Goal: Transaction & Acquisition: Purchase product/service

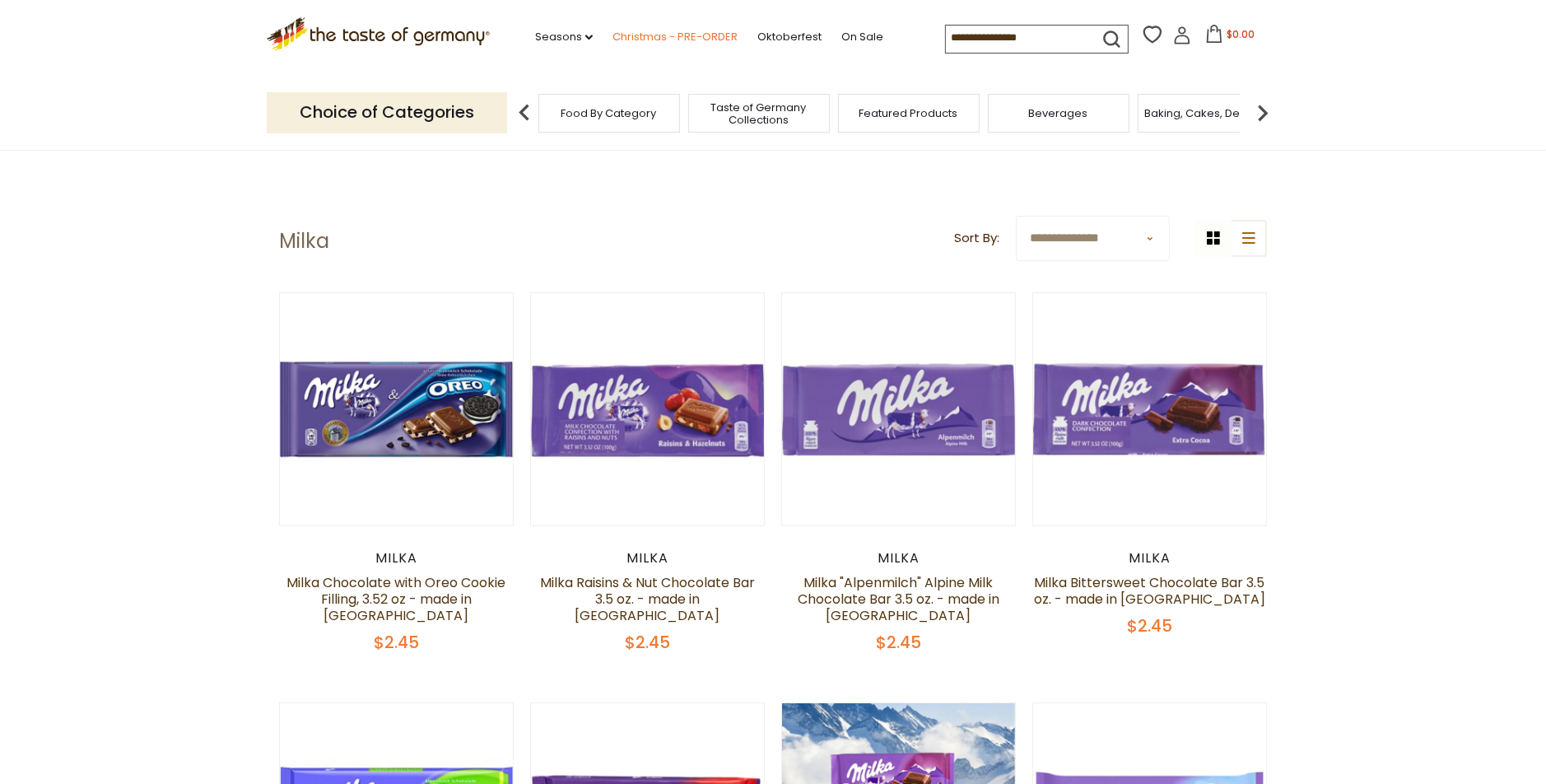
click at [683, 33] on link "Christmas - PRE-ORDER" at bounding box center [675, 36] width 125 height 18
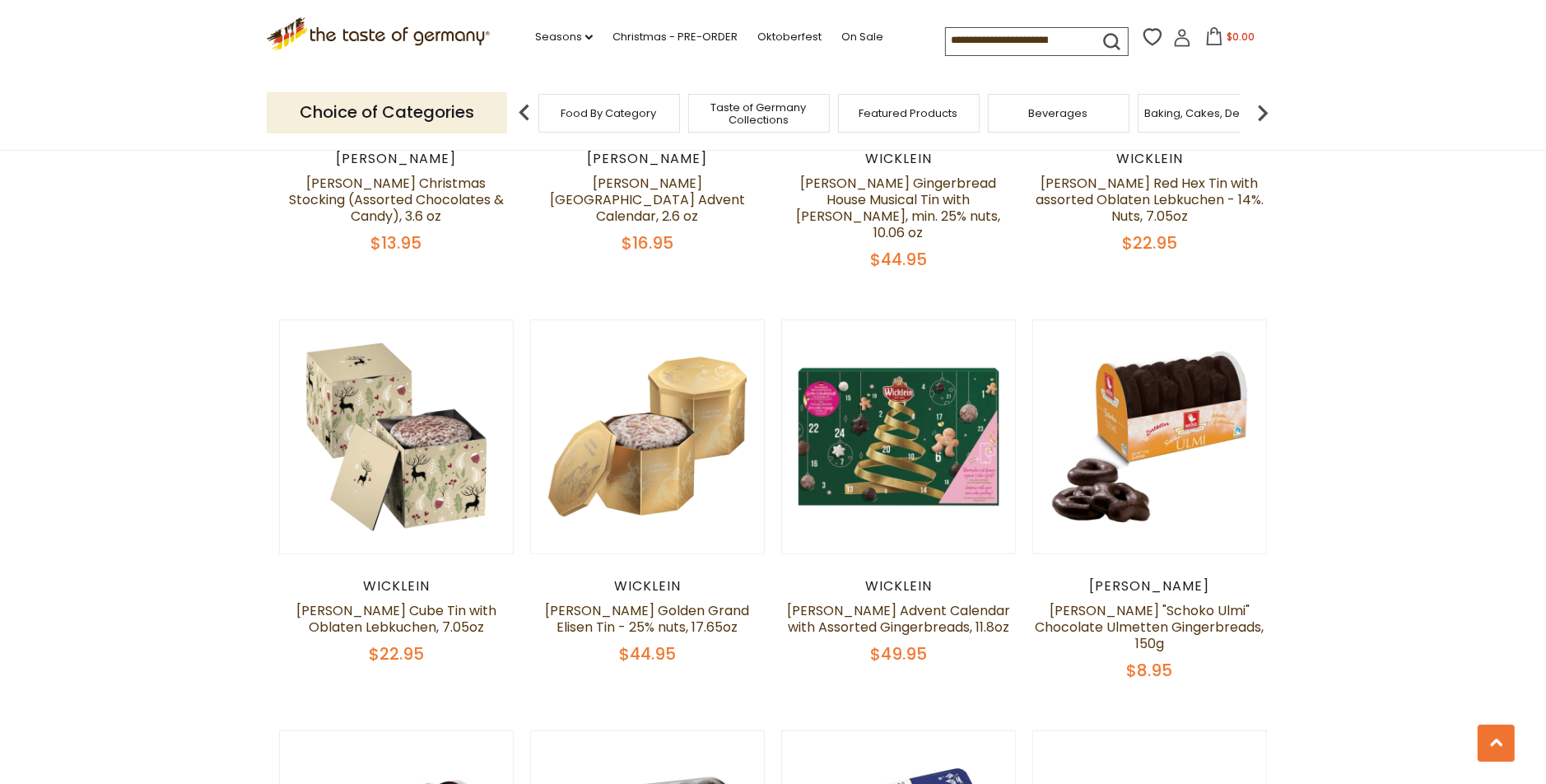
scroll to position [4928, 0]
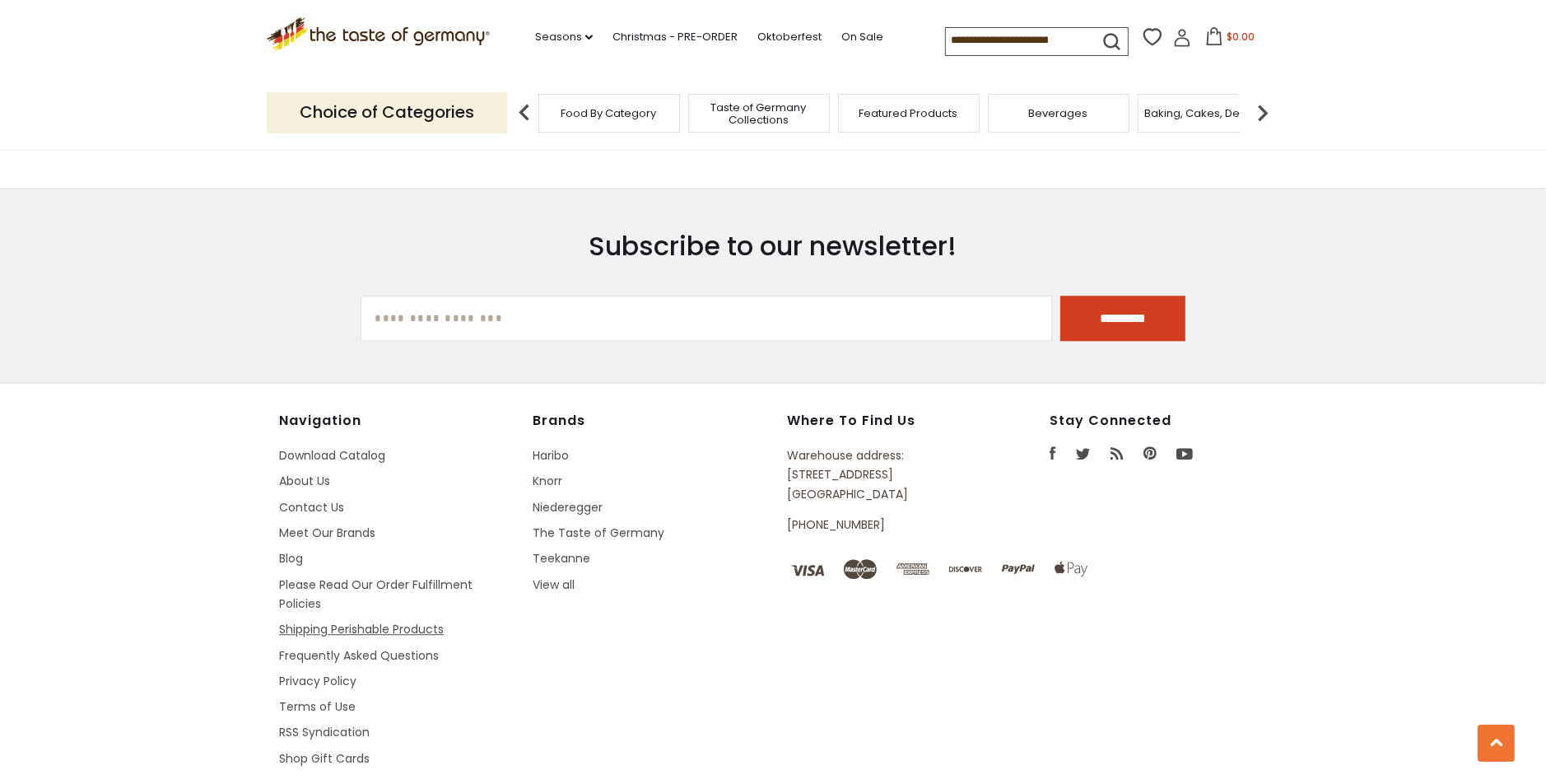
click at [386, 621] on link "Shipping Perishable Products" at bounding box center [360, 629] width 164 height 17
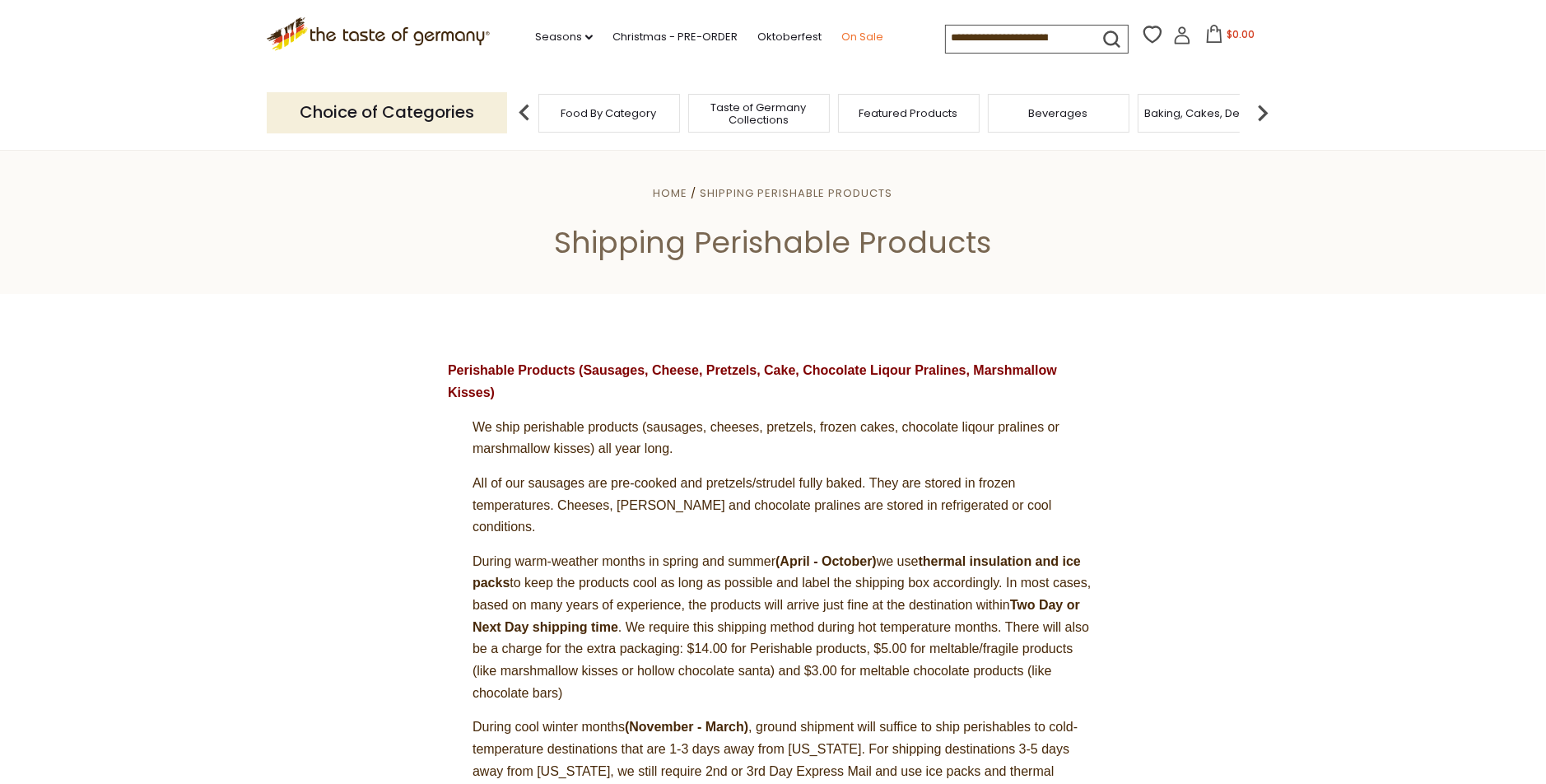
click at [856, 28] on link "On Sale" at bounding box center [862, 36] width 42 height 18
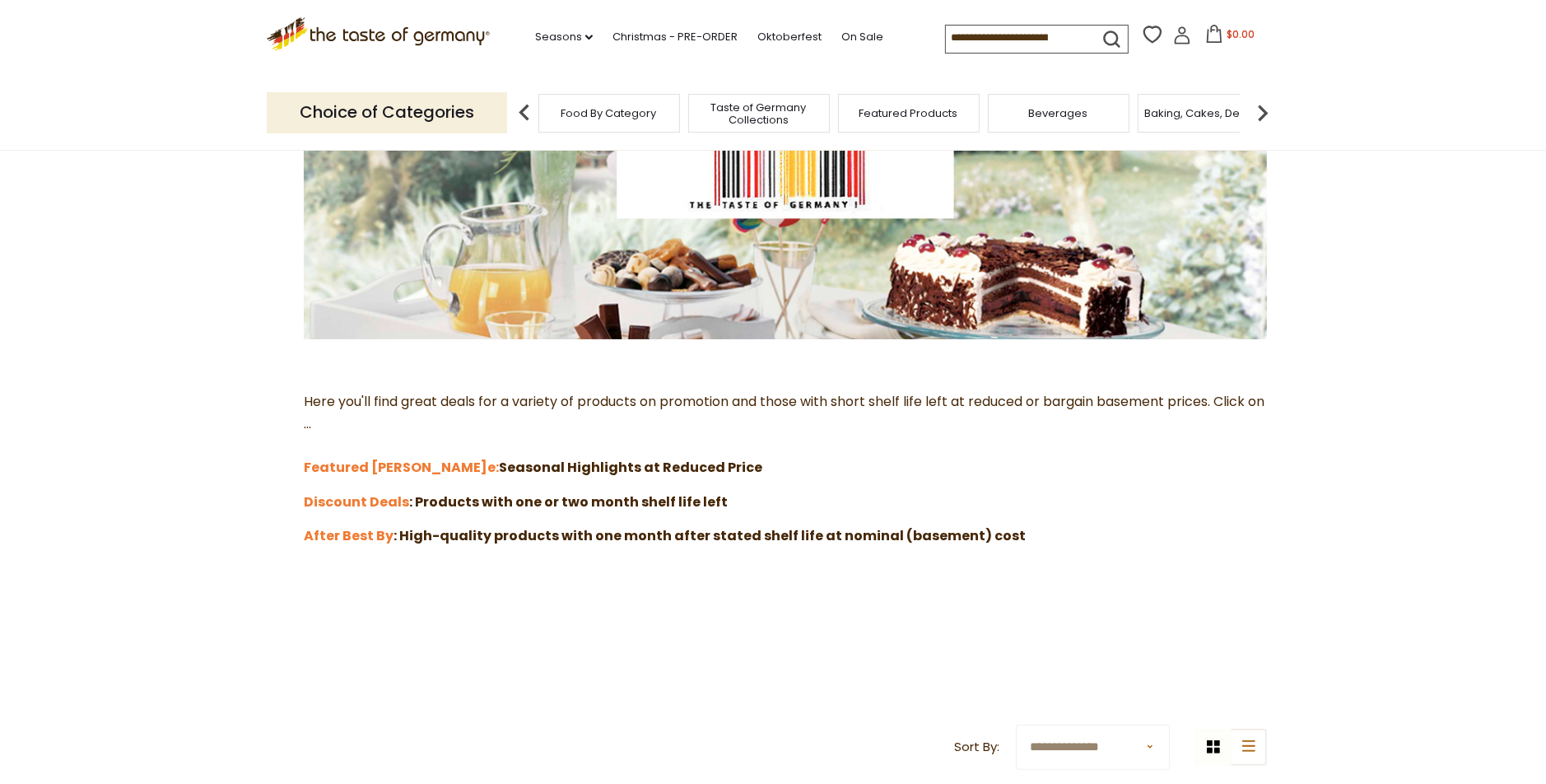
scroll to position [494, 0]
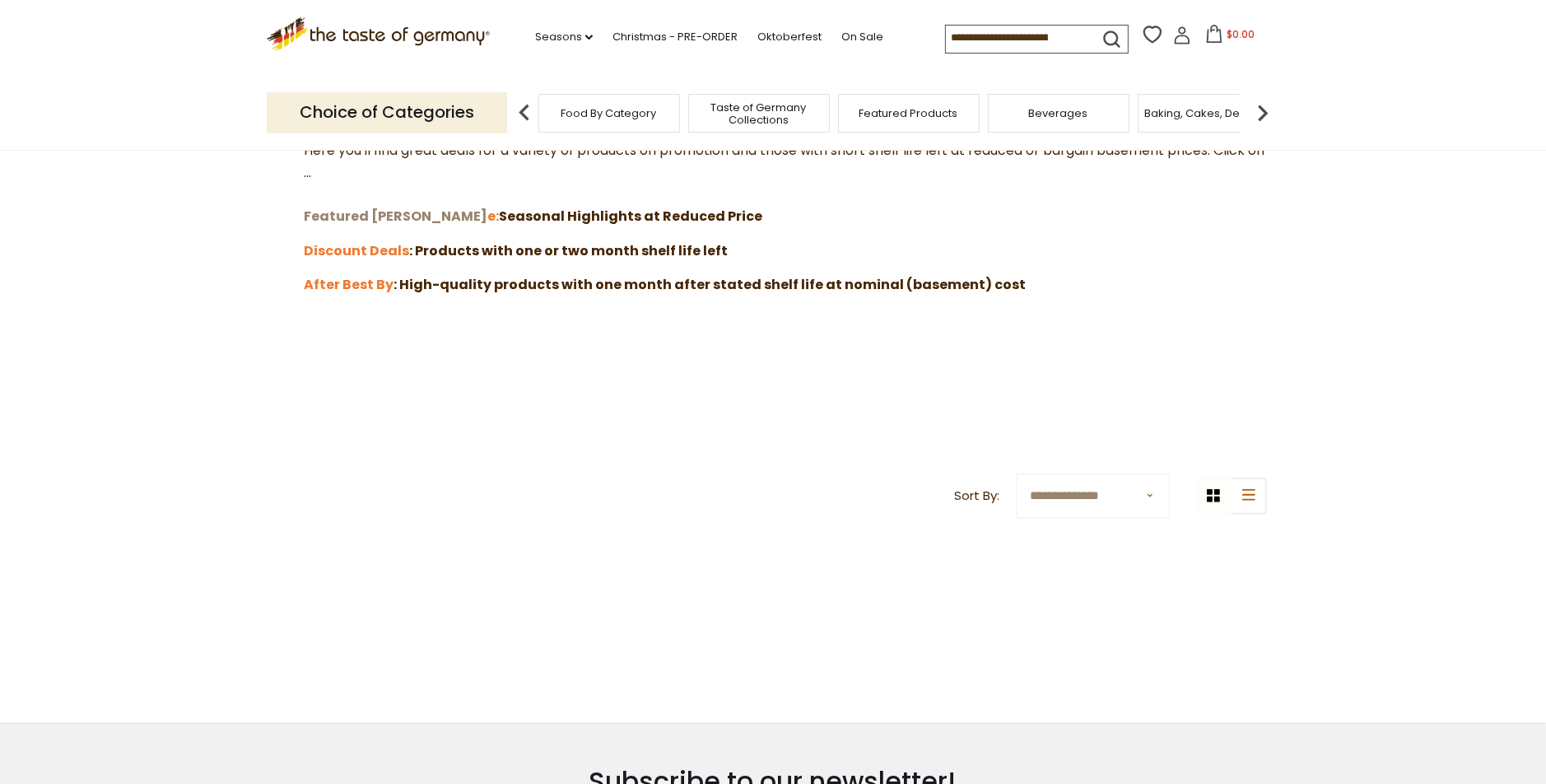
click at [319, 214] on strong "Featured Sal" at bounding box center [396, 216] width 184 height 19
click at [618, 112] on span "Food By Category" at bounding box center [609, 112] width 96 height 12
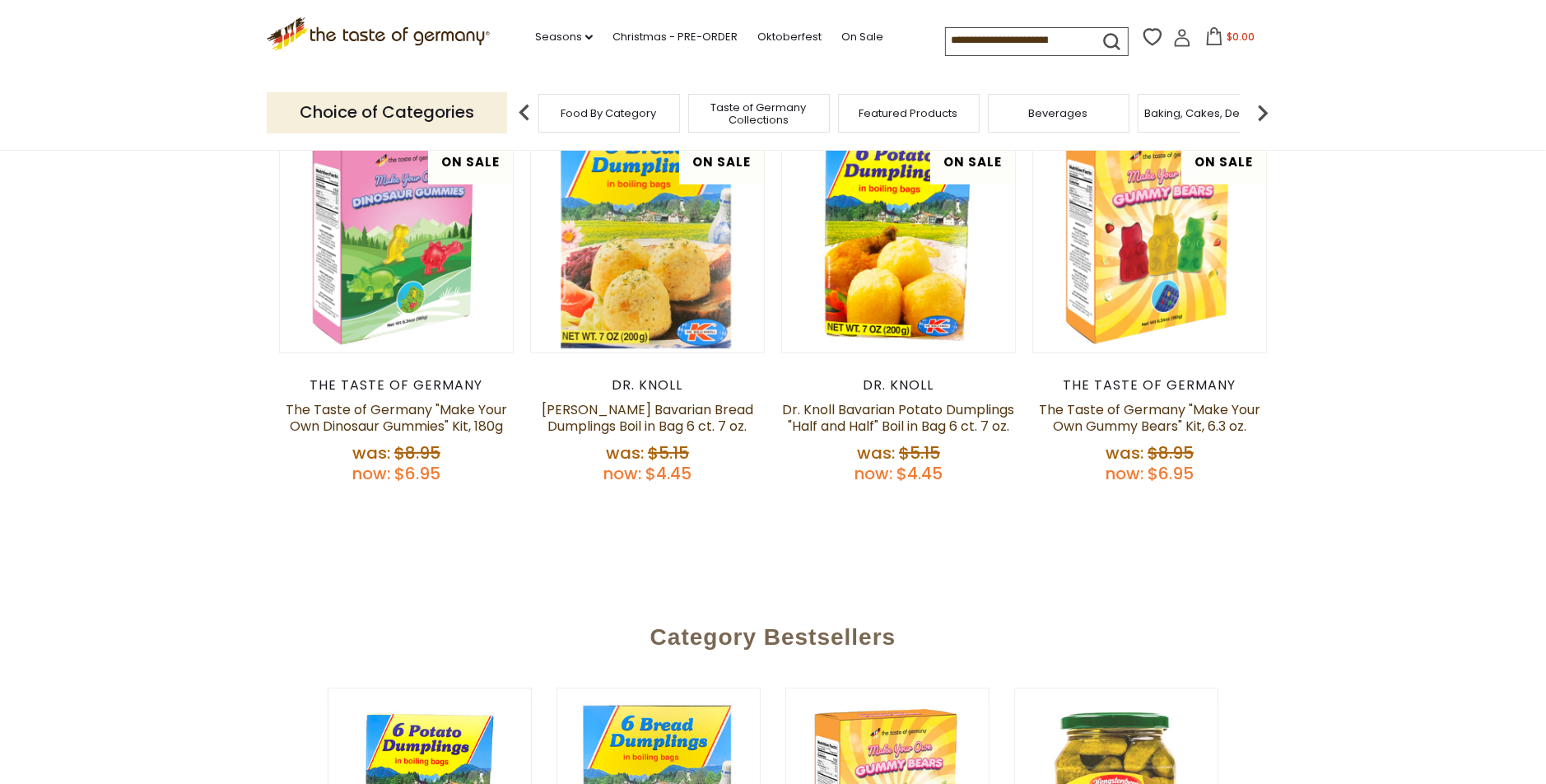
scroll to position [515, 0]
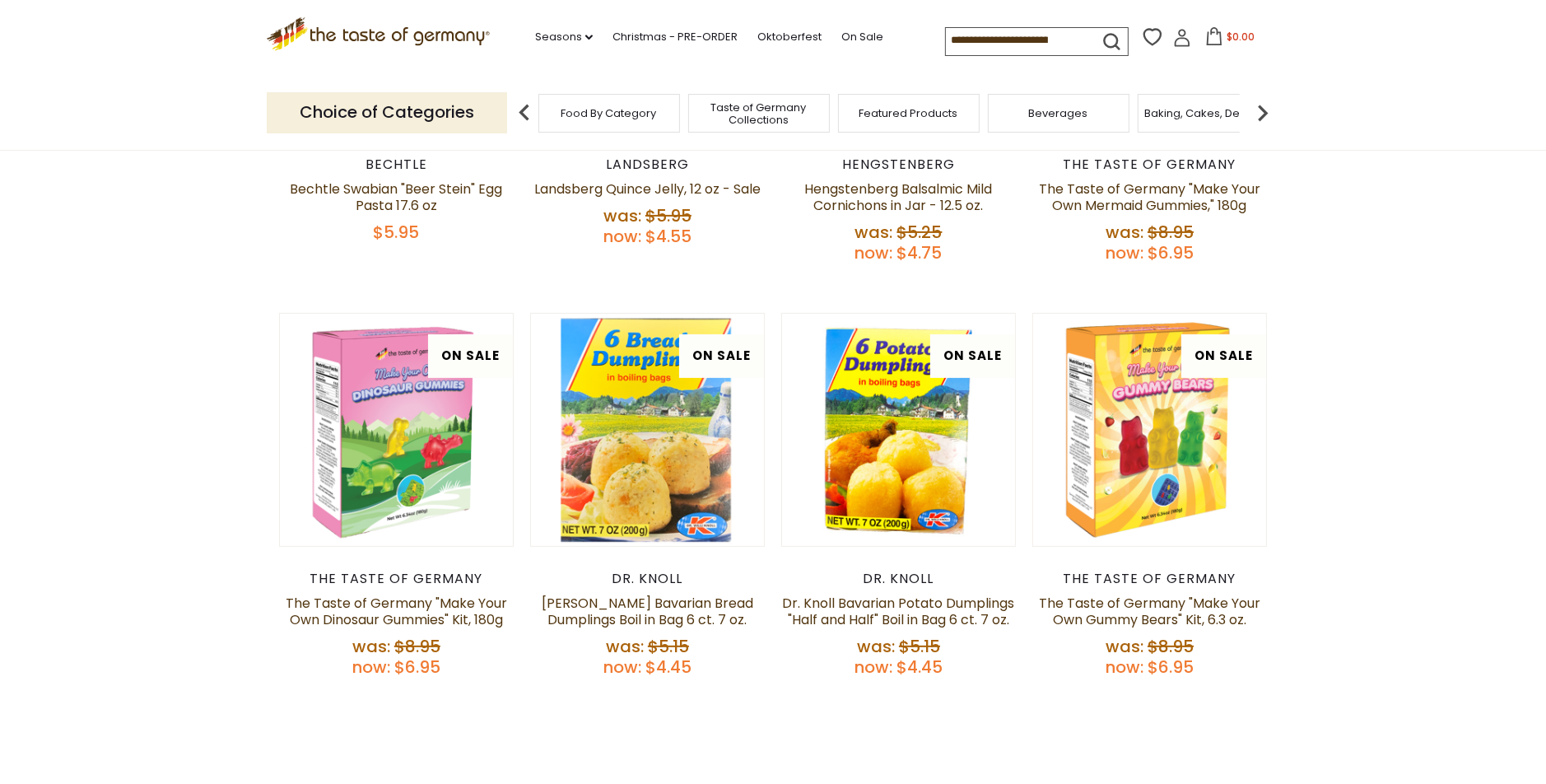
click at [396, 43] on icon ".st0{fill:#EDD300;} .st1{fill:#D33E21;}" at bounding box center [378, 34] width 223 height 33
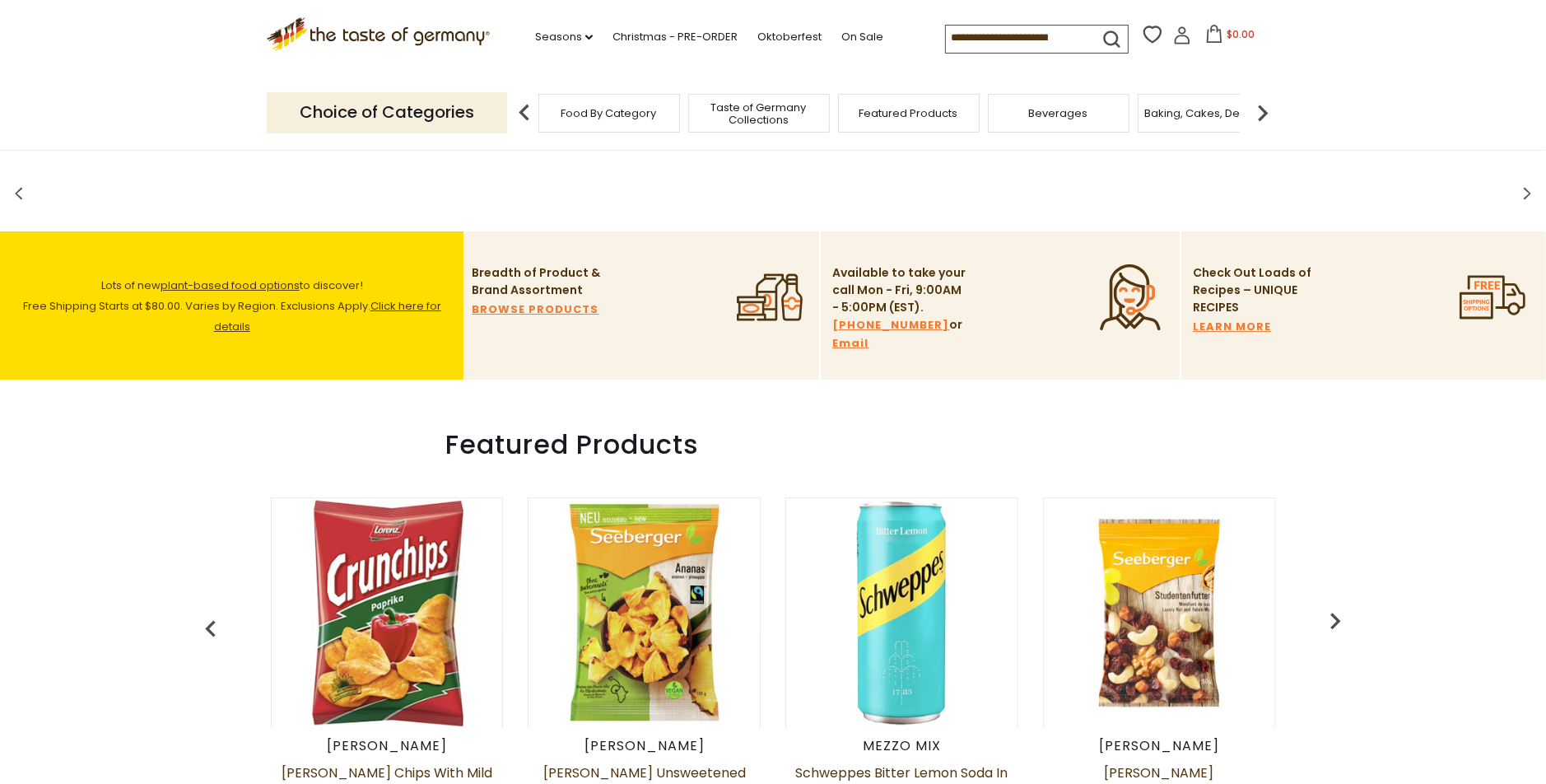
click at [611, 126] on div "Food By Category" at bounding box center [609, 113] width 141 height 39
click at [598, 111] on span "Food By Category" at bounding box center [609, 112] width 96 height 12
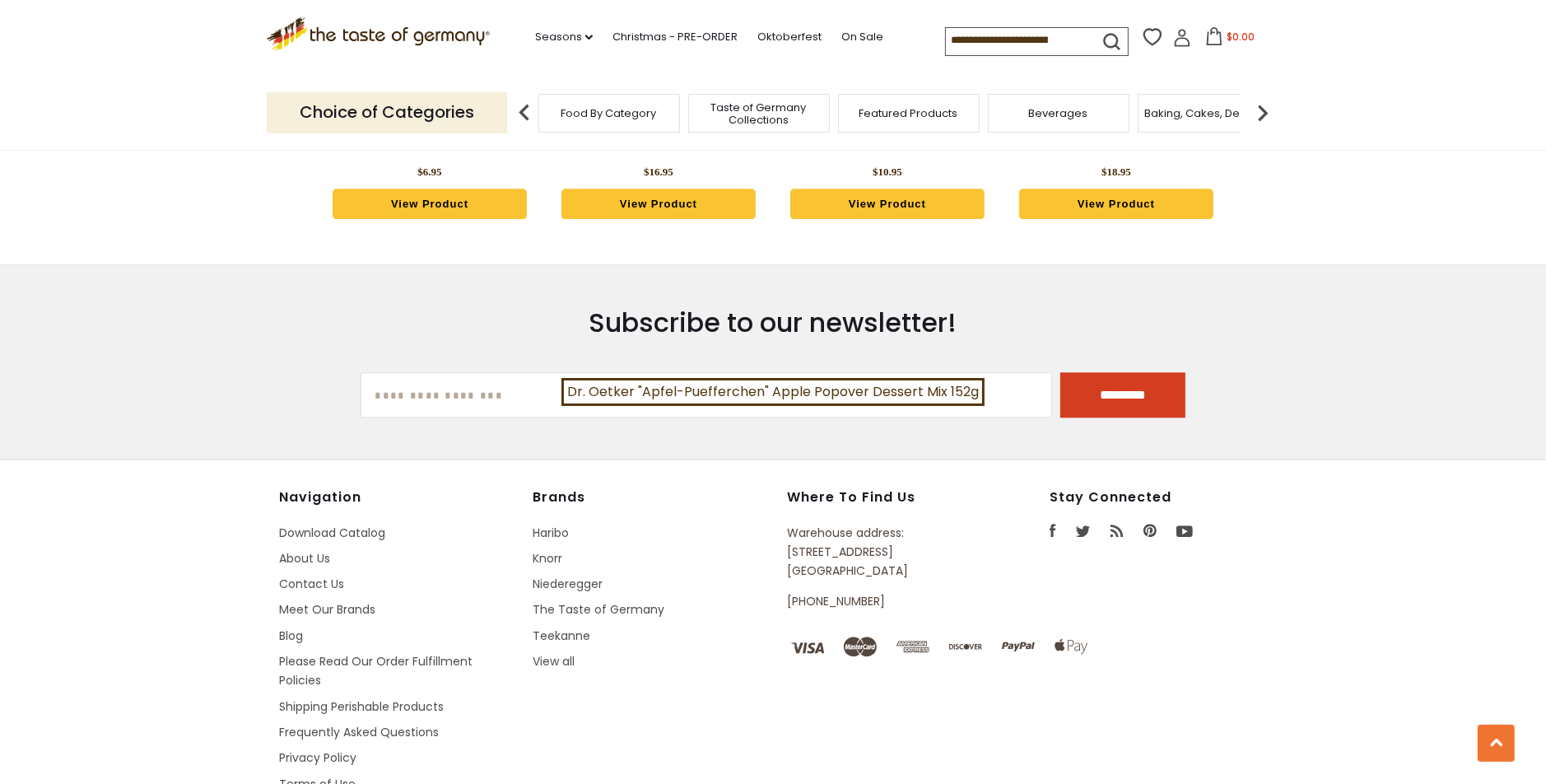
scroll to position [4536, 0]
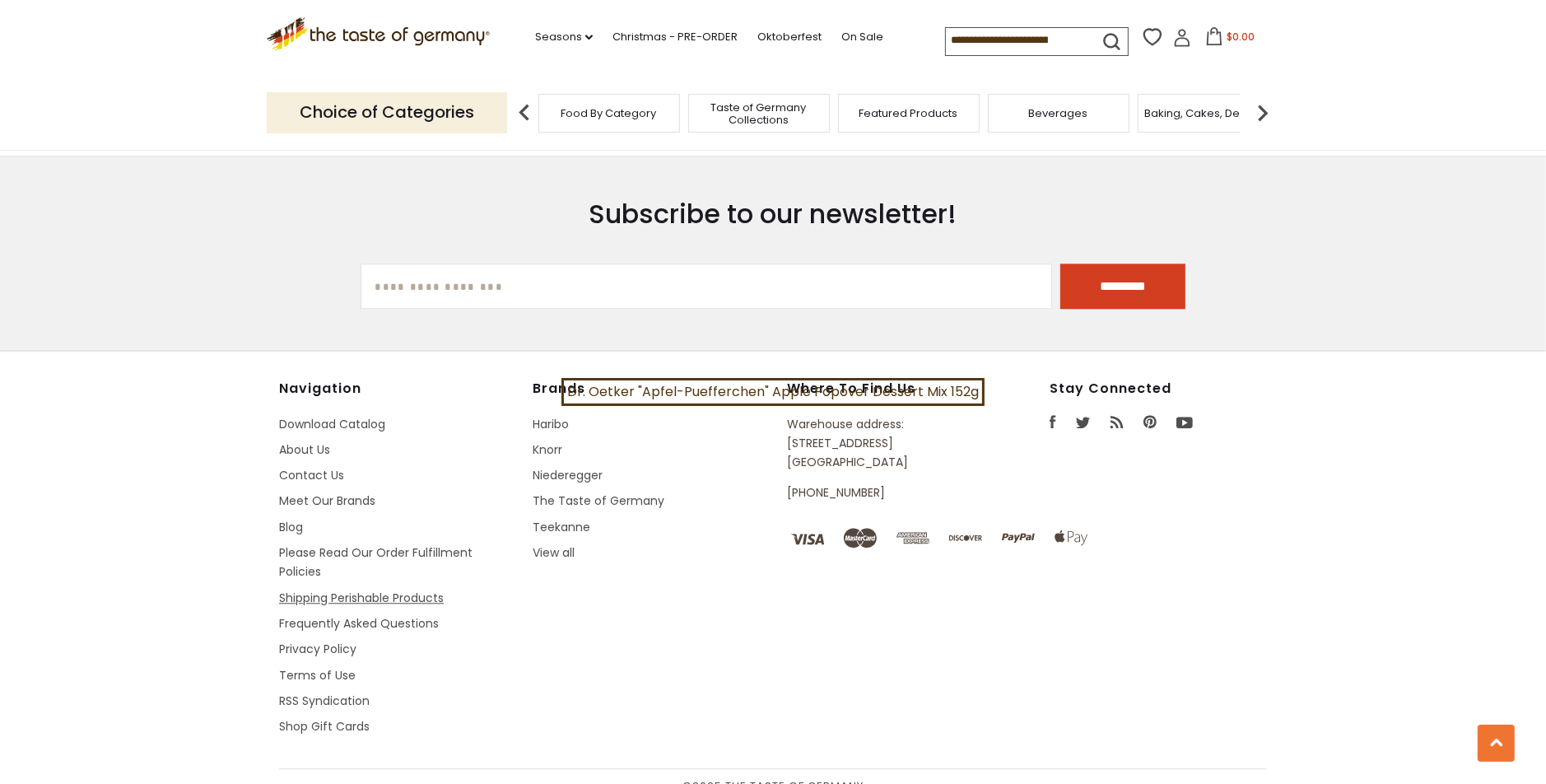
click at [315, 589] on link "Shipping Perishable Products" at bounding box center [360, 597] width 164 height 17
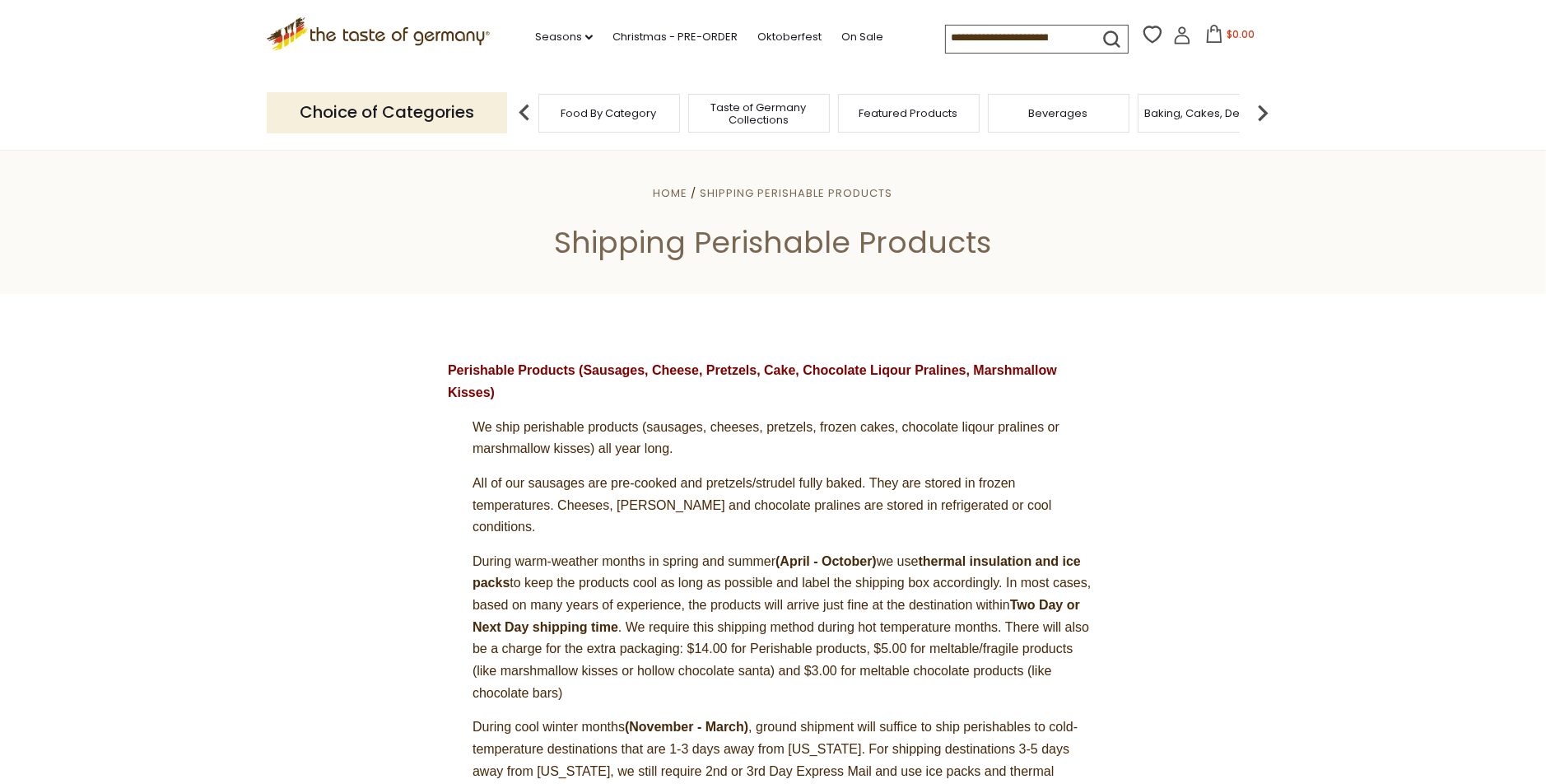
click at [406, 33] on icon ".st0{fill:#EDD300;} .st1{fill:#D33E21;}" at bounding box center [378, 34] width 223 height 33
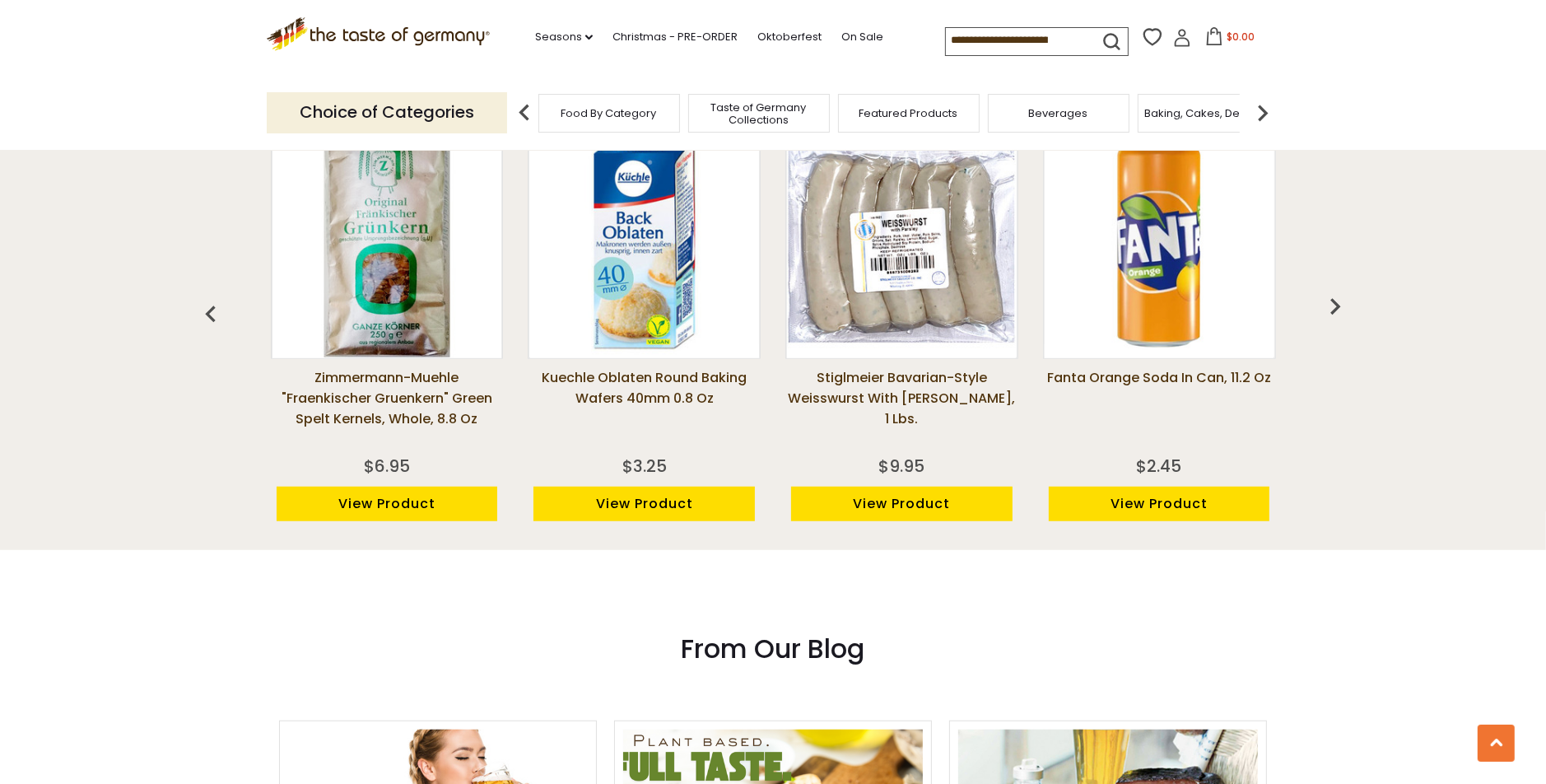
scroll to position [1199, 0]
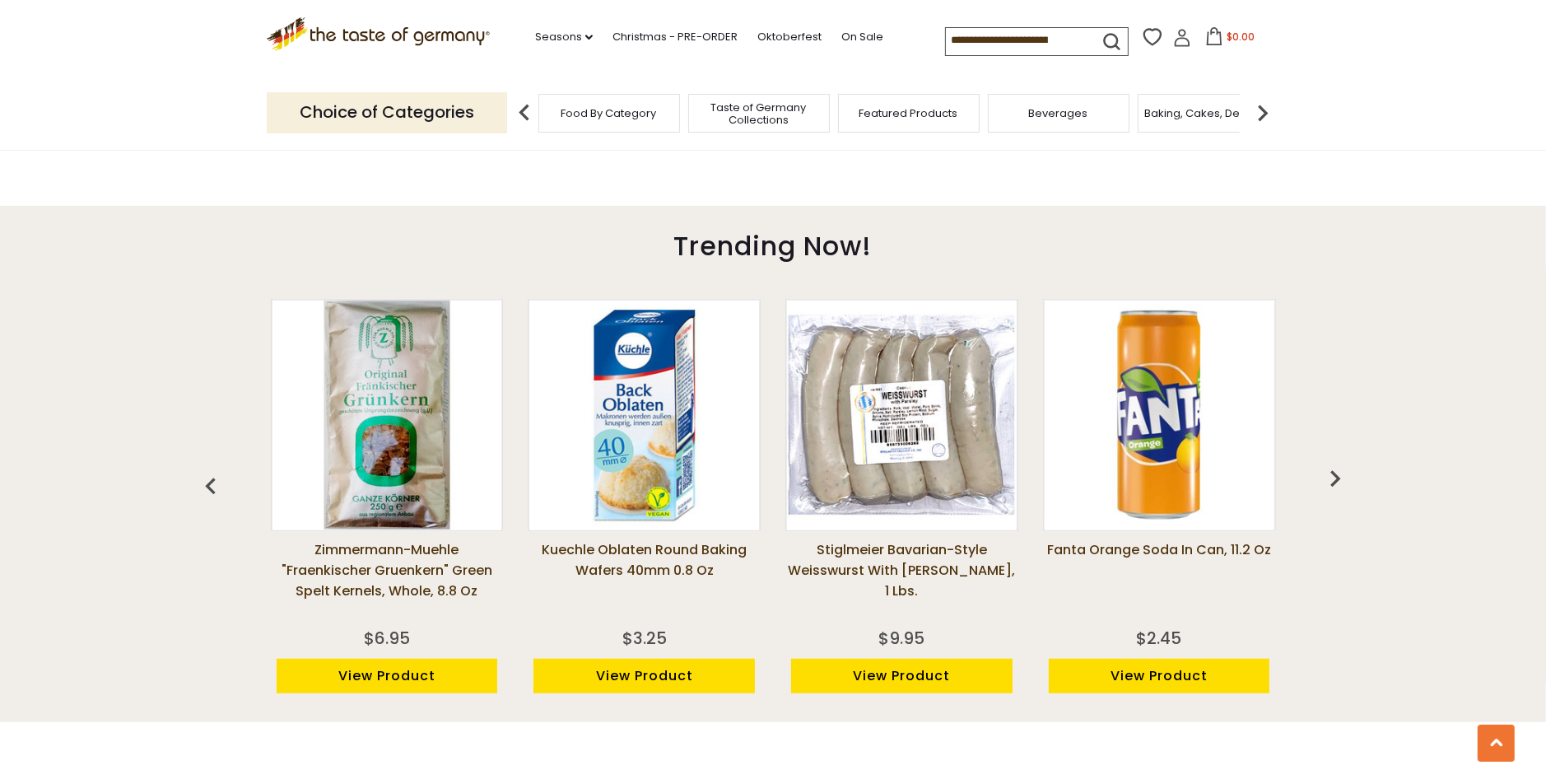
click at [978, 40] on input at bounding box center [1015, 39] width 139 height 23
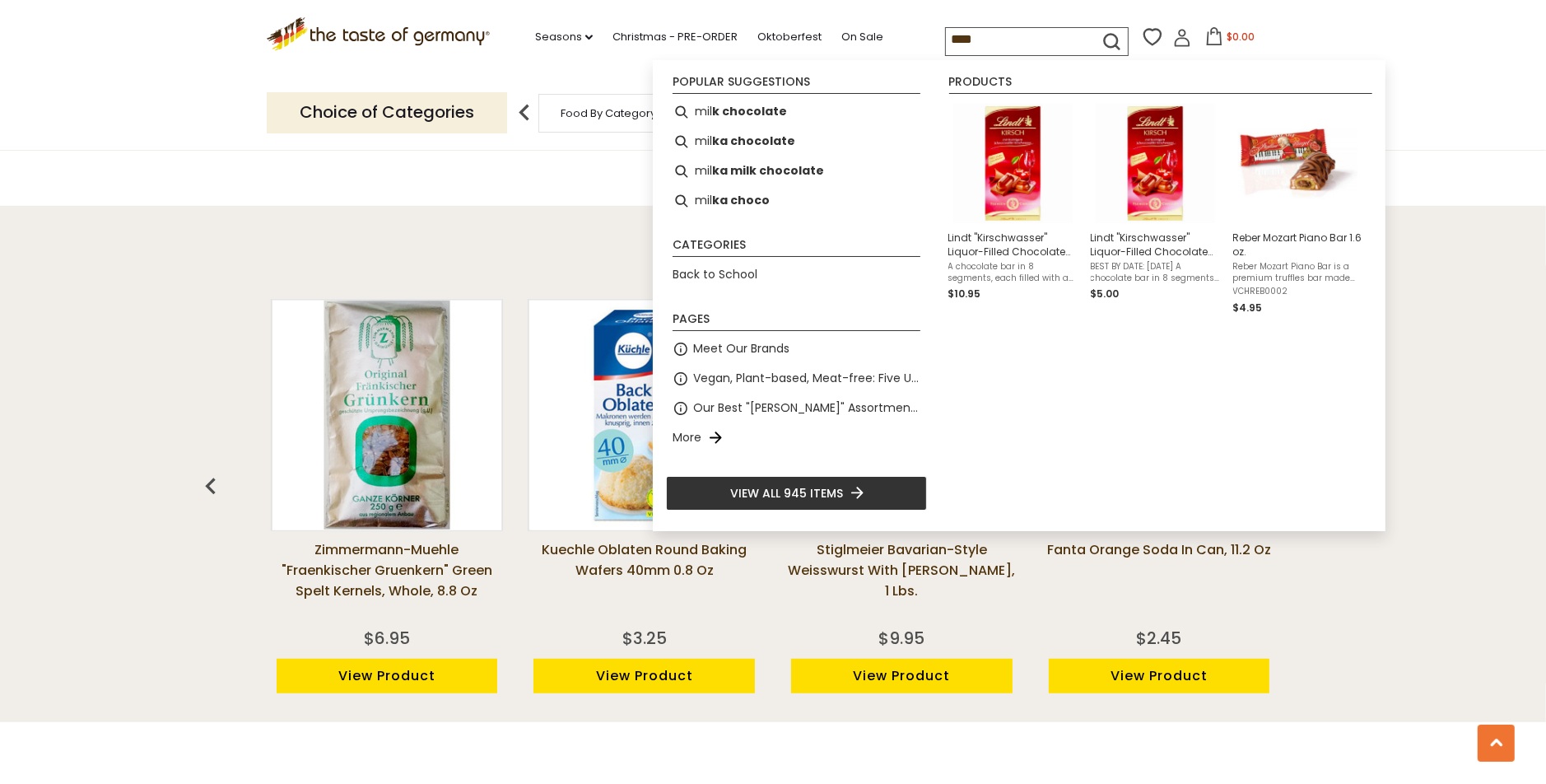
type input "*****"
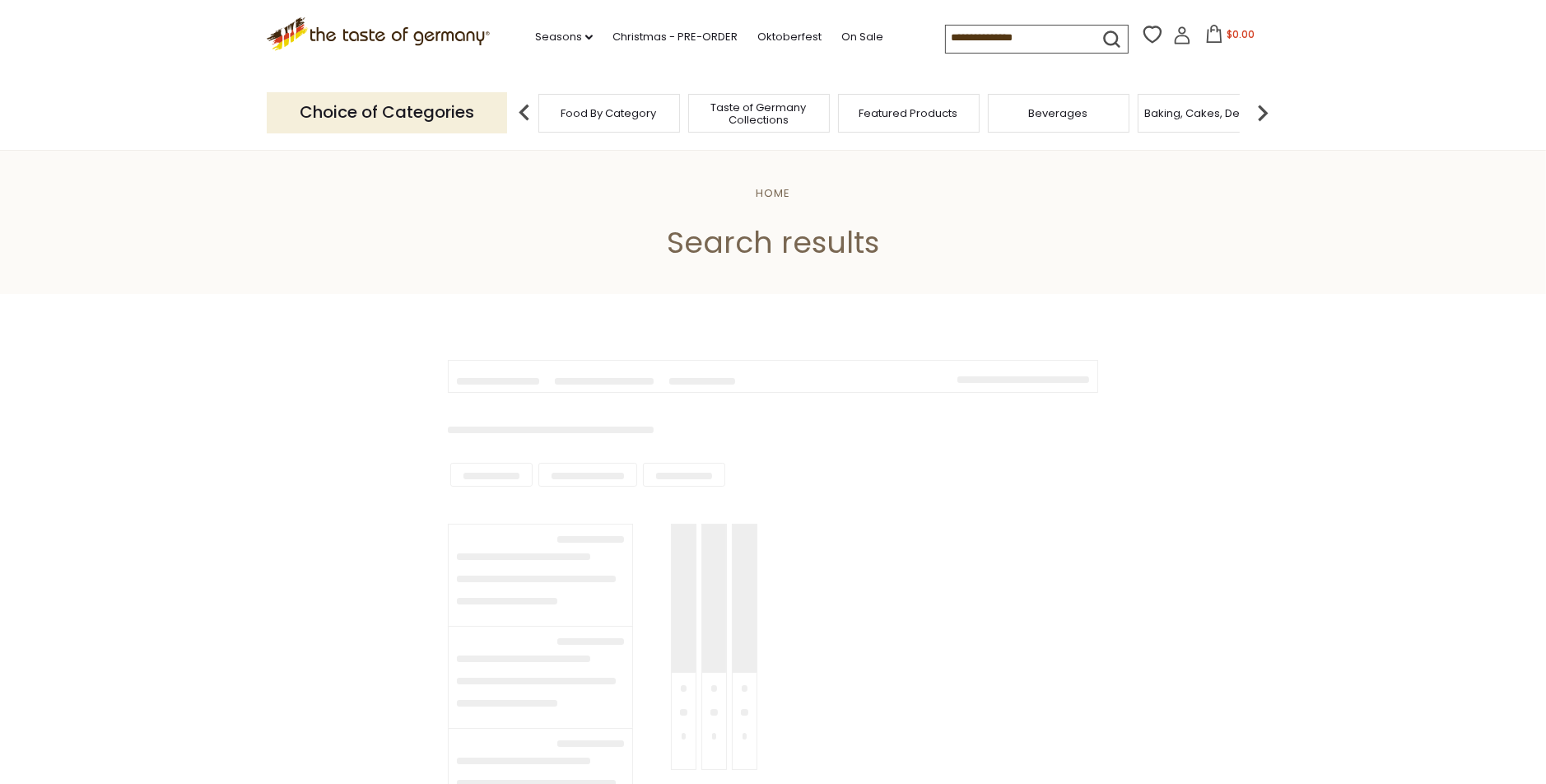
type input "*****"
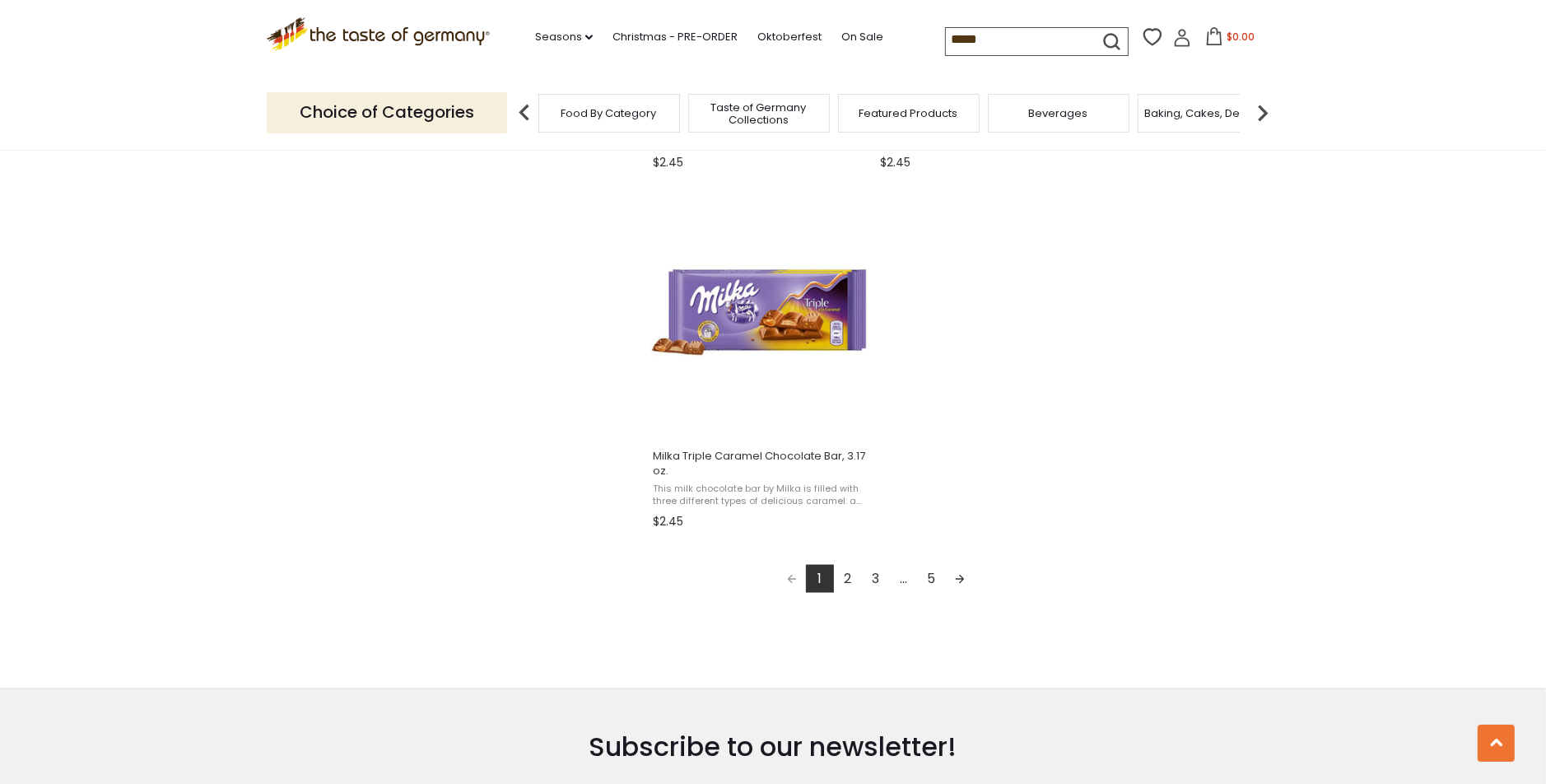
scroll to position [2799, 0]
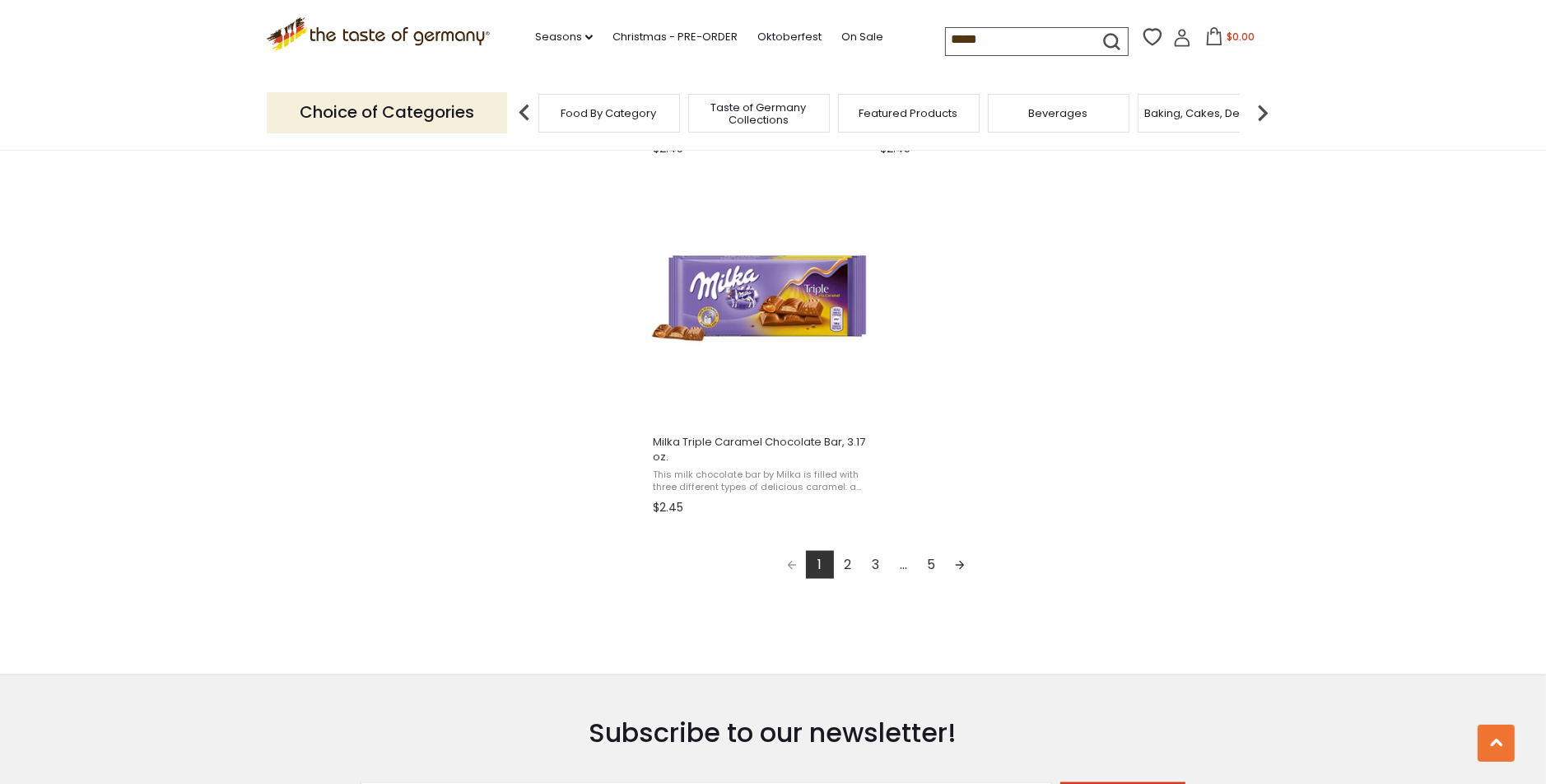
click at [849, 571] on link "2" at bounding box center [848, 565] width 28 height 28
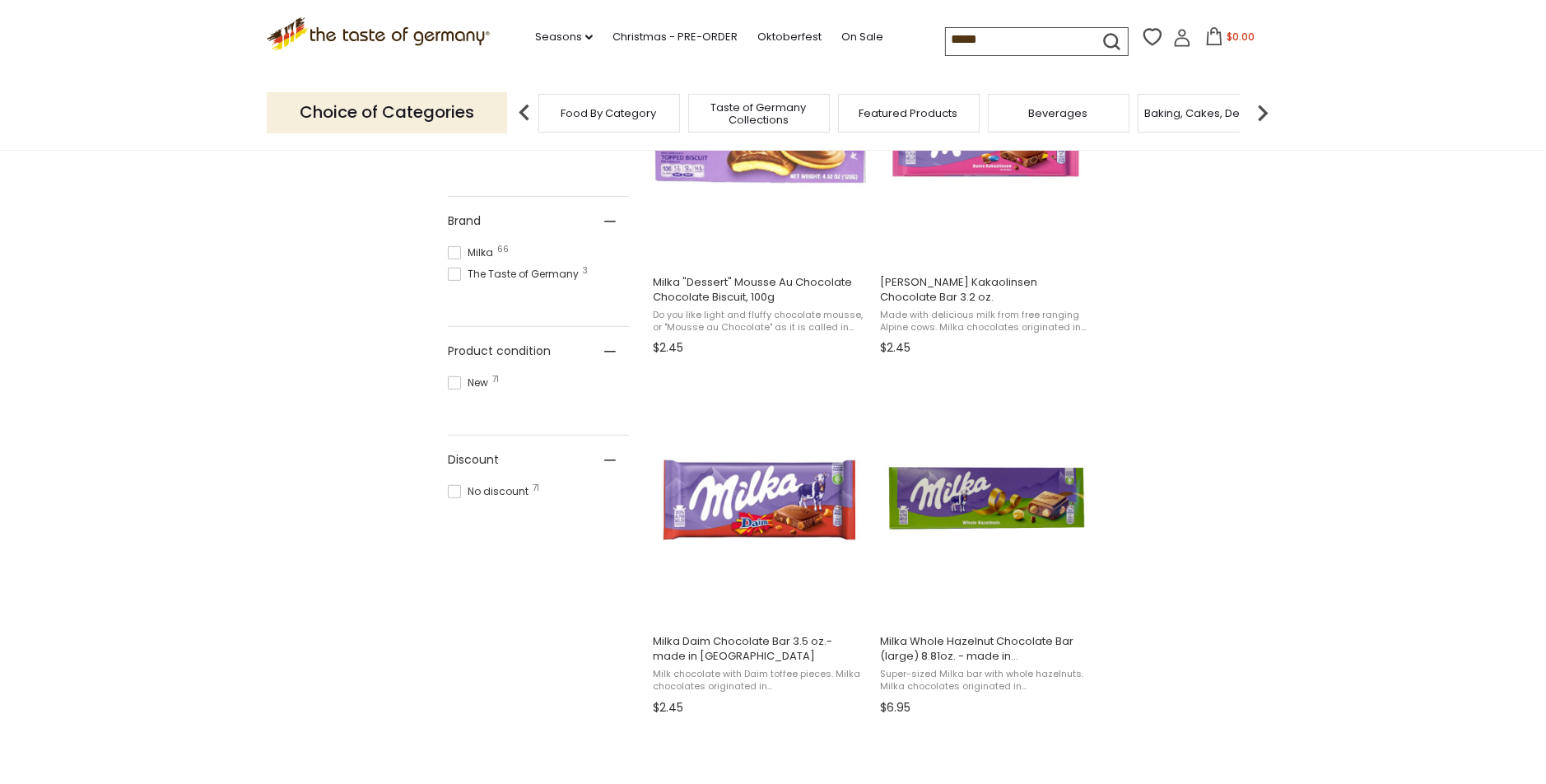
scroll to position [823, 0]
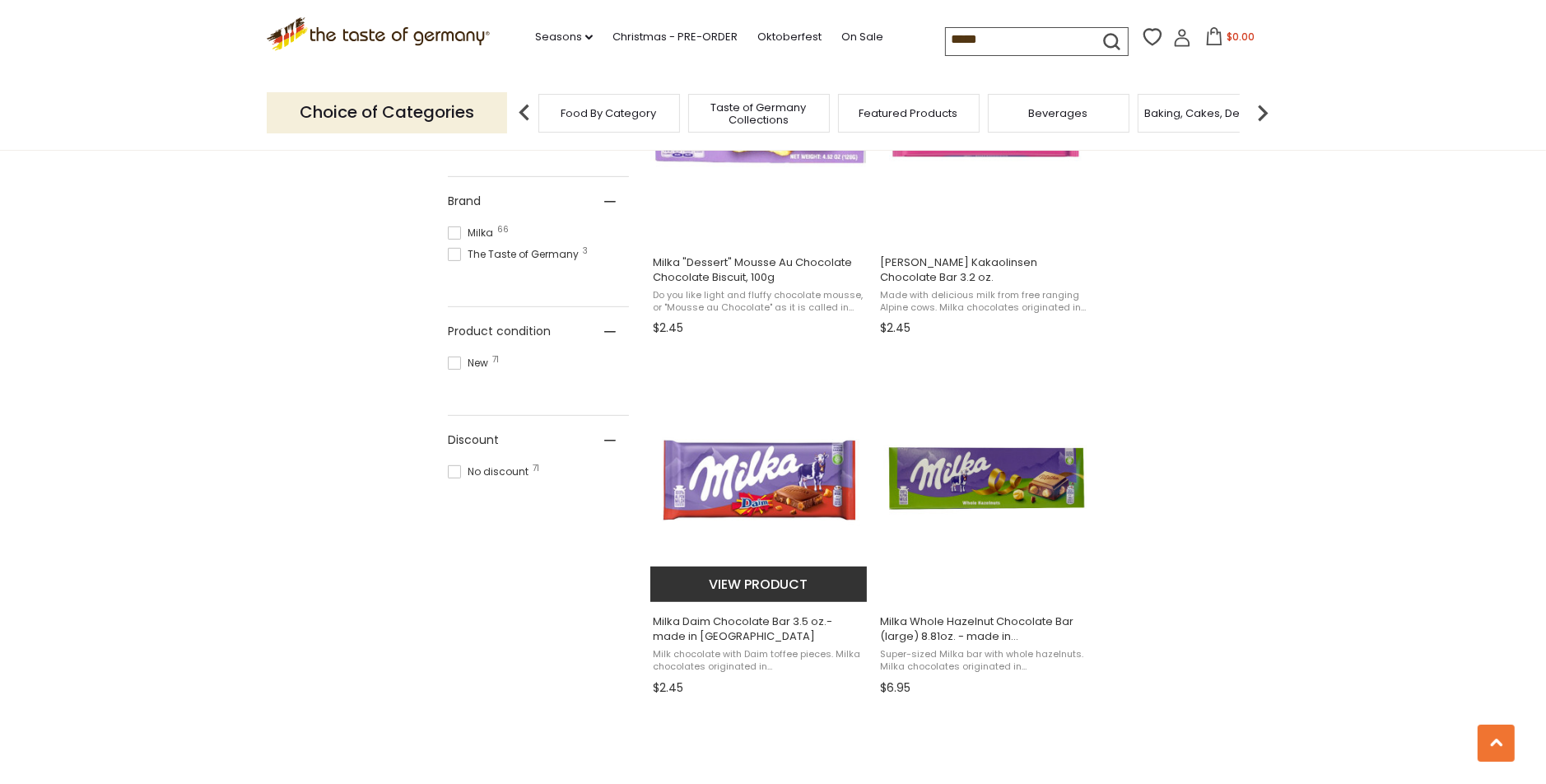
click at [753, 467] on img "Milka Daim Chocolate Bar 3.5 oz.- made in Germany" at bounding box center [759, 478] width 218 height 218
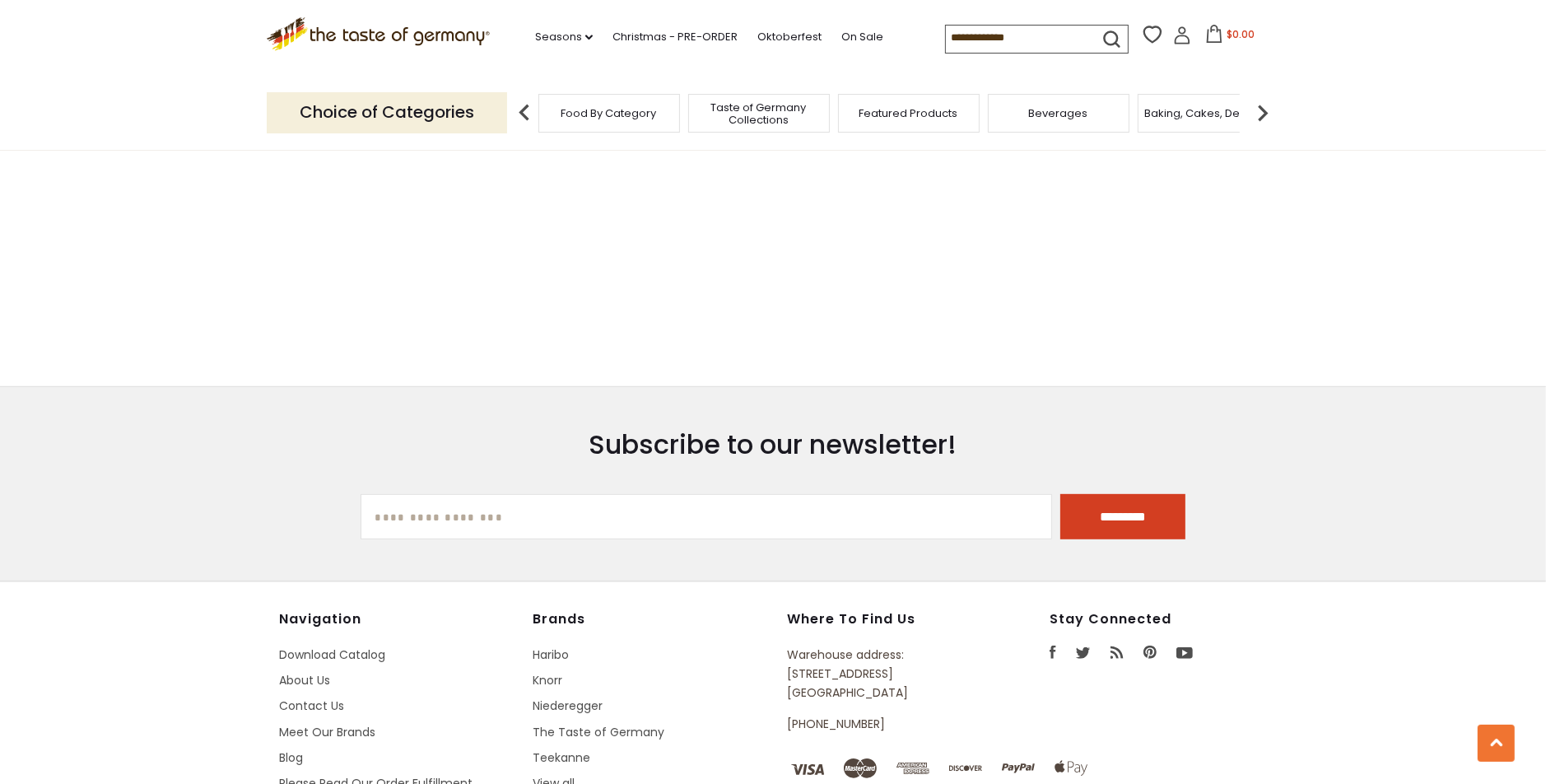
type input "*****"
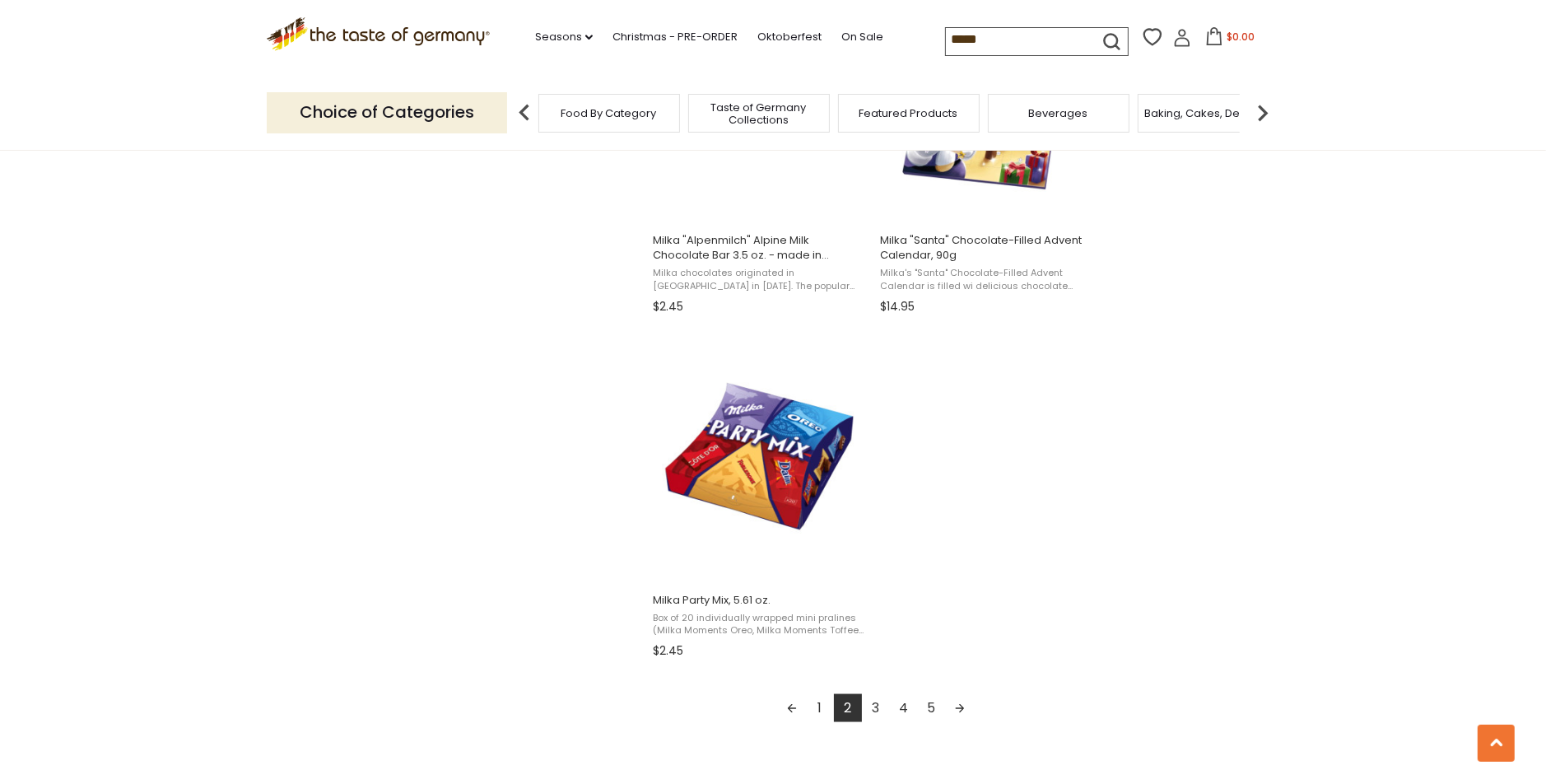
scroll to position [2799, 0]
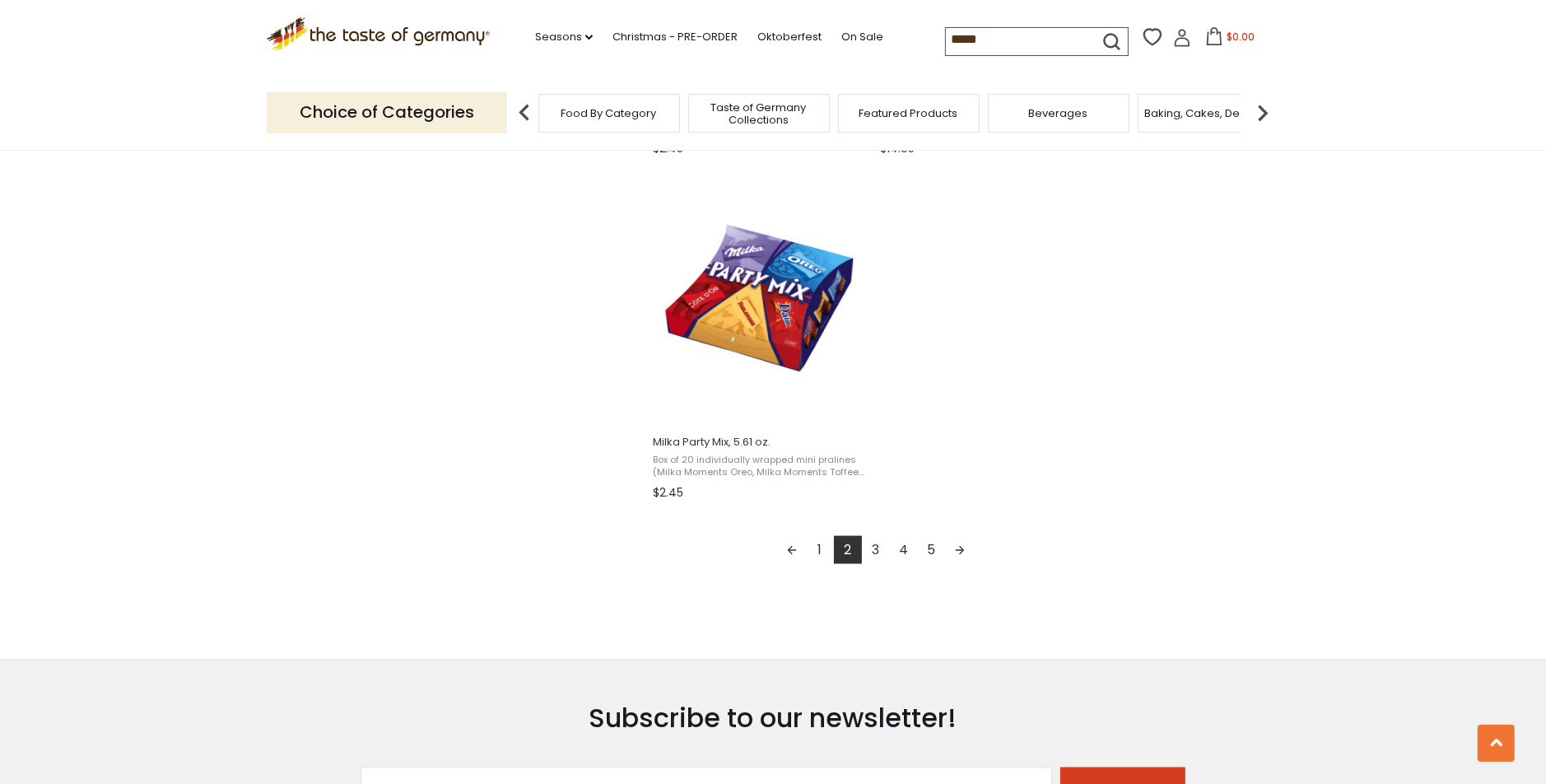
click at [871, 542] on link "3" at bounding box center [876, 550] width 28 height 28
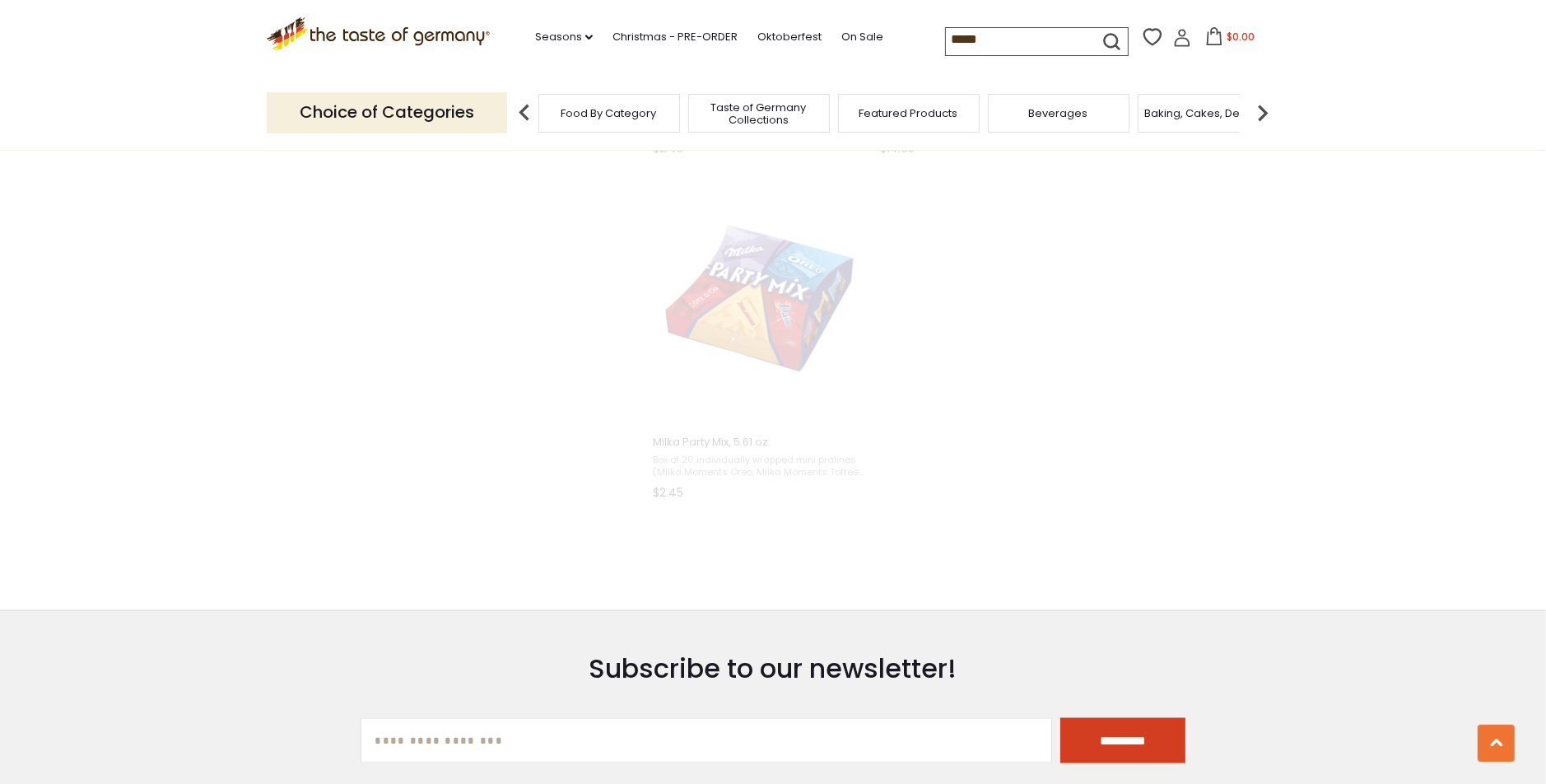
scroll to position [1082, 0]
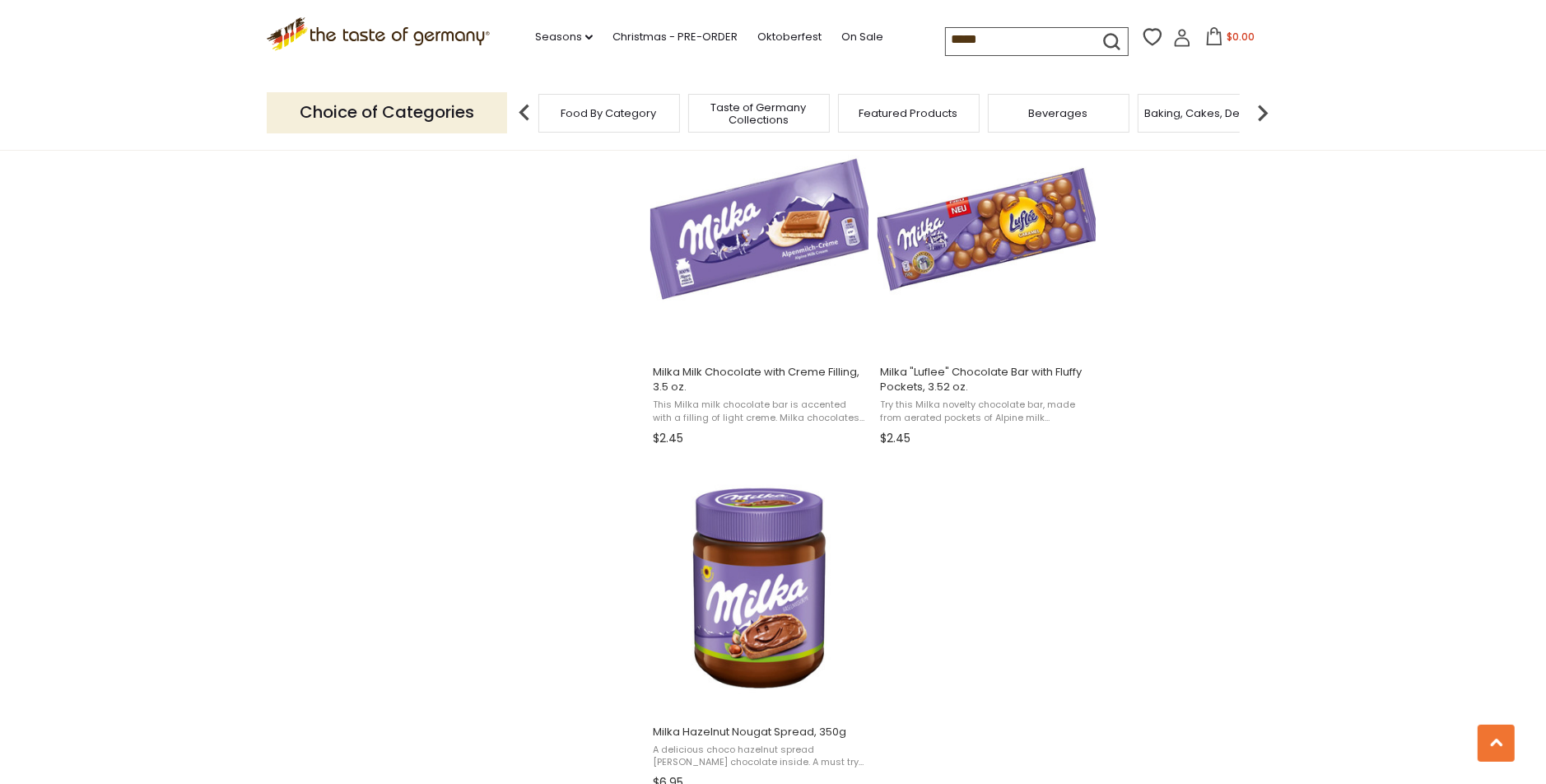
scroll to position [2799, 0]
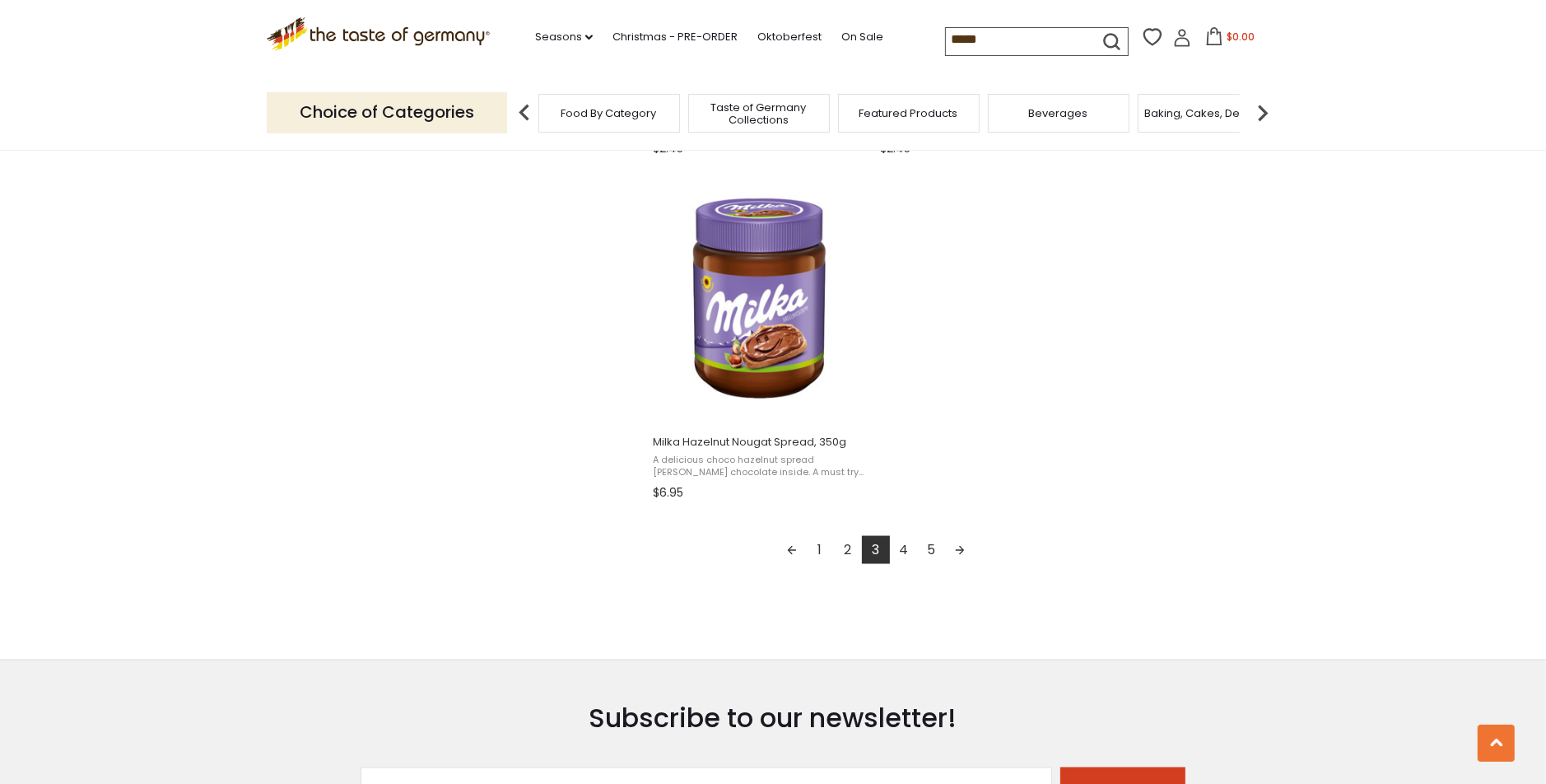
click at [907, 545] on link "4" at bounding box center [904, 550] width 28 height 28
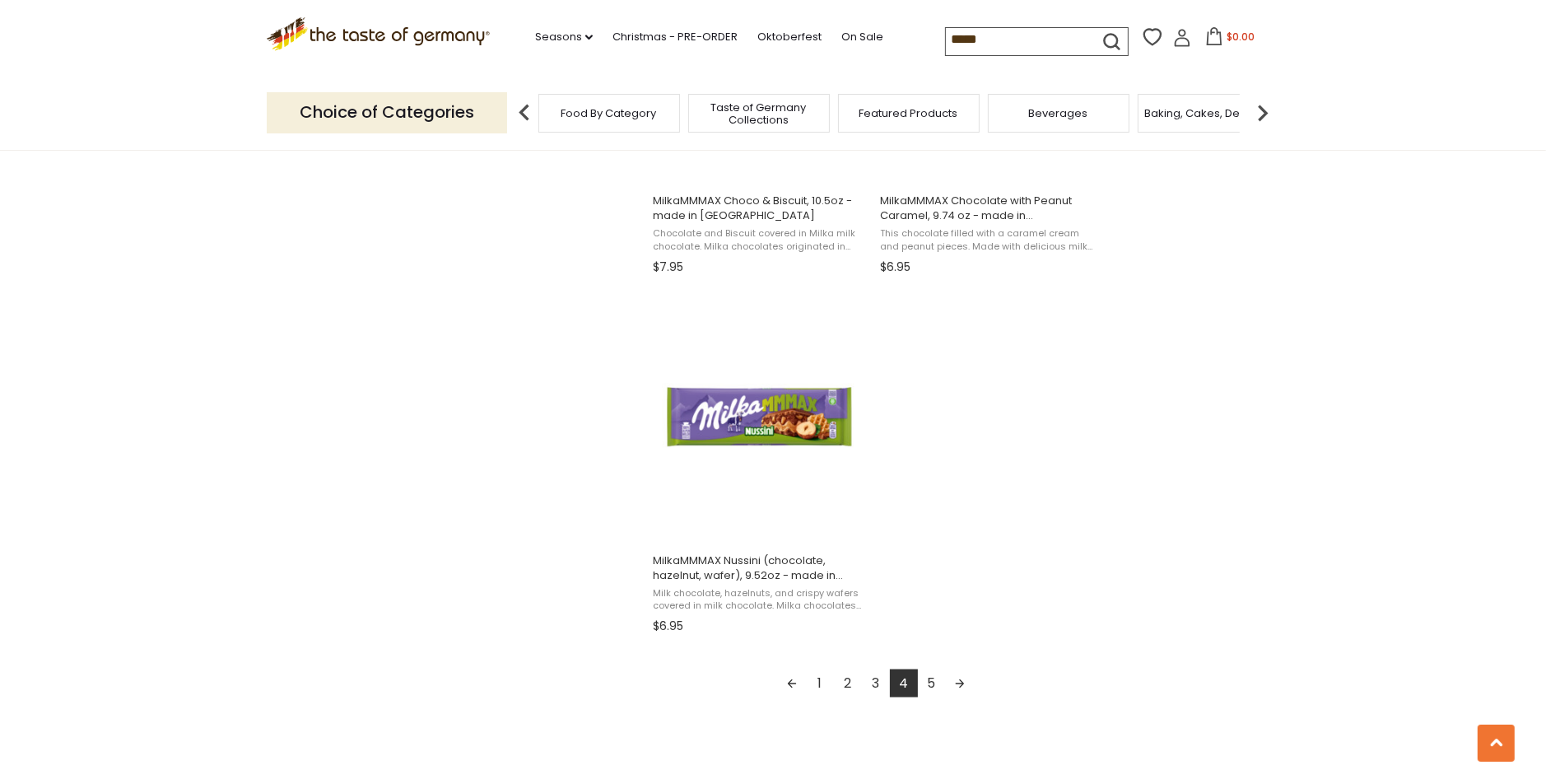
scroll to position [2716, 0]
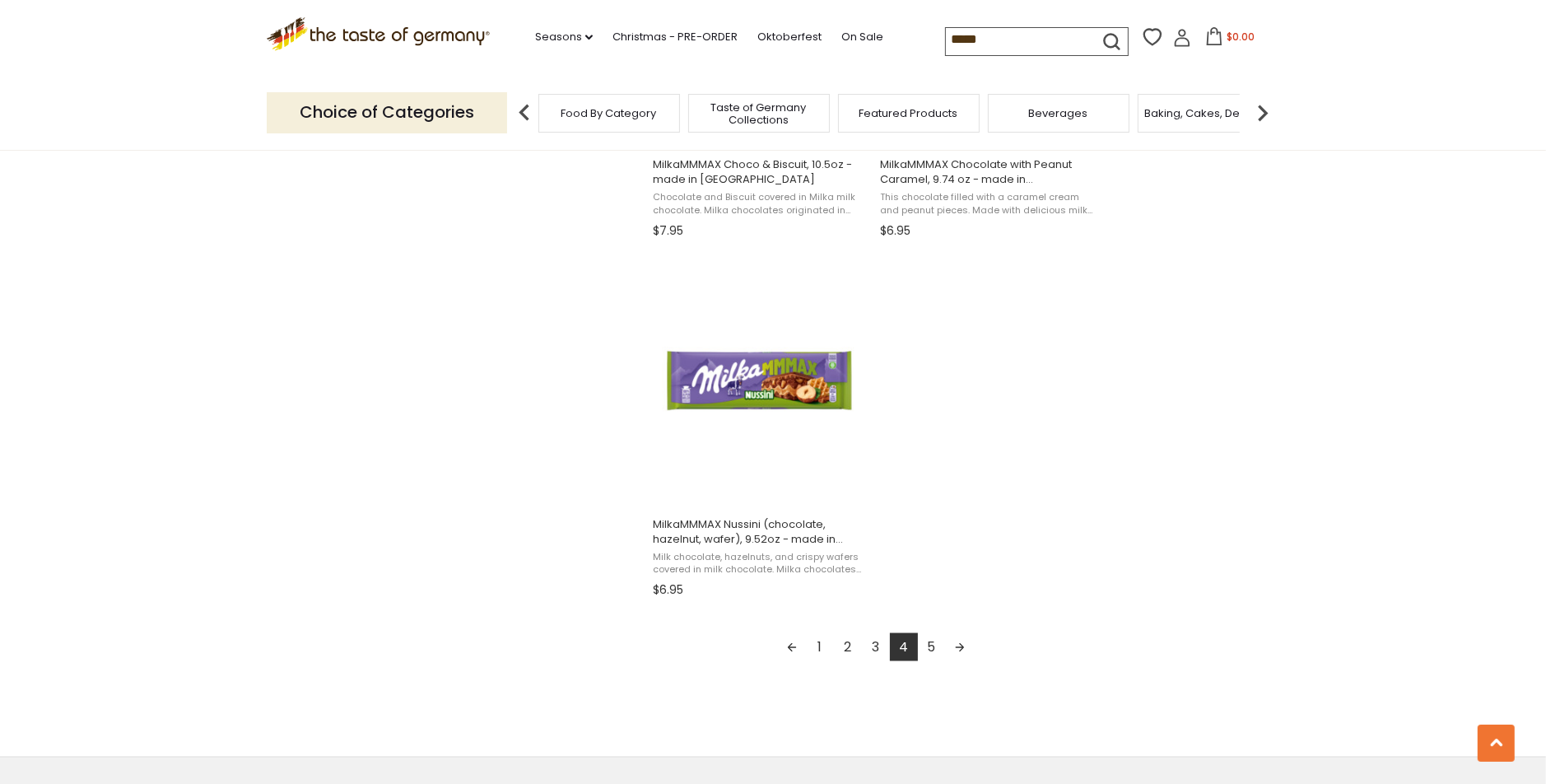
click at [929, 645] on link "5" at bounding box center [932, 647] width 28 height 28
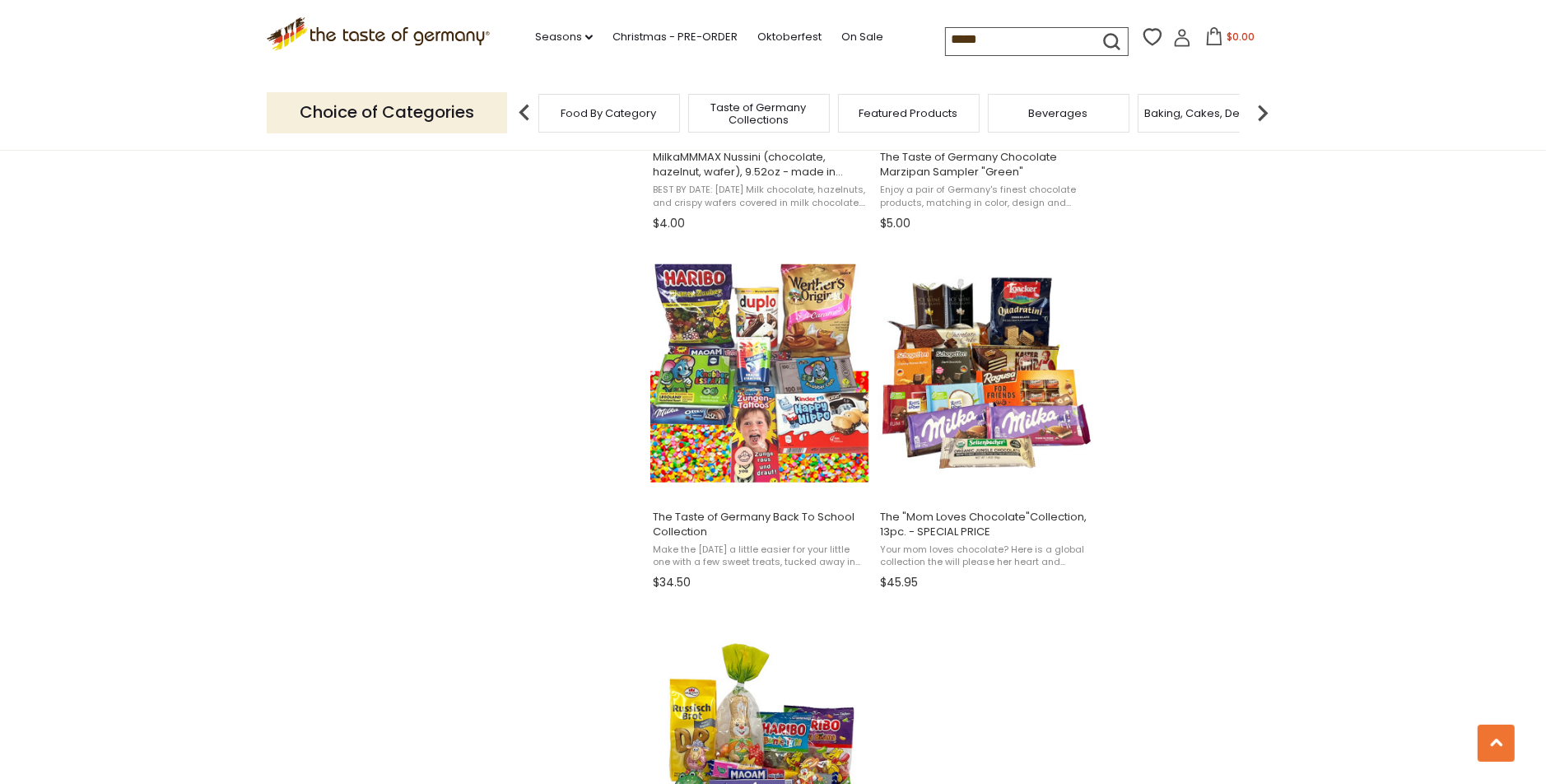
scroll to position [1893, 0]
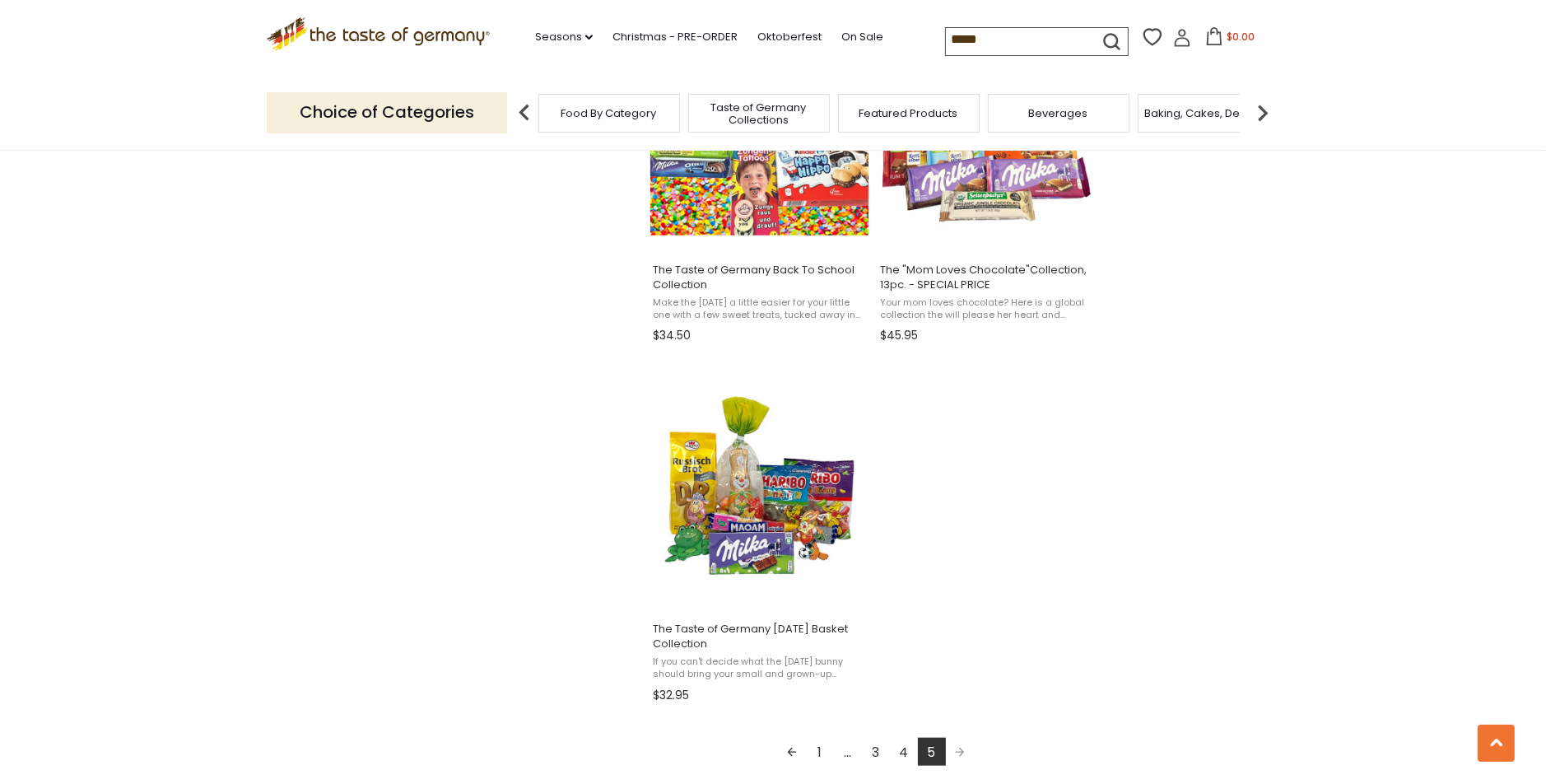
scroll to position [1809, 0]
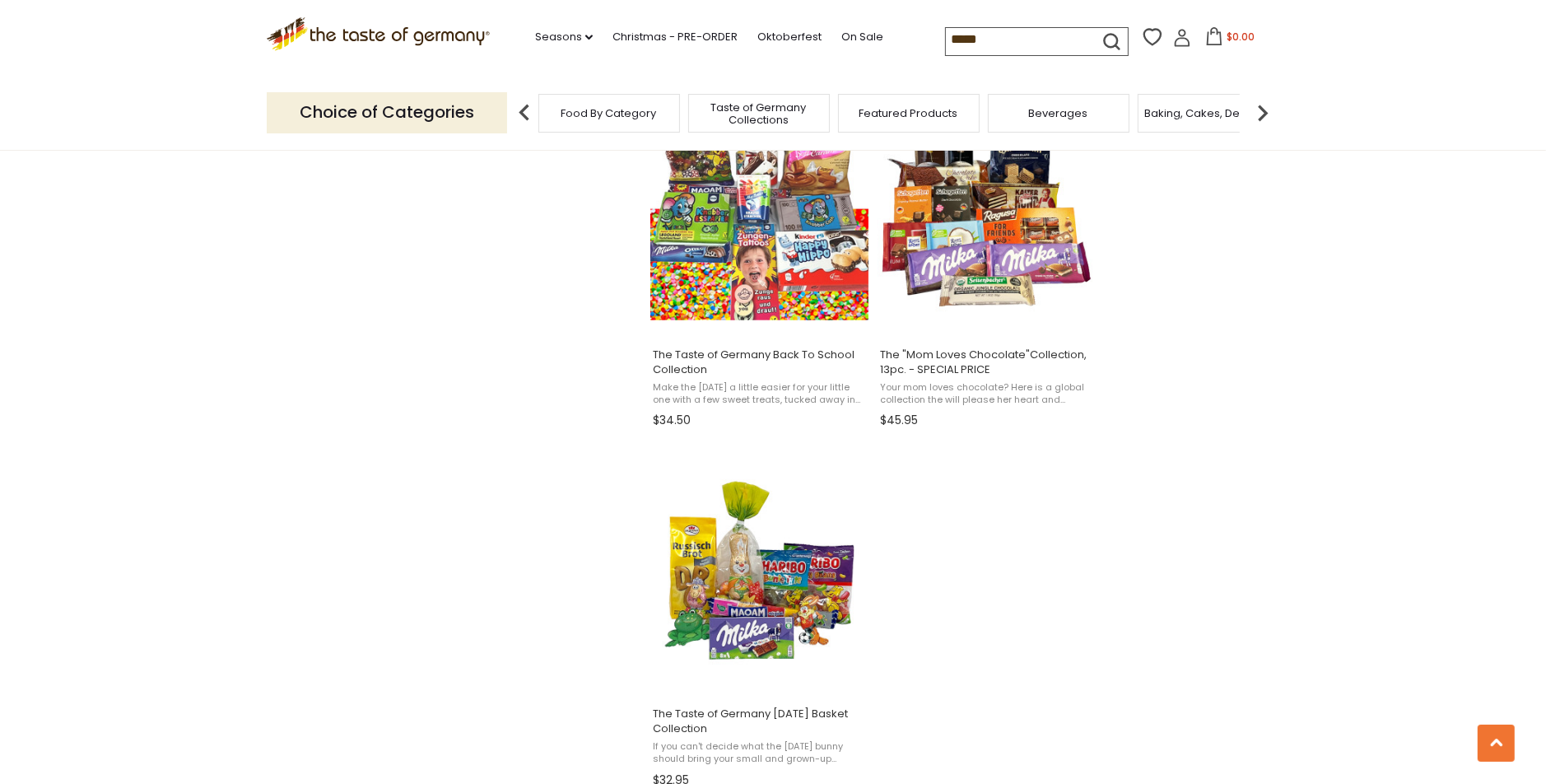
scroll to position [2194, 0]
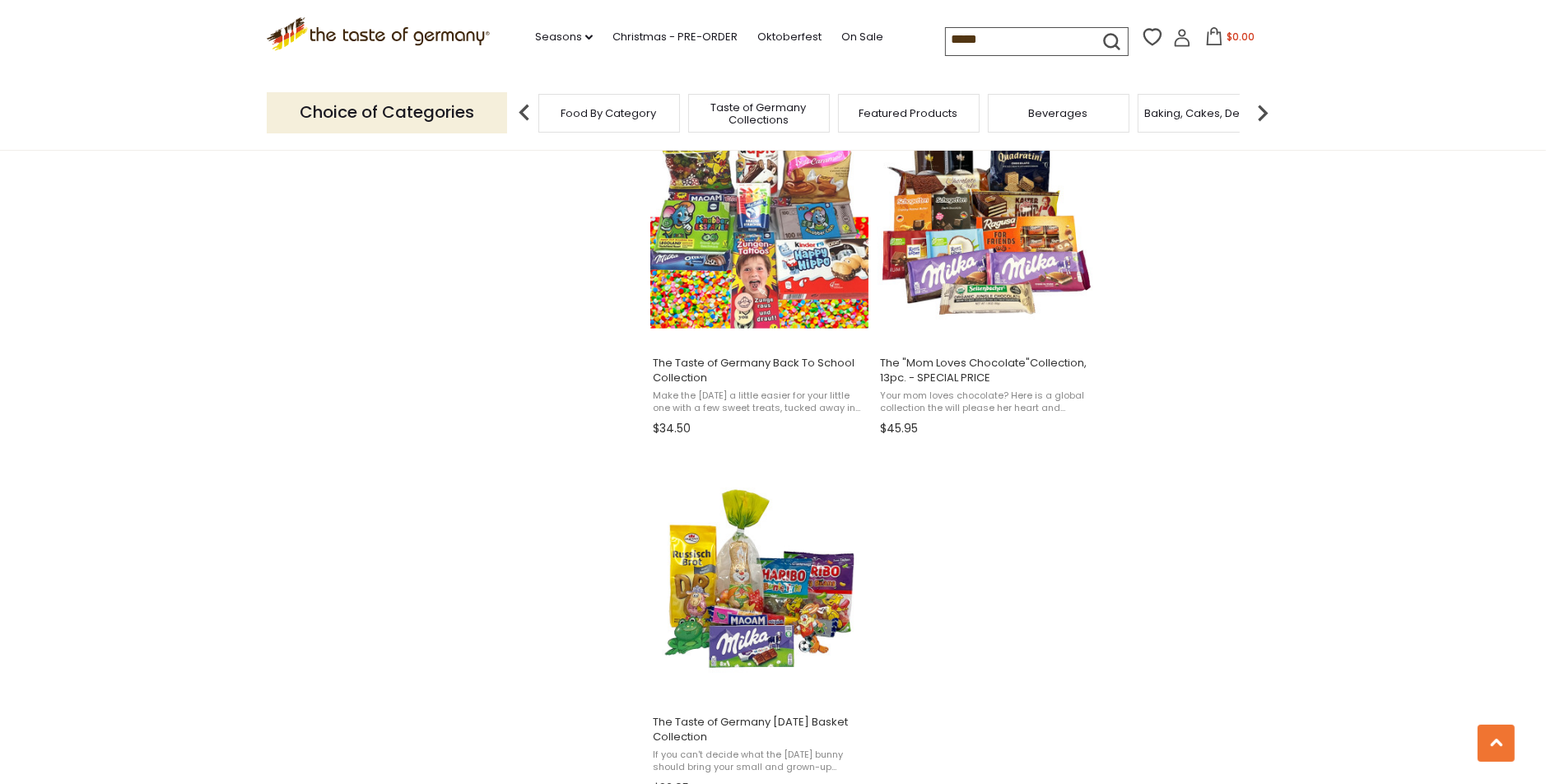
scroll to position [1509, 0]
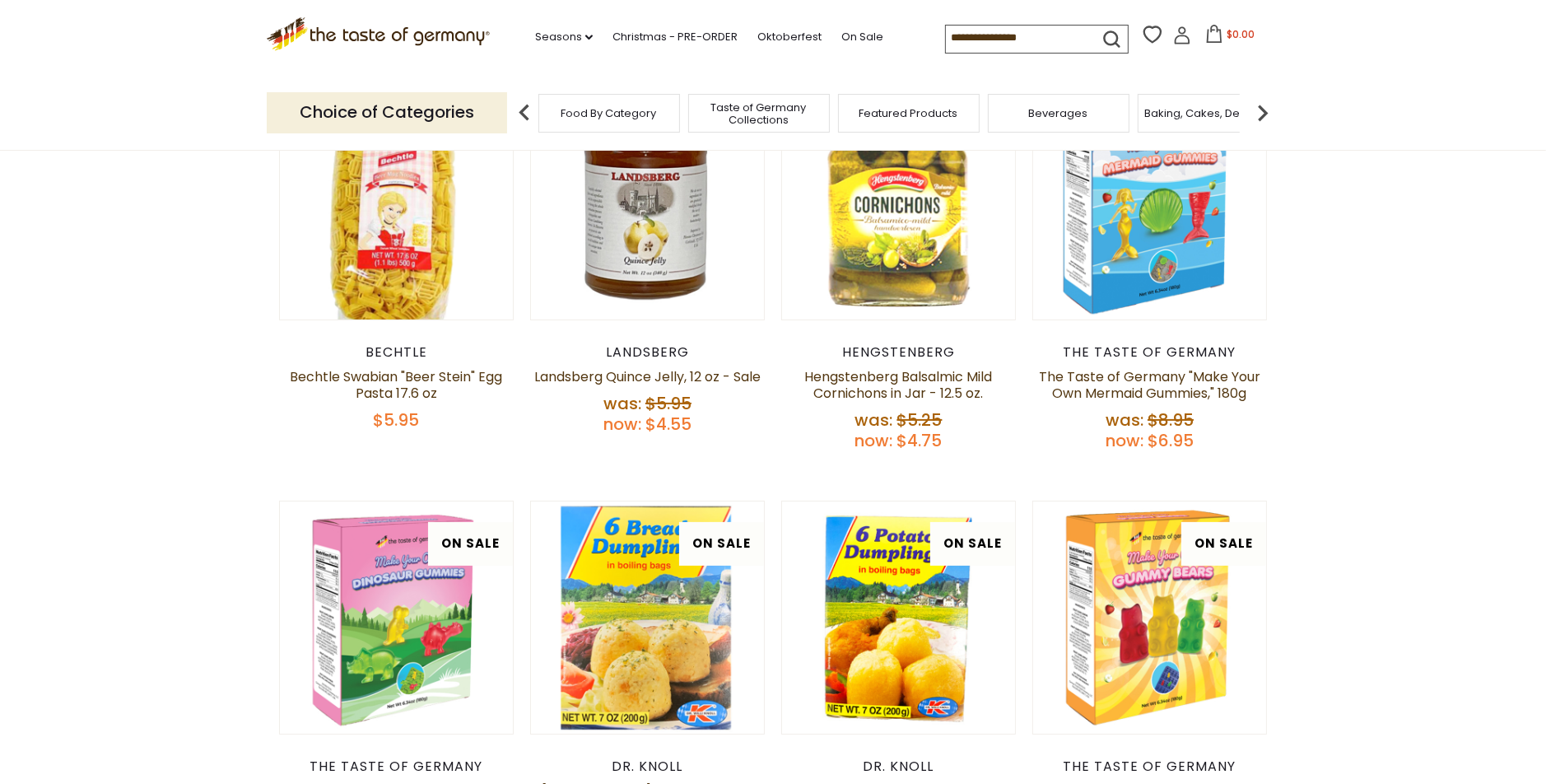
scroll to position [515, 0]
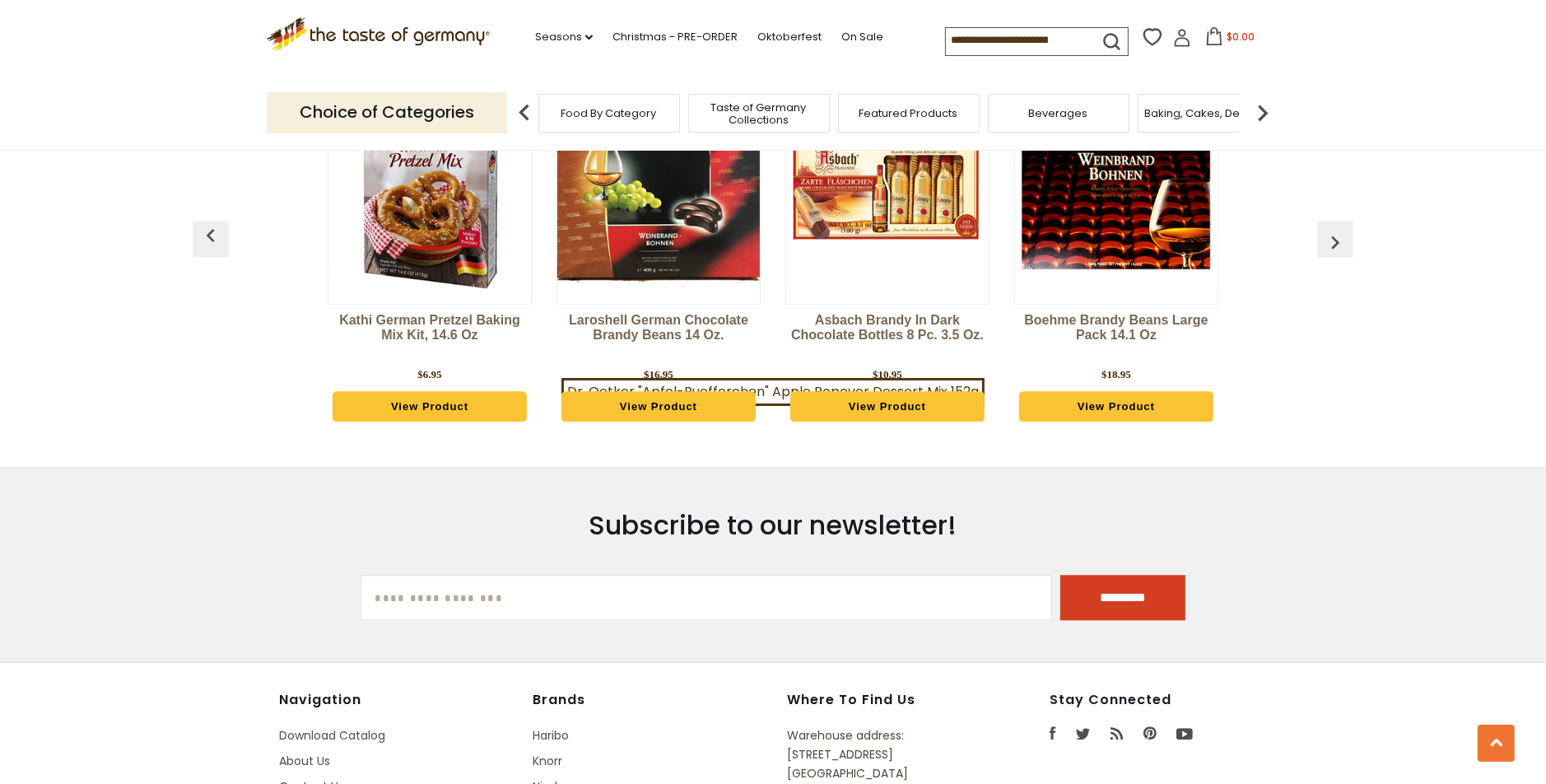
scroll to position [4279, 0]
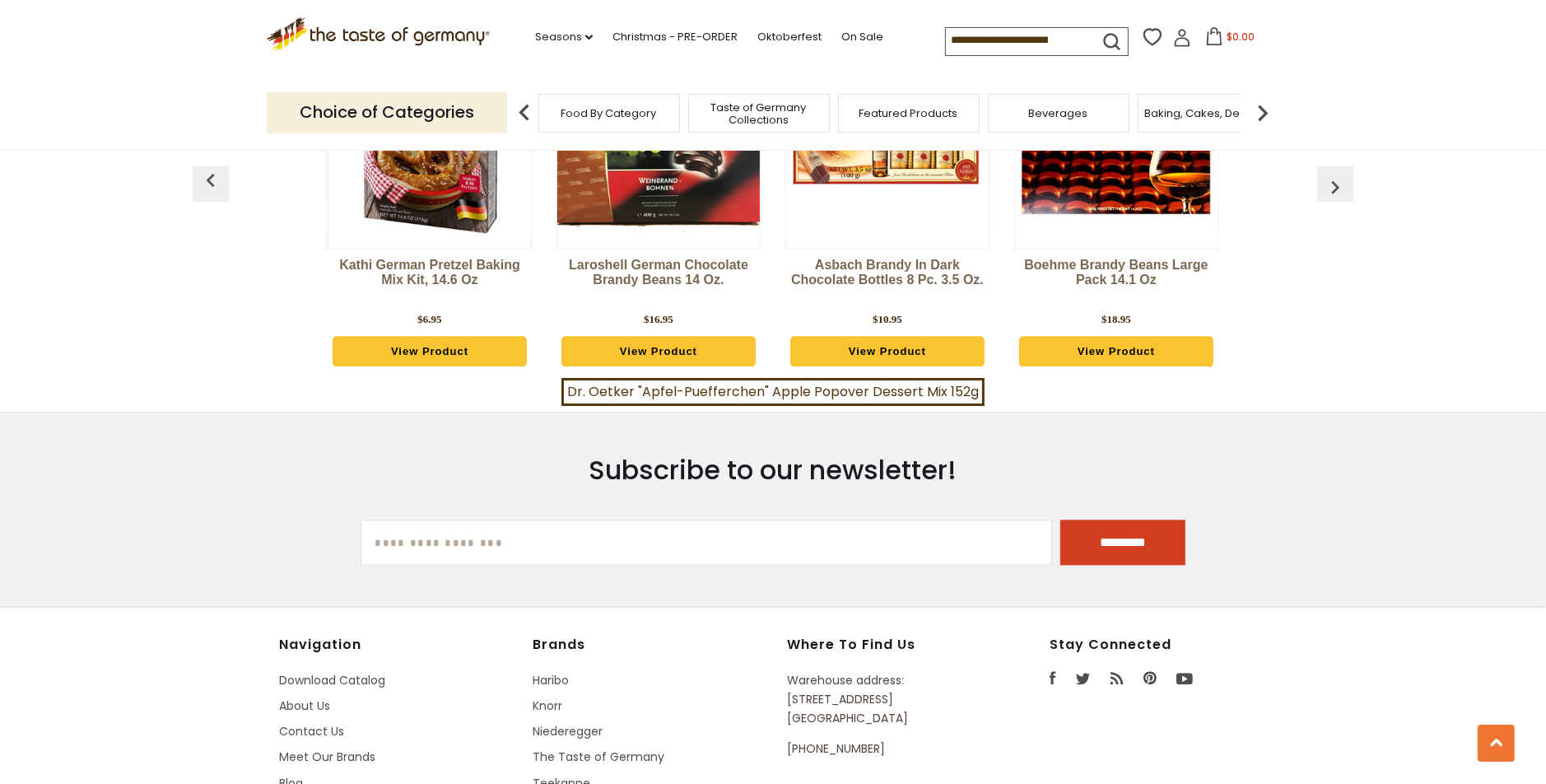
click at [967, 33] on input at bounding box center [1015, 39] width 139 height 23
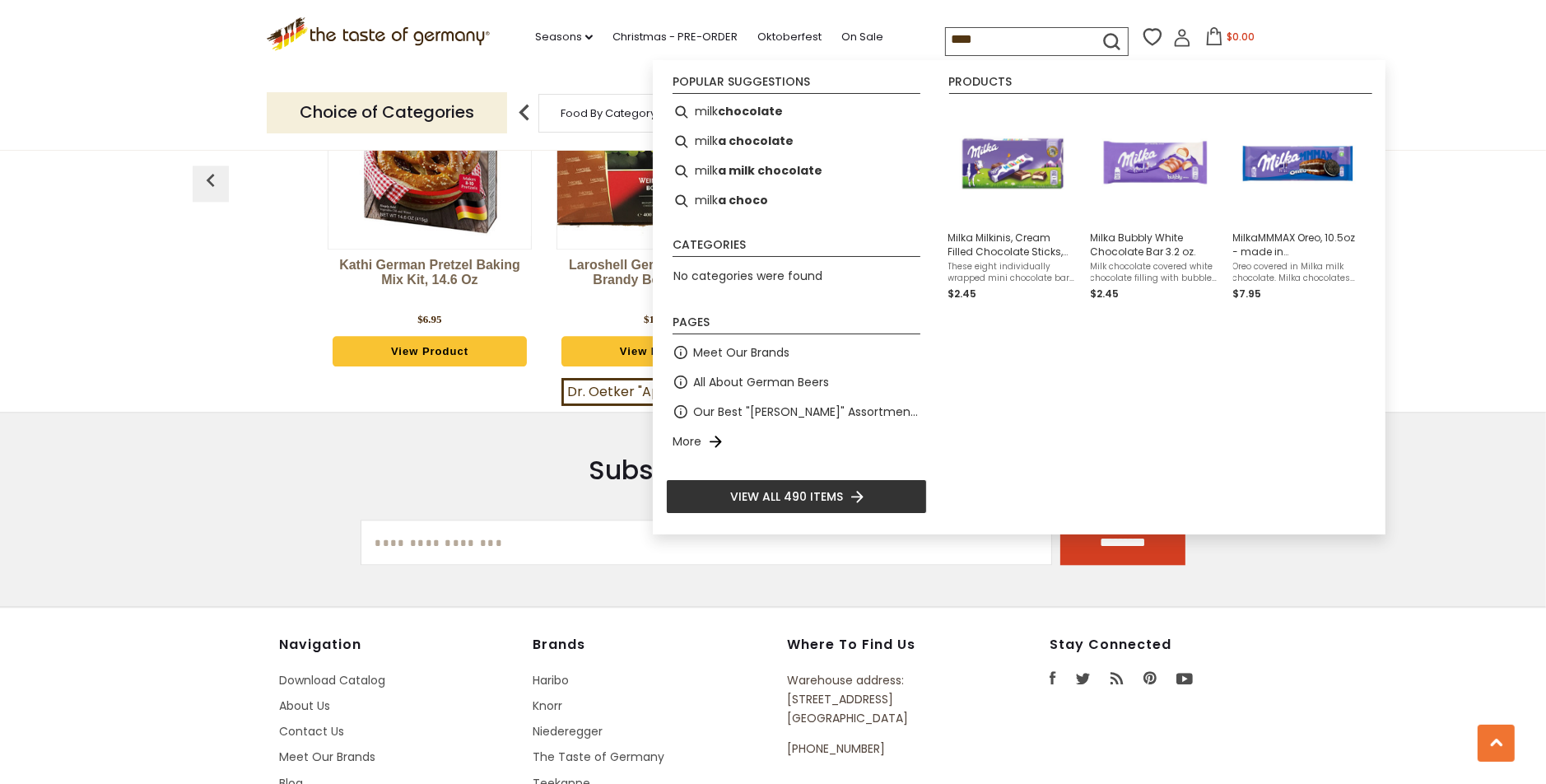
type input "*****"
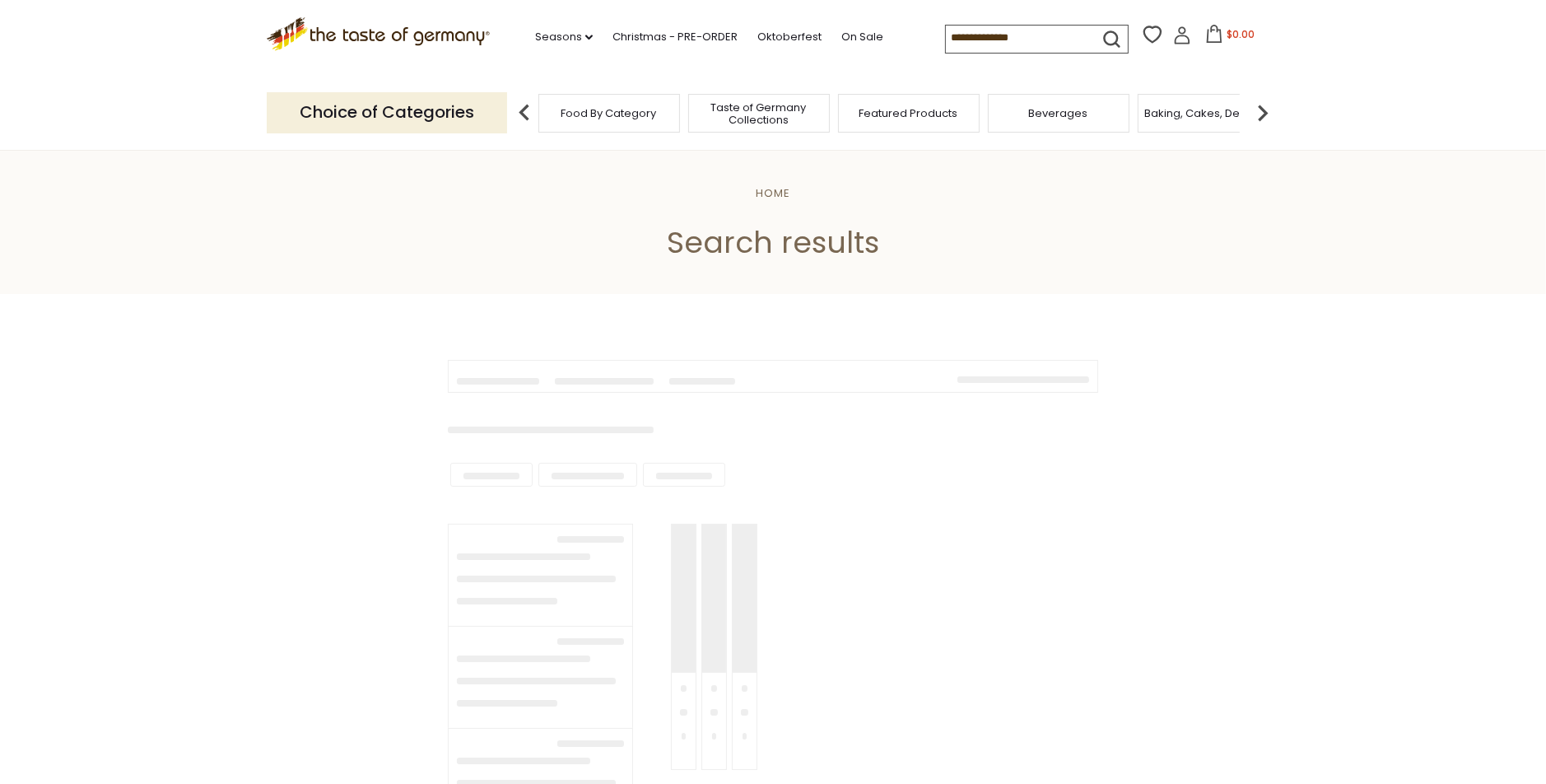
type input "*****"
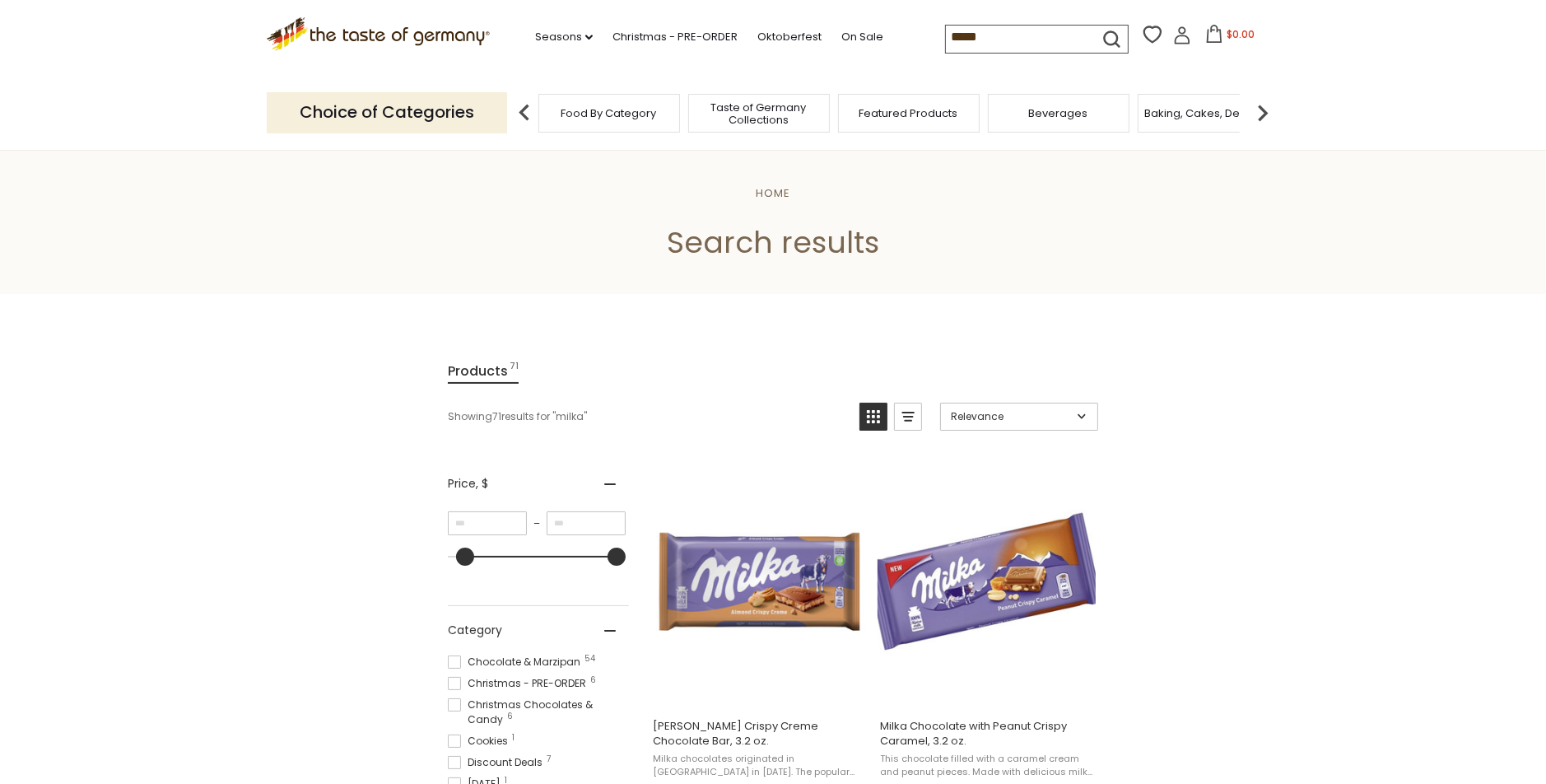
type input "*"
click at [461, 560] on div at bounding box center [460, 555] width 18 height 18
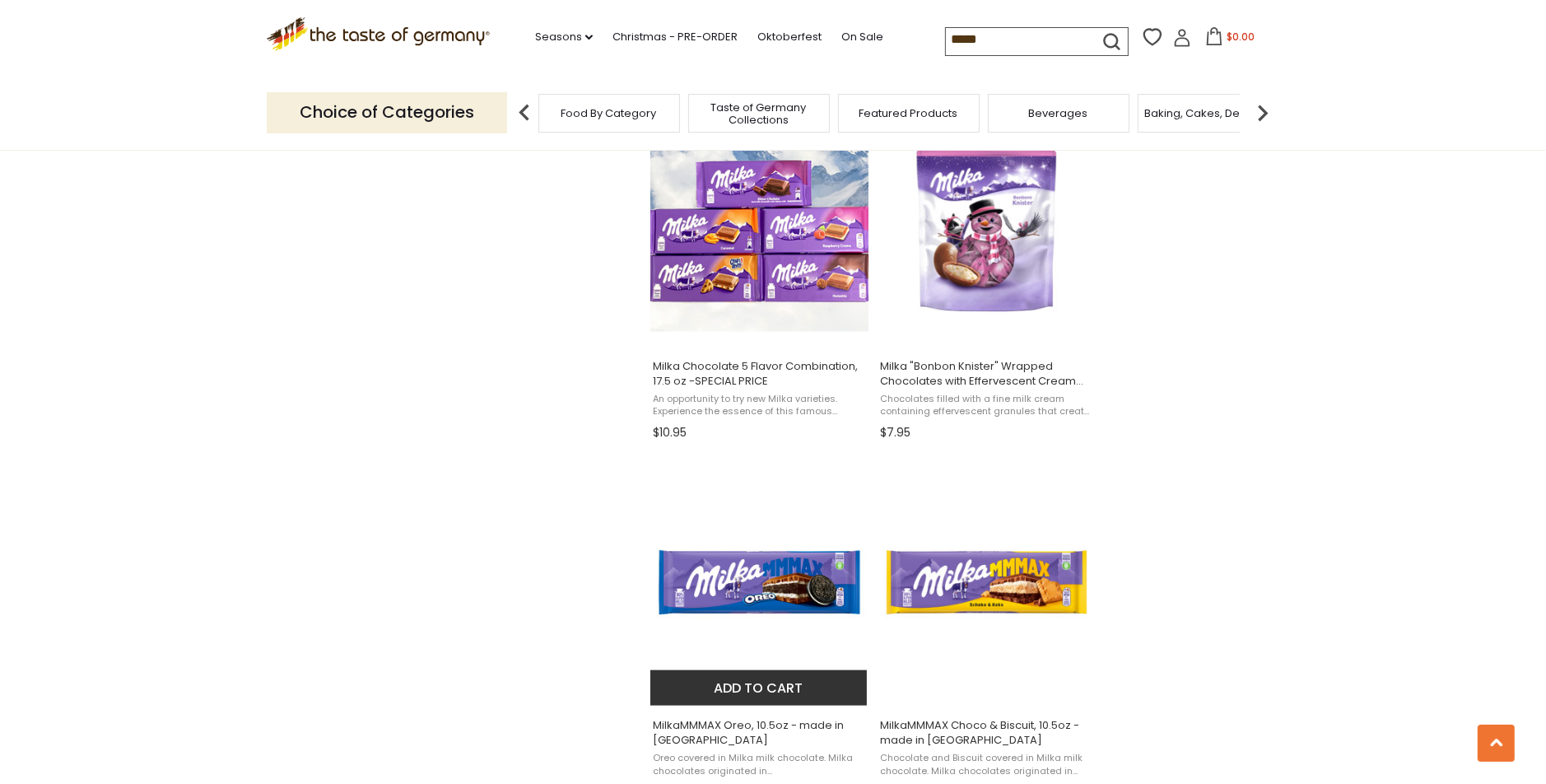
scroll to position [2387, 0]
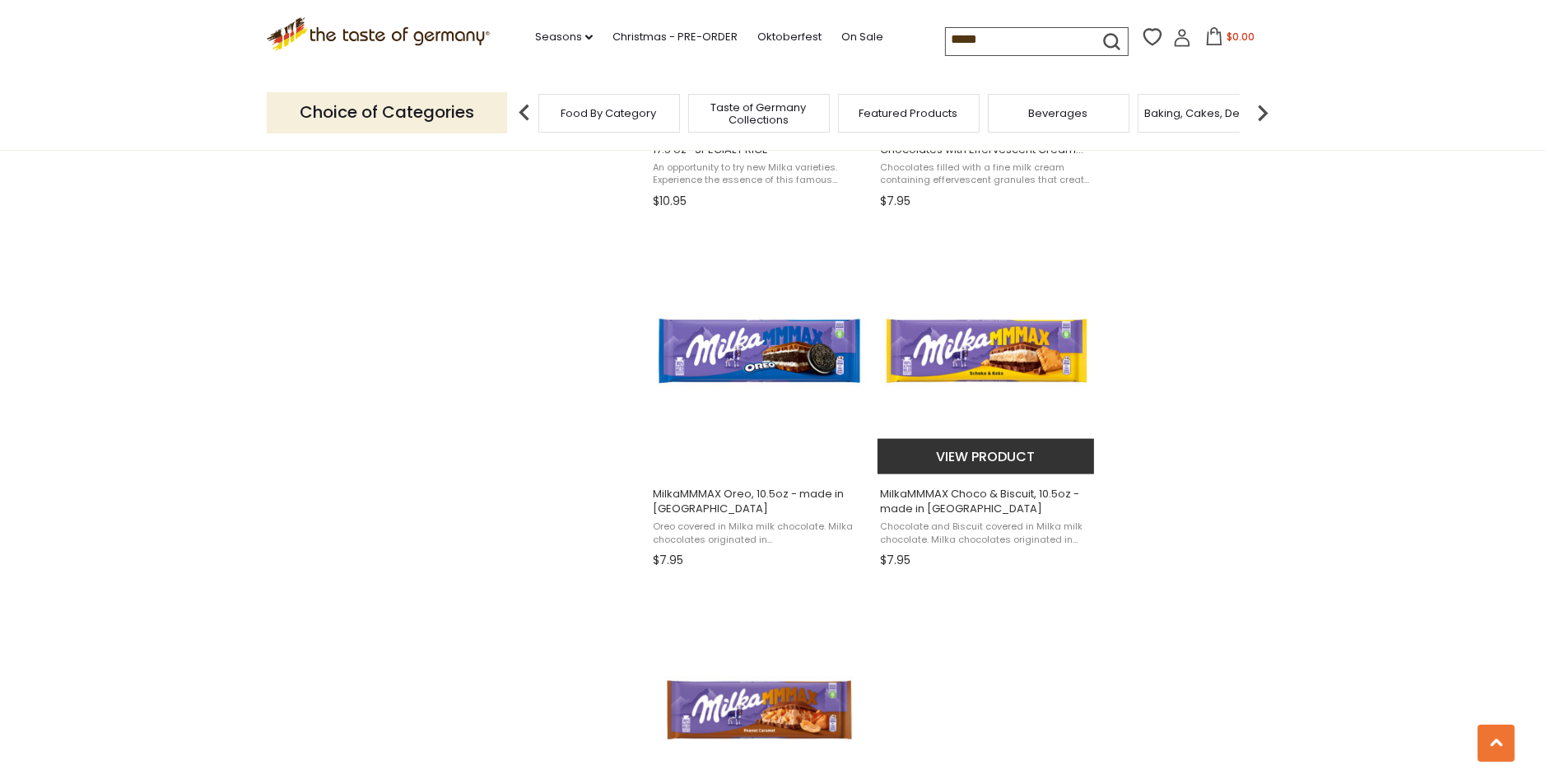
click at [996, 360] on img "MilkaMMMAX Choco & Biscuit, 10.5oz - made in Austria" at bounding box center [987, 351] width 218 height 218
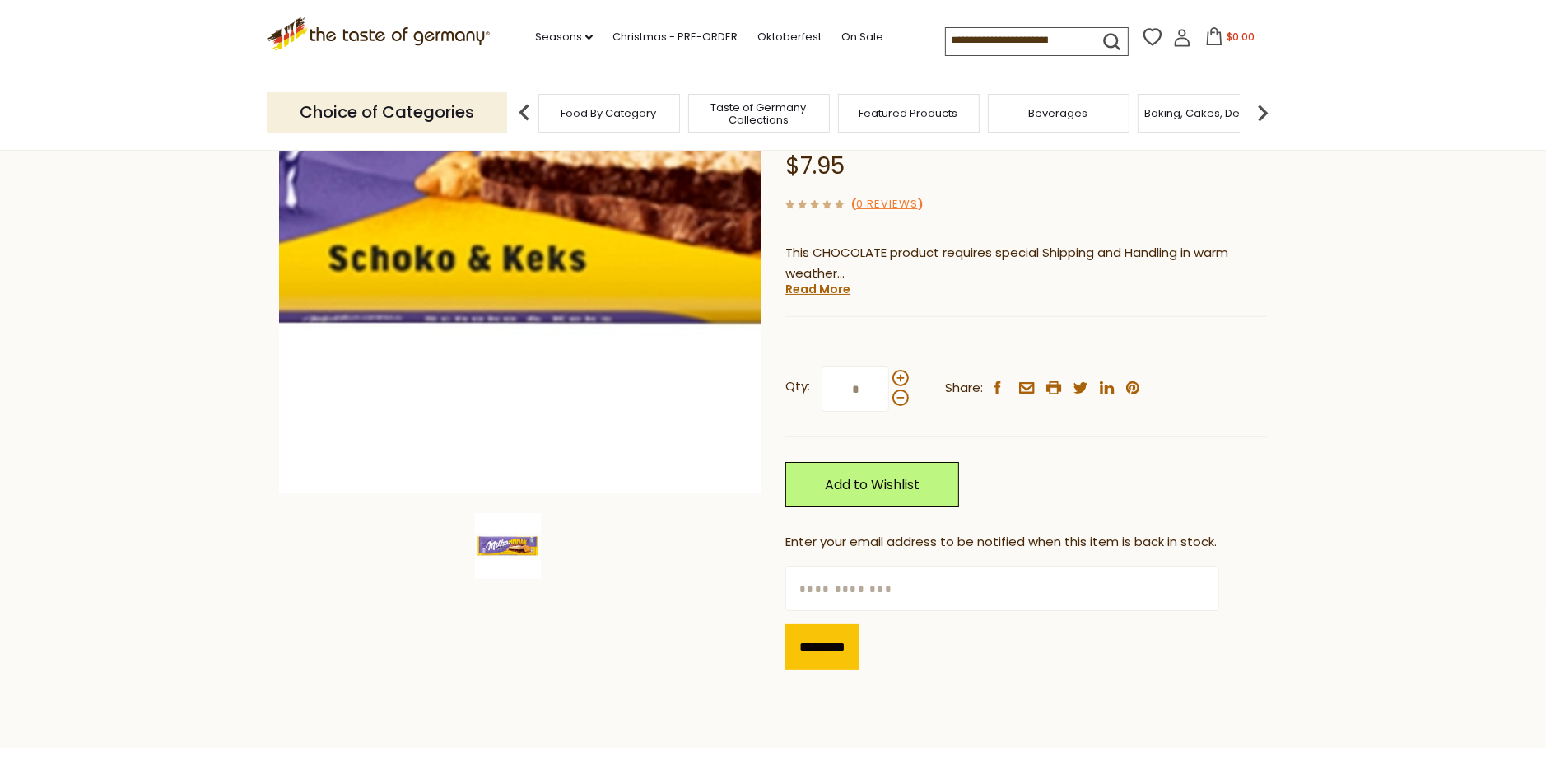
scroll to position [247, 0]
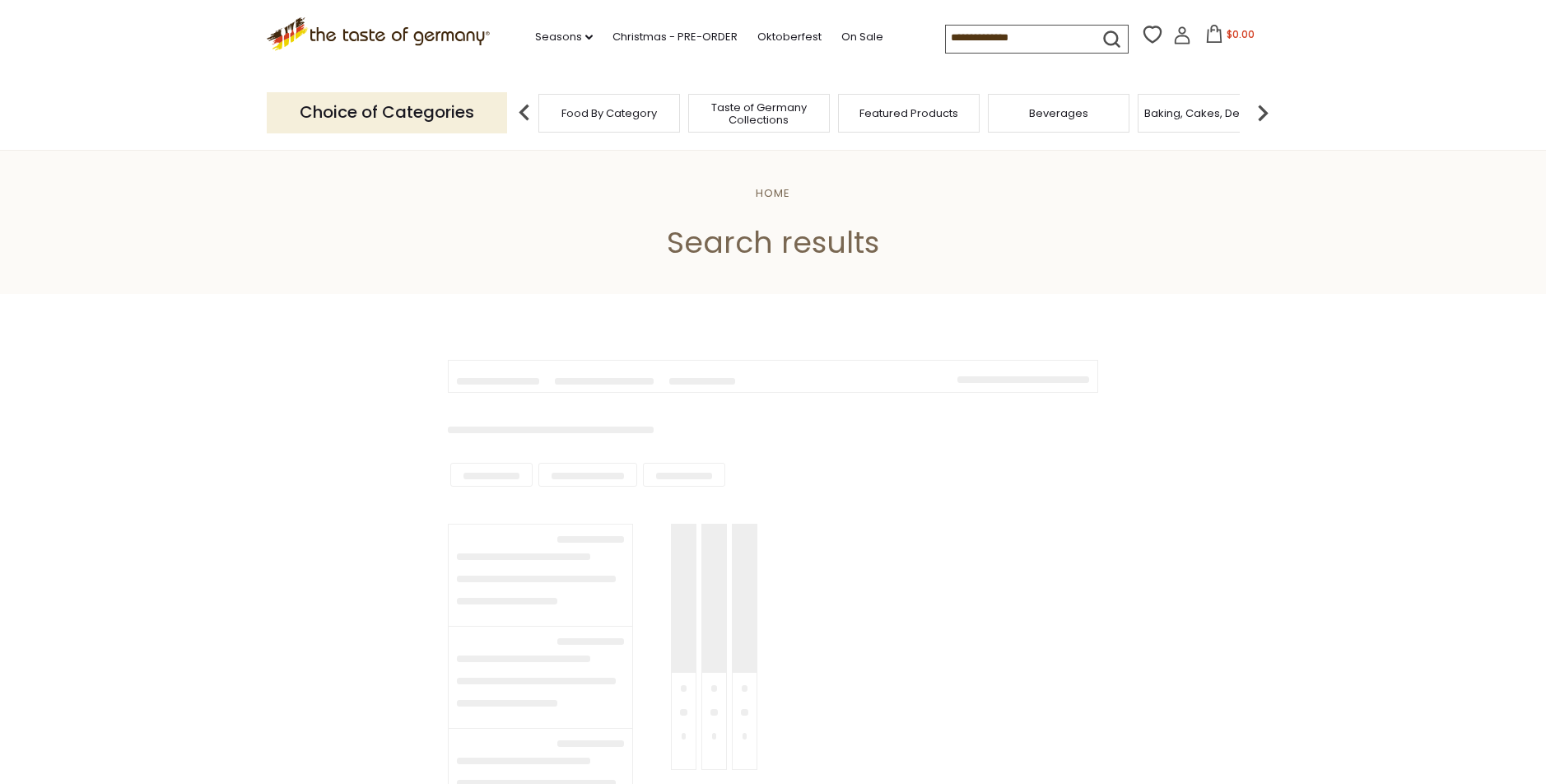
scroll to position [2387, 0]
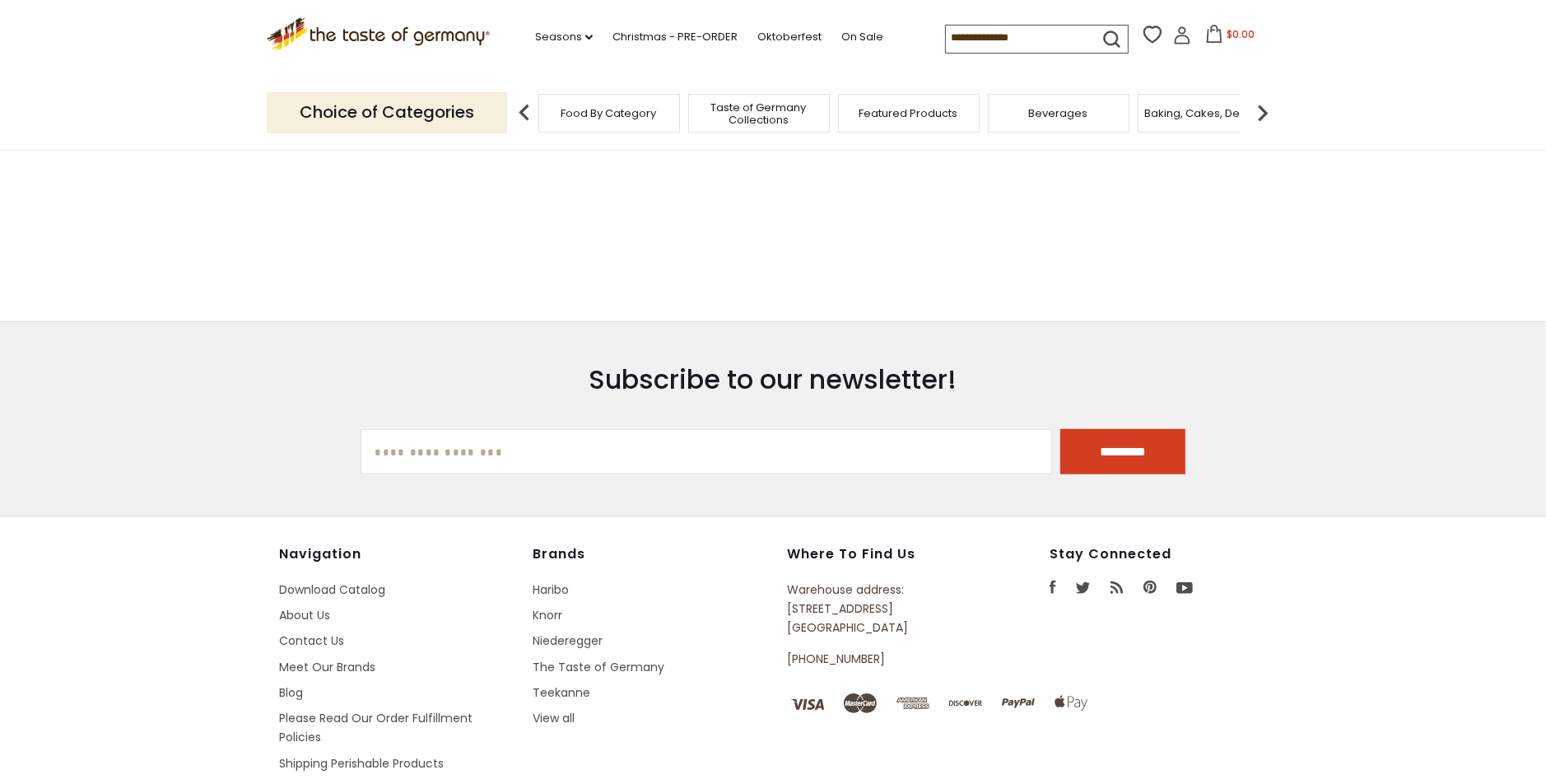
type input "*****"
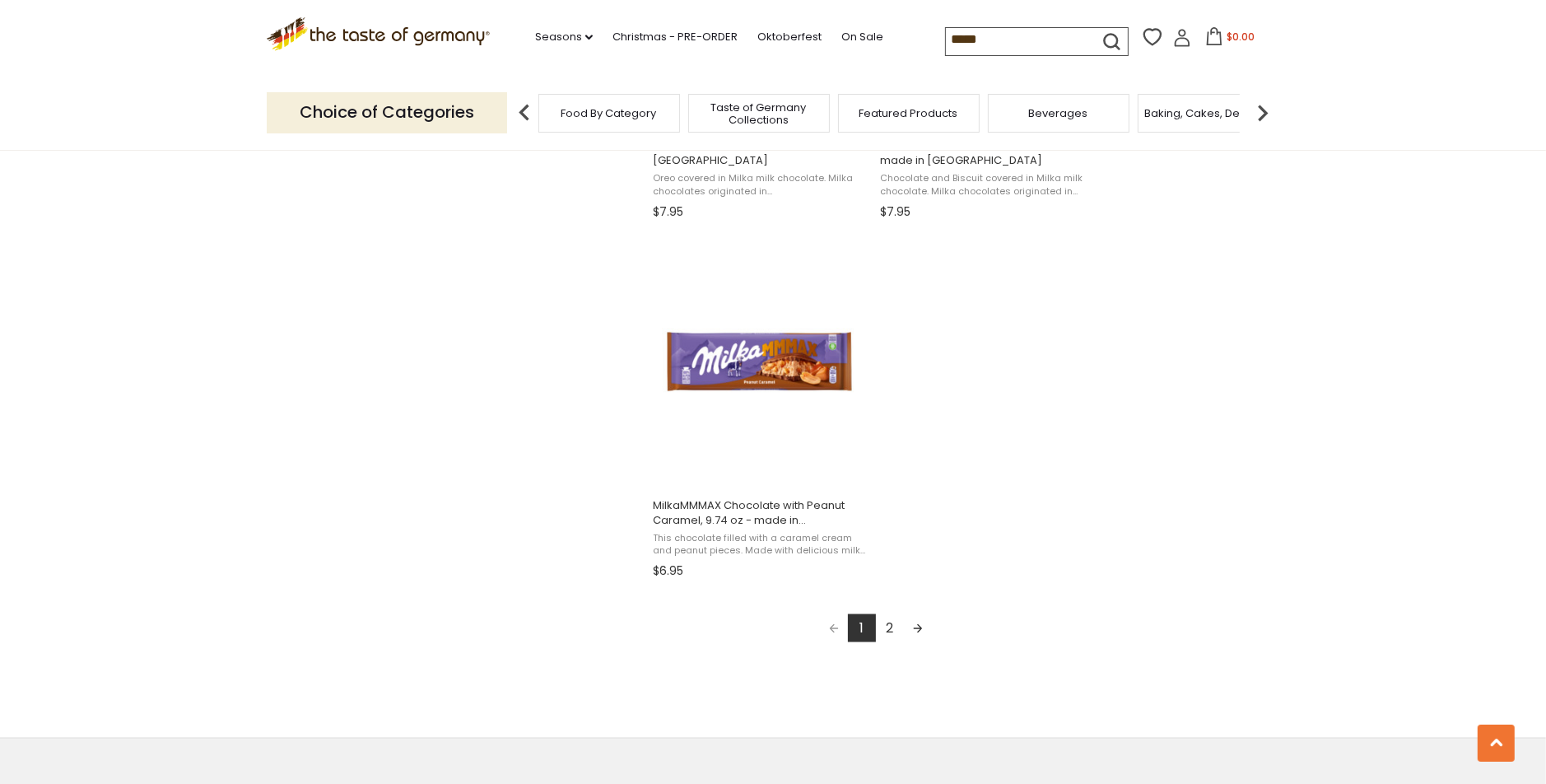
scroll to position [3045, 0]
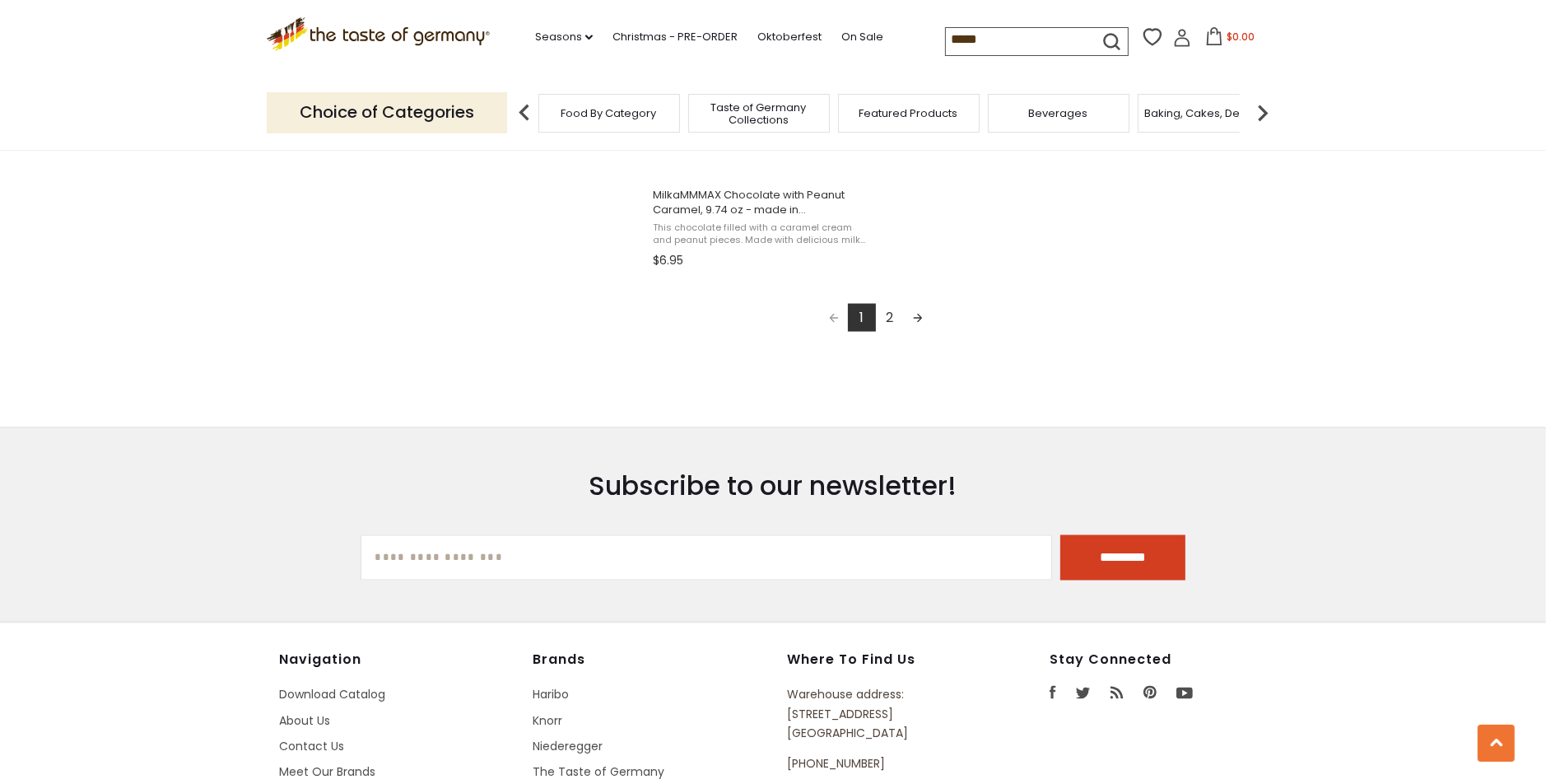
click at [894, 315] on link "2" at bounding box center [890, 318] width 28 height 28
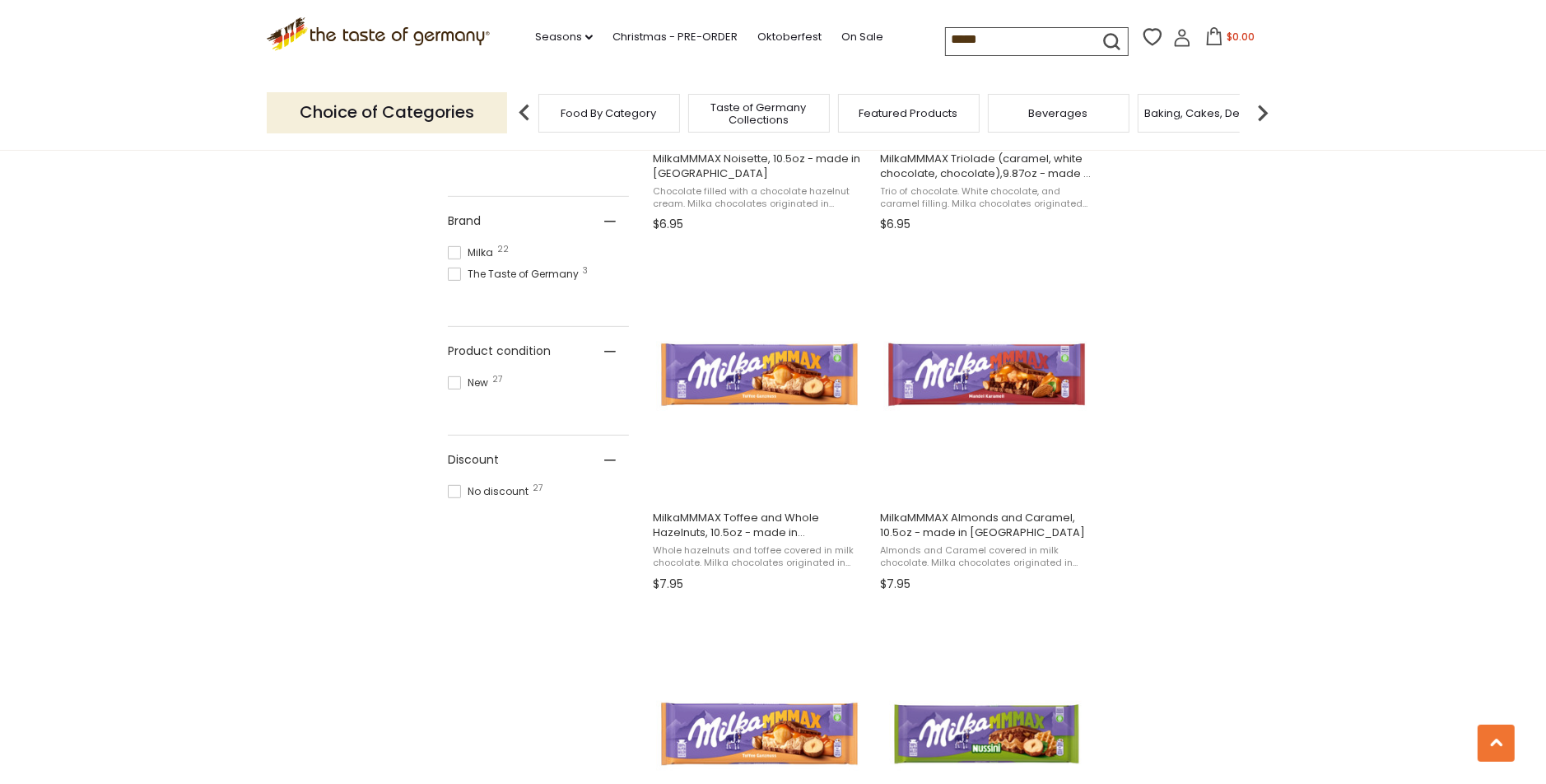
scroll to position [987, 0]
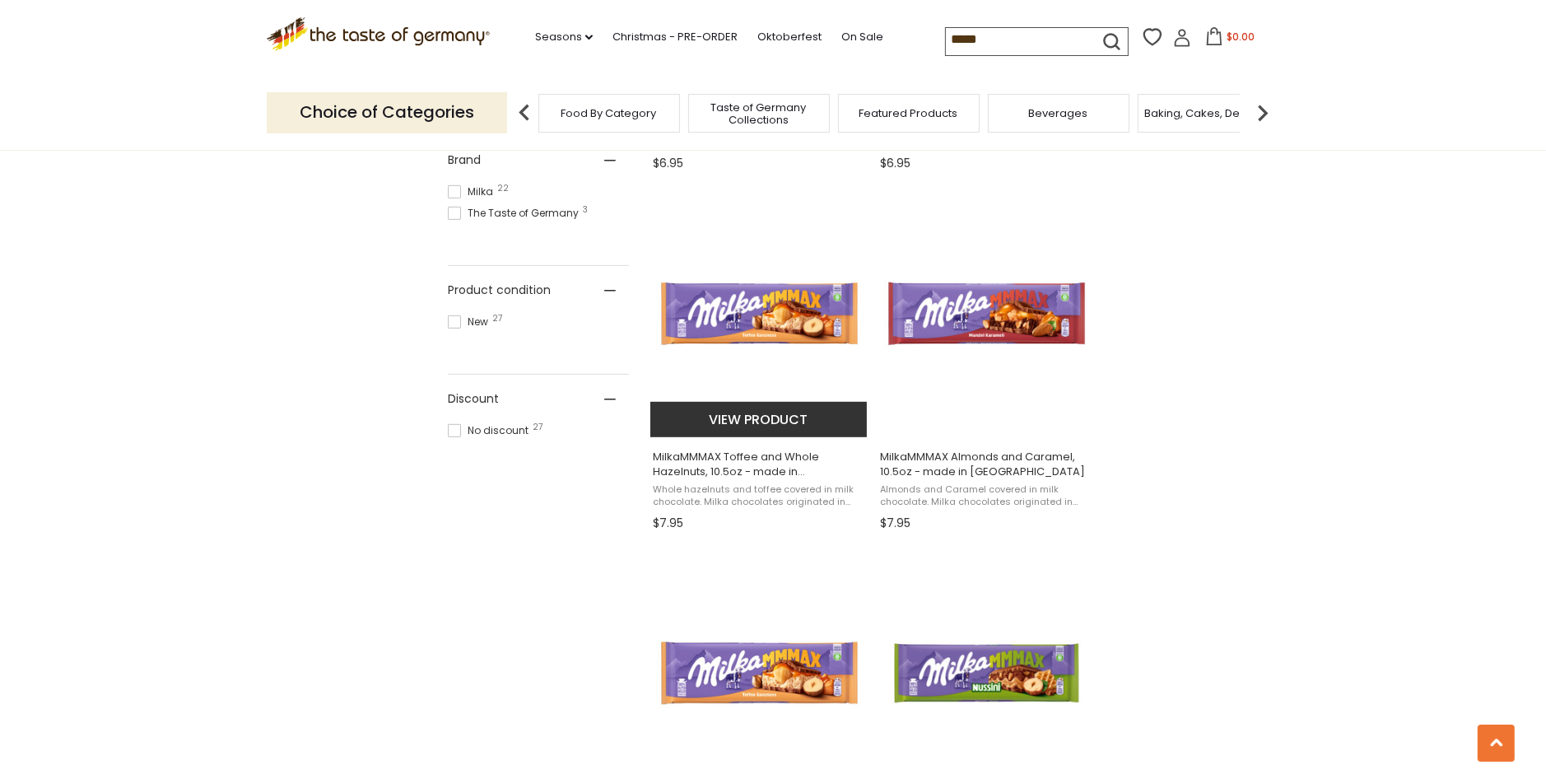
click at [737, 470] on span "MilkaMMMAX Toffee and Whole Hazelnuts, 10.5oz - made in [GEOGRAPHIC_DATA]" at bounding box center [759, 464] width 213 height 30
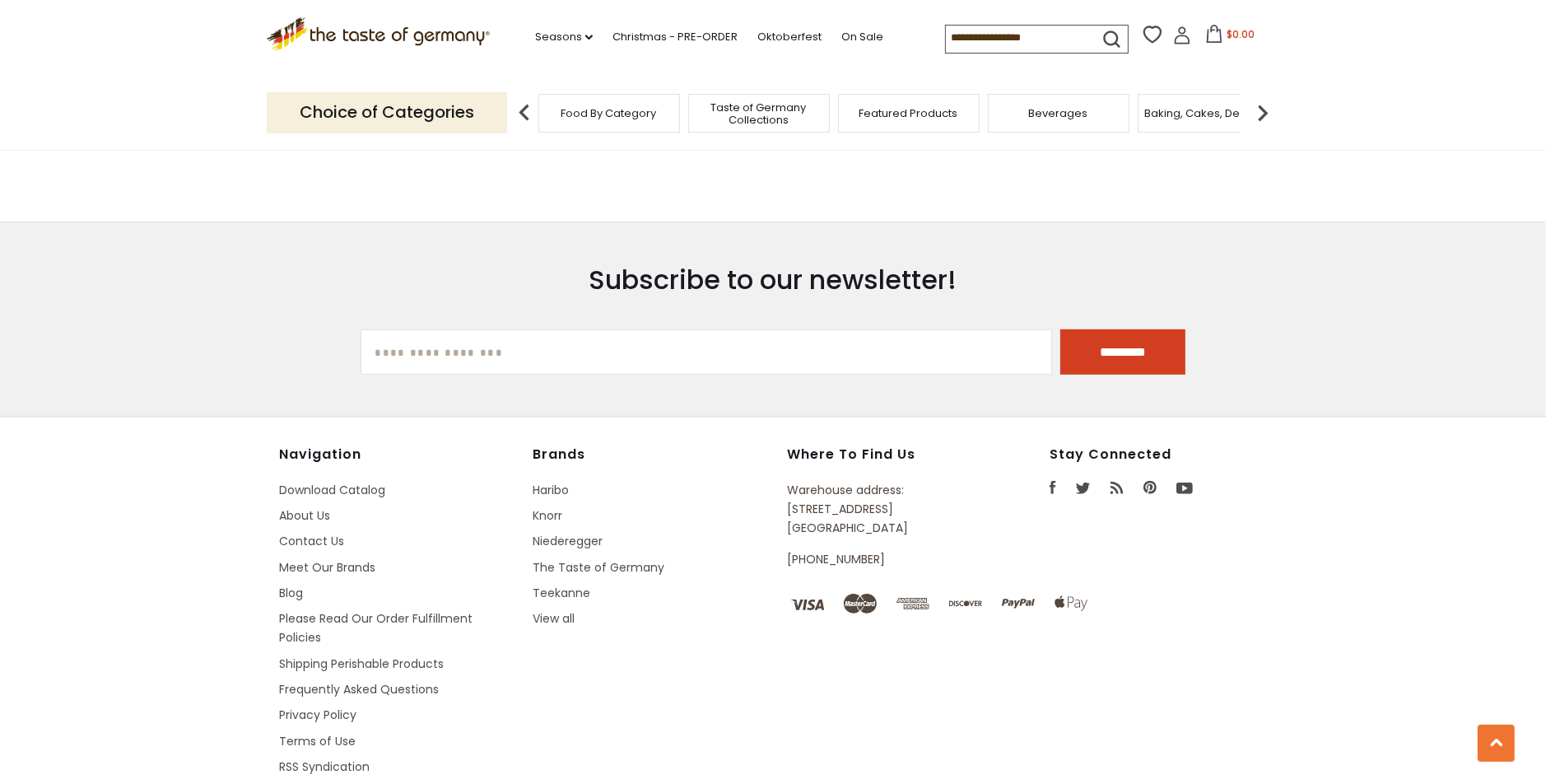
type input "*****"
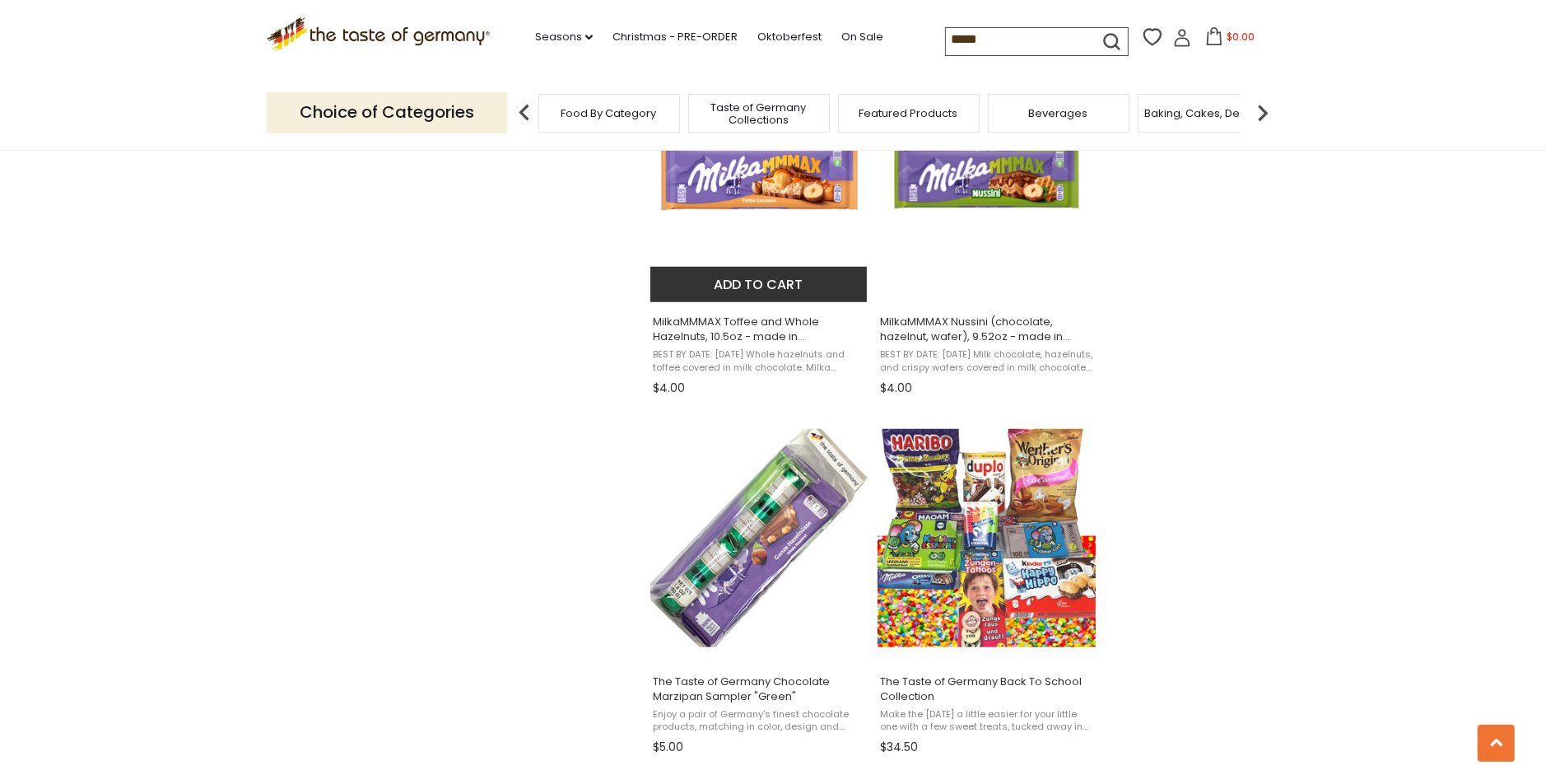
scroll to position [1399, 0]
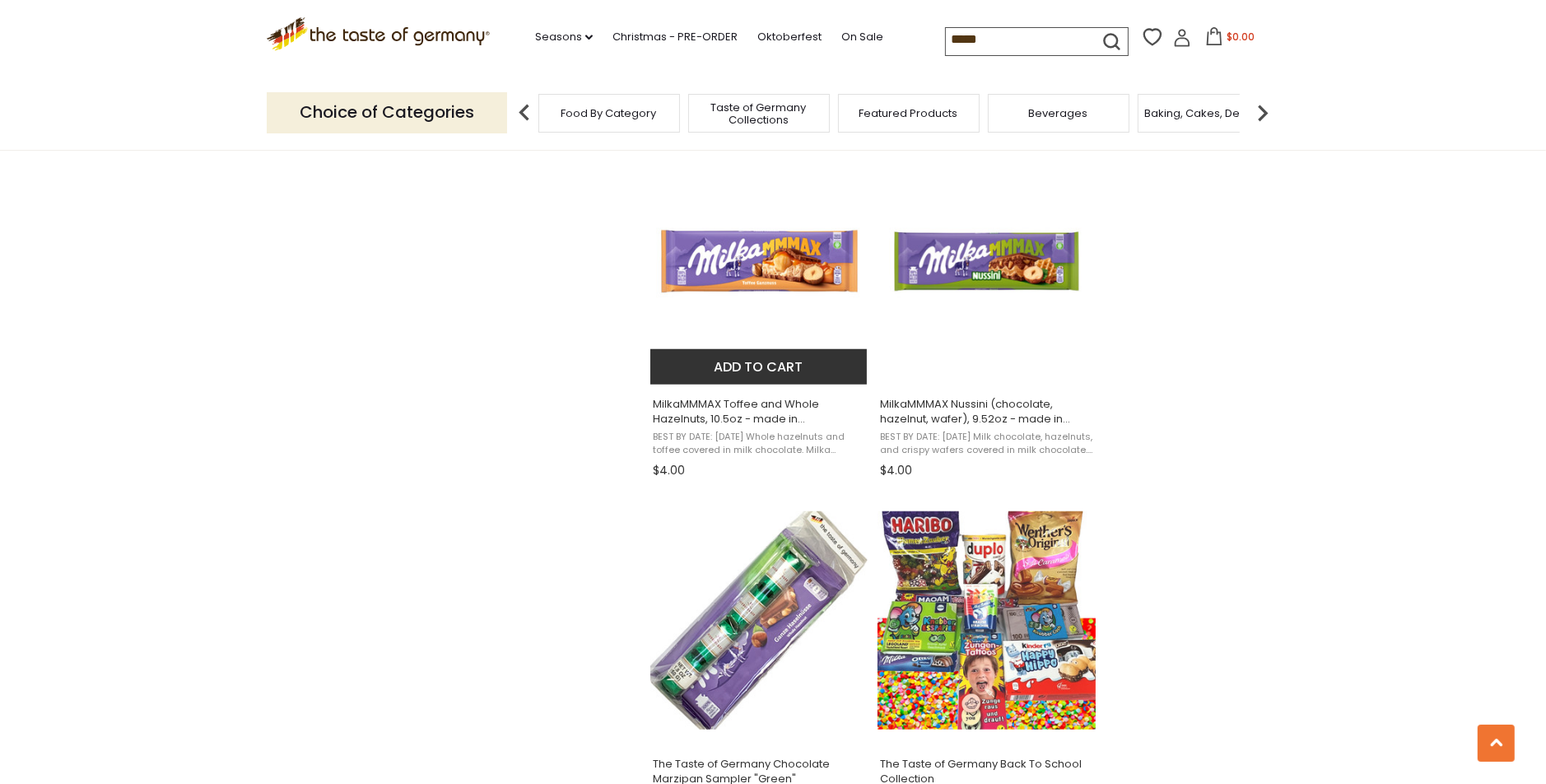
click at [724, 416] on span "MilkaMMMAX Toffee and Whole Hazelnuts, 10.5oz - made in [GEOGRAPHIC_DATA] - DEAL" at bounding box center [759, 412] width 213 height 30
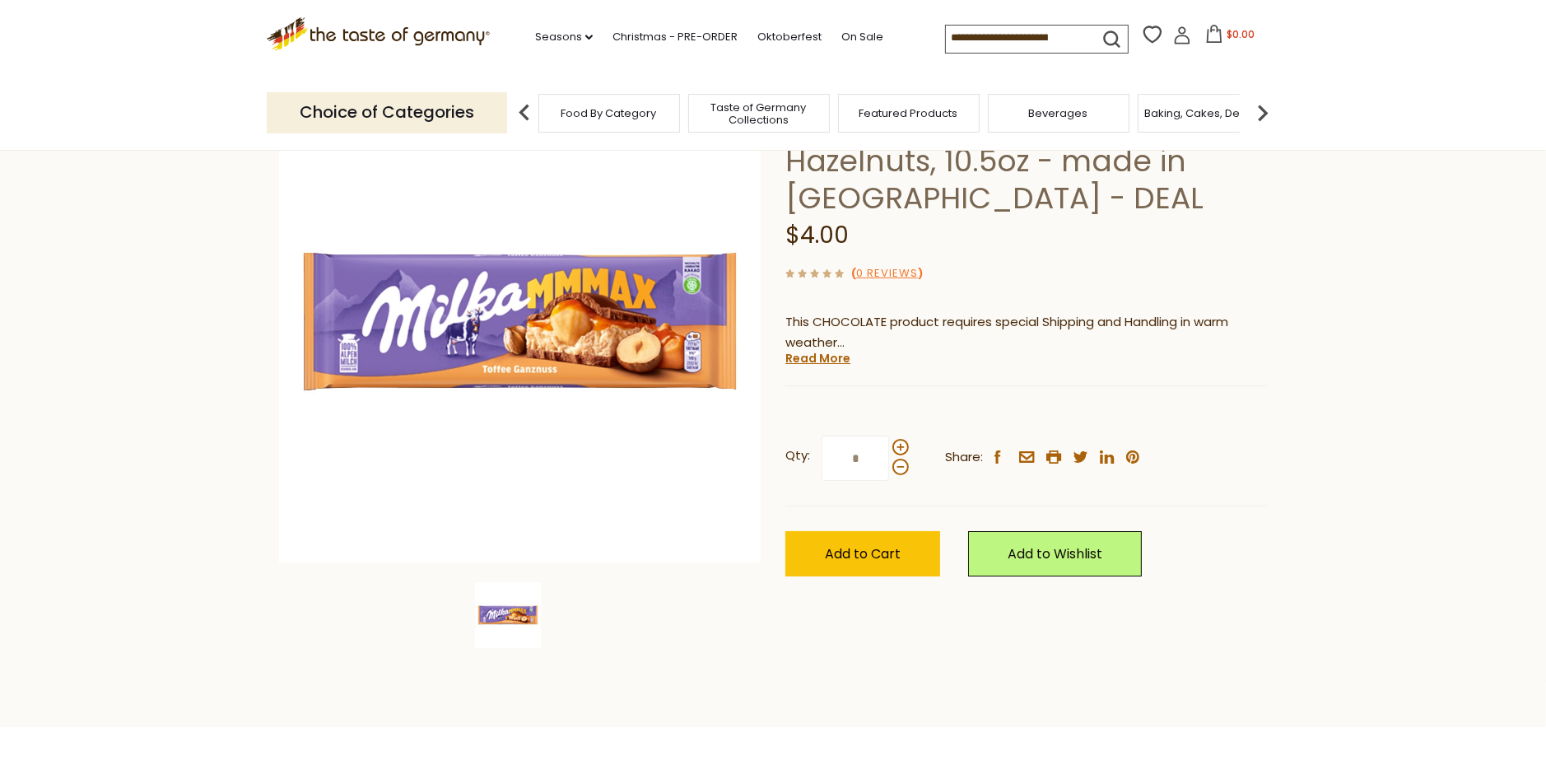
scroll to position [329, 0]
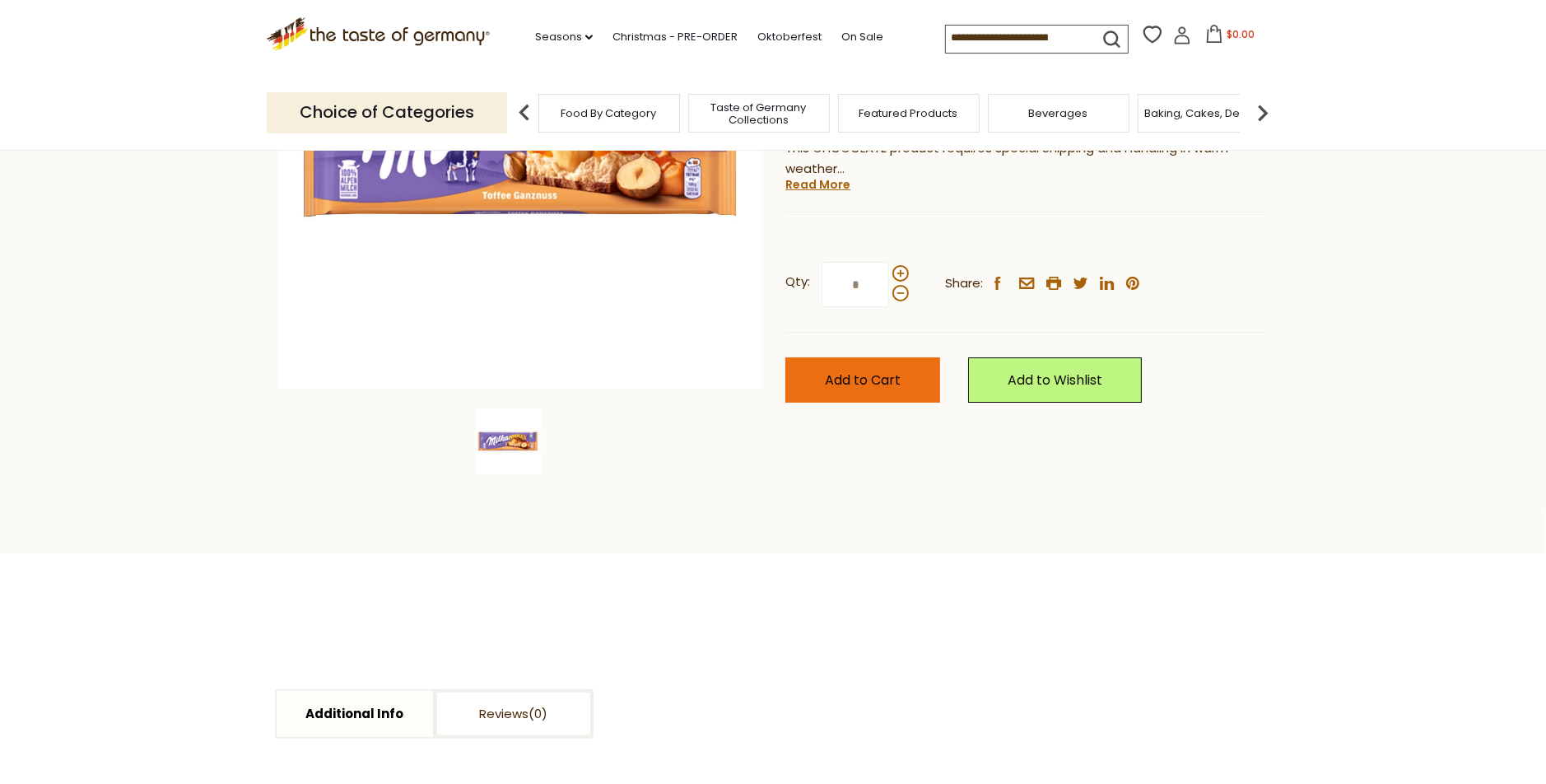
click at [858, 386] on span "Add to Cart" at bounding box center [863, 380] width 76 height 19
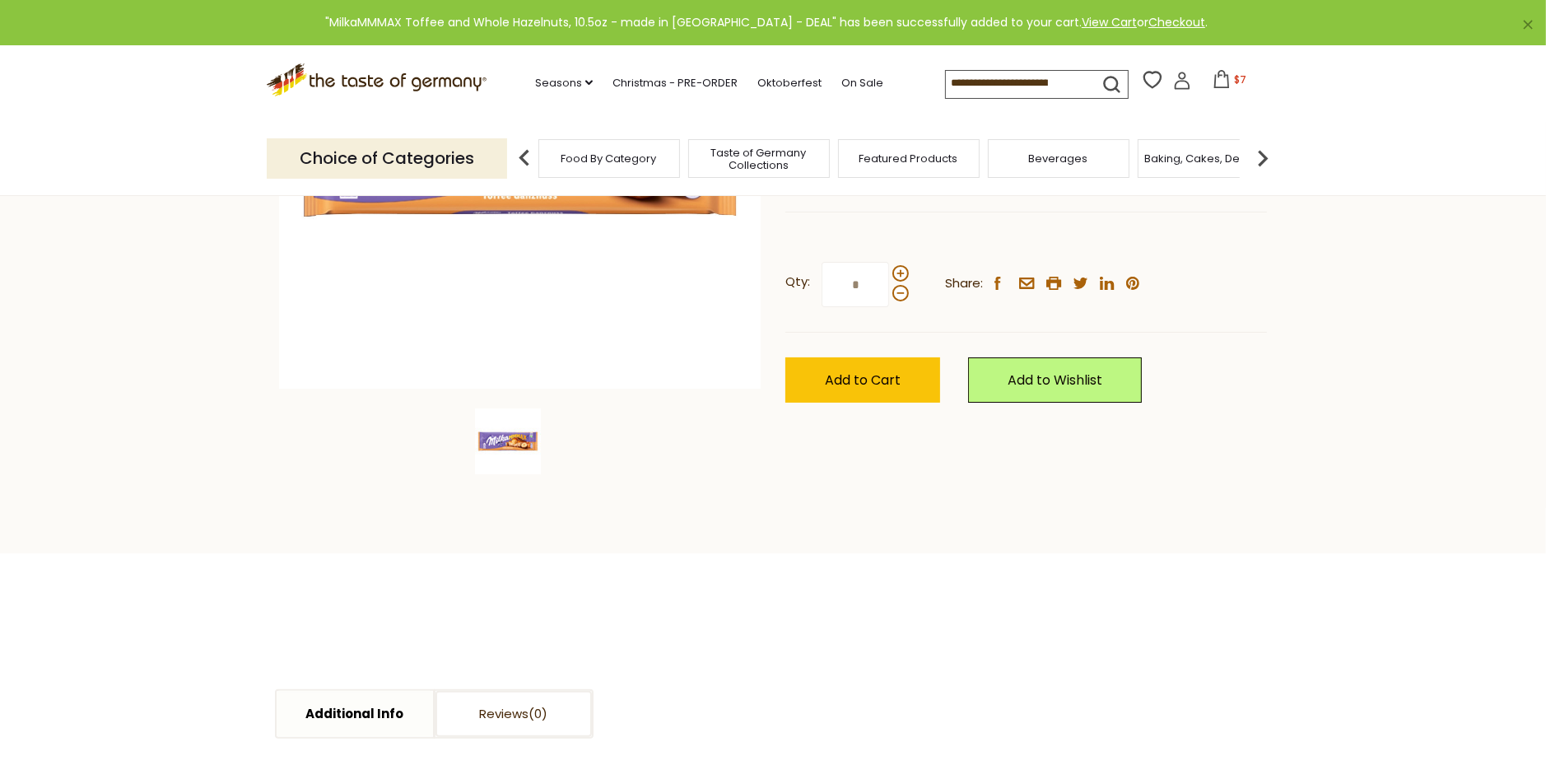
click at [1213, 78] on icon at bounding box center [1221, 78] width 18 height 18
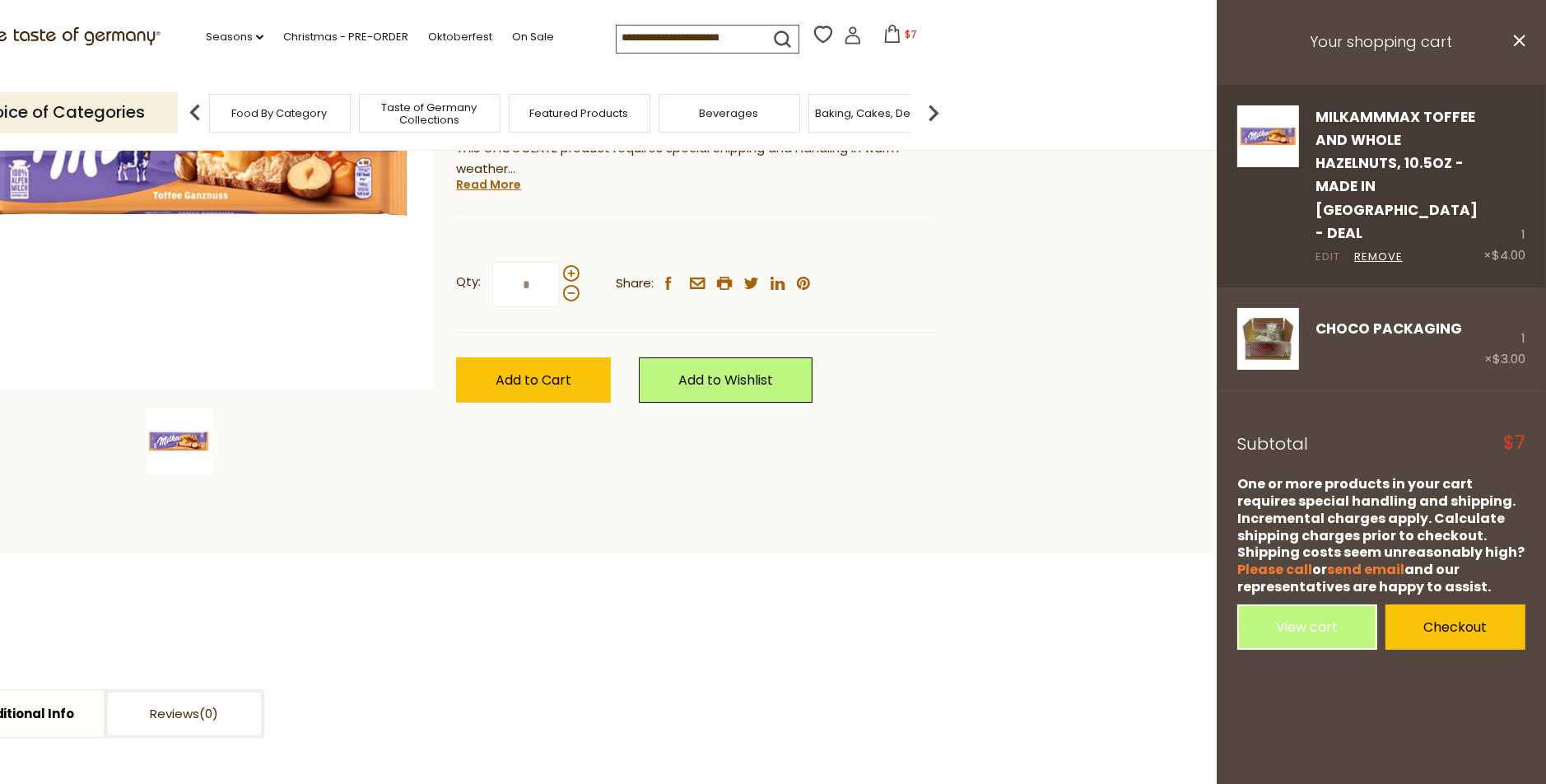
click at [1326, 249] on link "Edit" at bounding box center [1328, 257] width 25 height 18
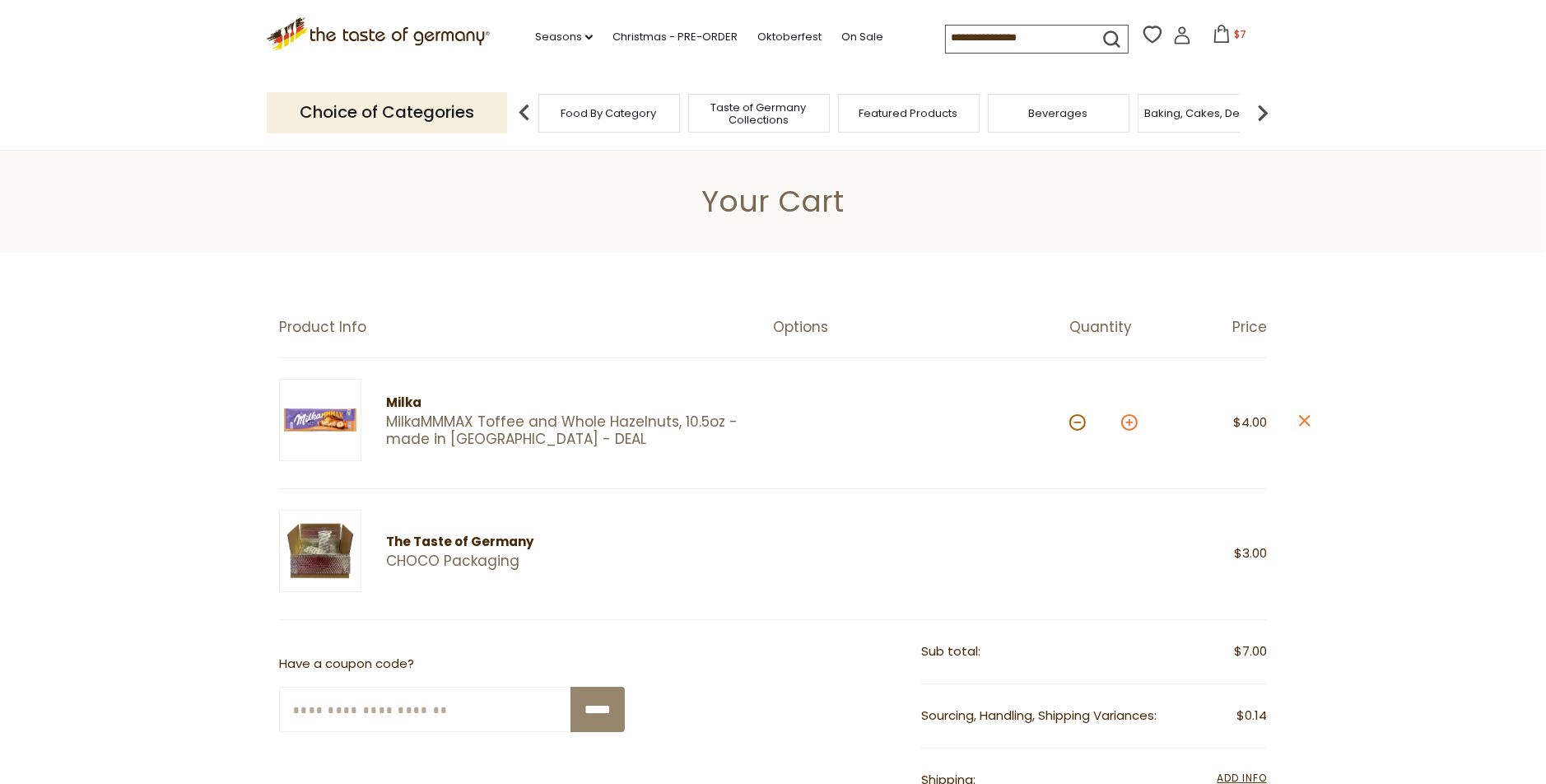
click at [1129, 421] on button at bounding box center [1130, 423] width 17 height 17
type input "*"
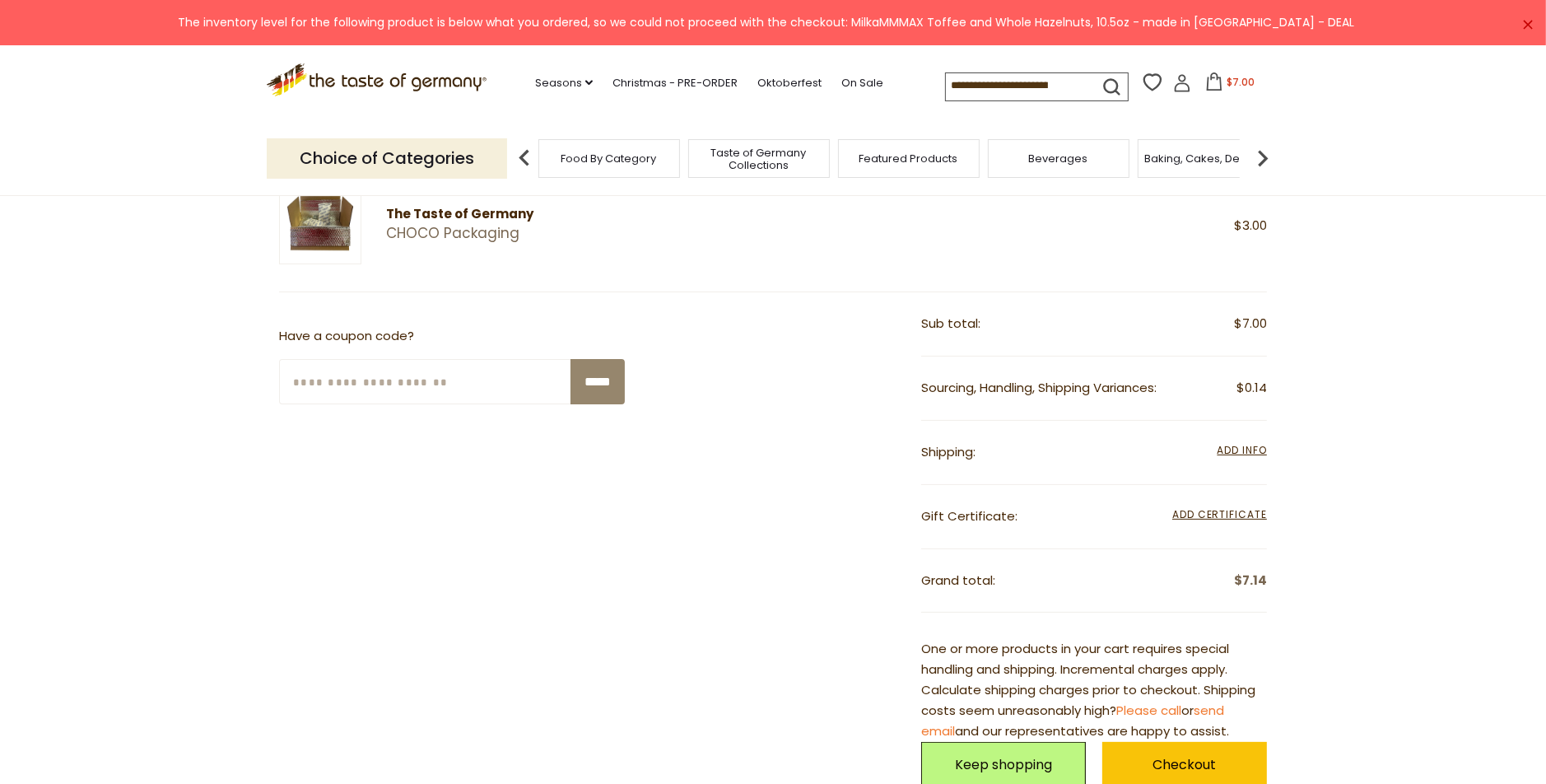
scroll to position [329, 0]
click at [1244, 445] on span "Add Info" at bounding box center [1241, 448] width 49 height 14
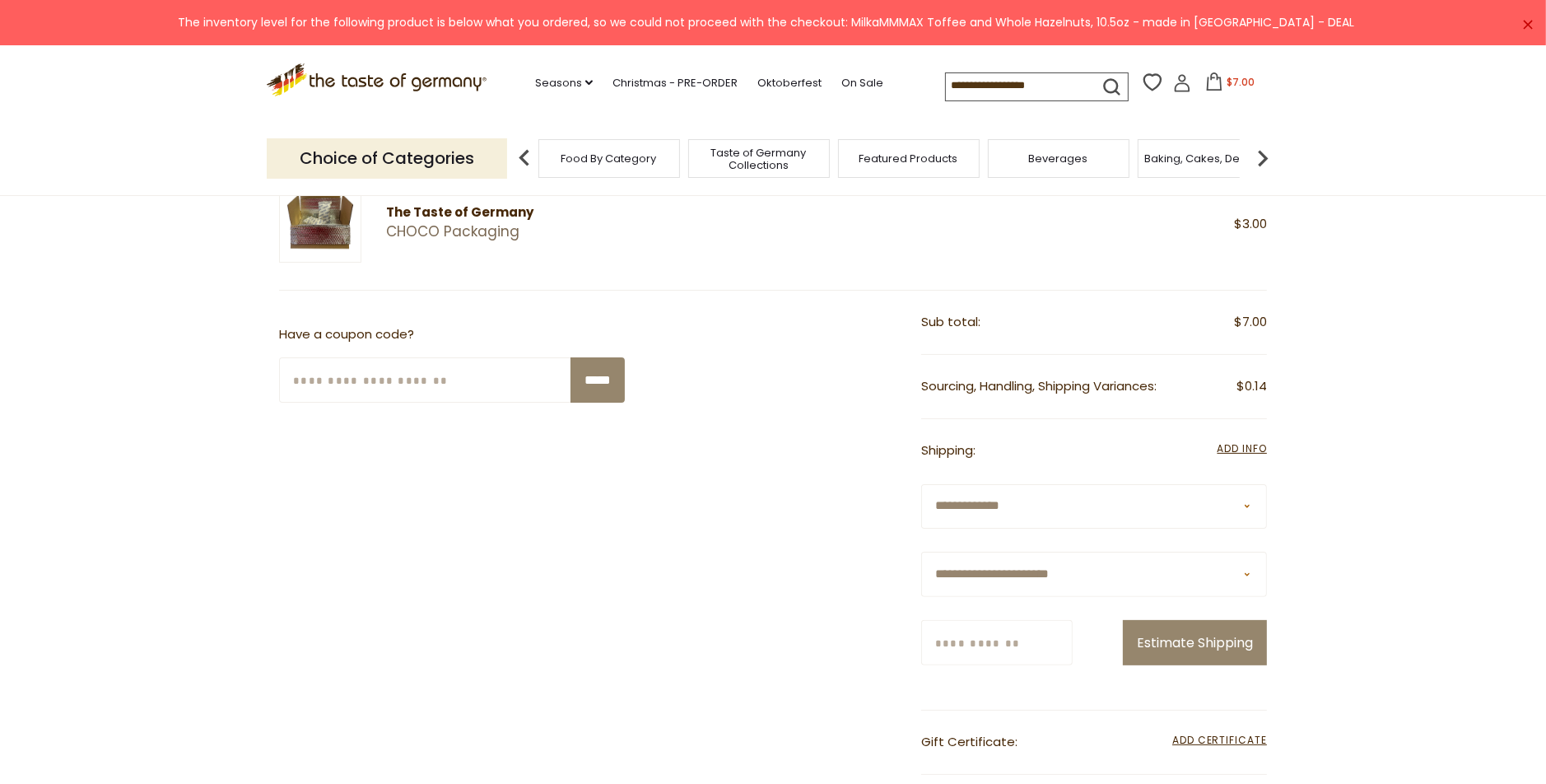
click at [1064, 571] on select "**********" at bounding box center [1094, 574] width 346 height 46
select select "**"
click at [921, 552] on select "**********" at bounding box center [1094, 574] width 346 height 46
click at [999, 648] on input "Zip/Postcode" at bounding box center [996, 642] width 151 height 46
type input "*****"
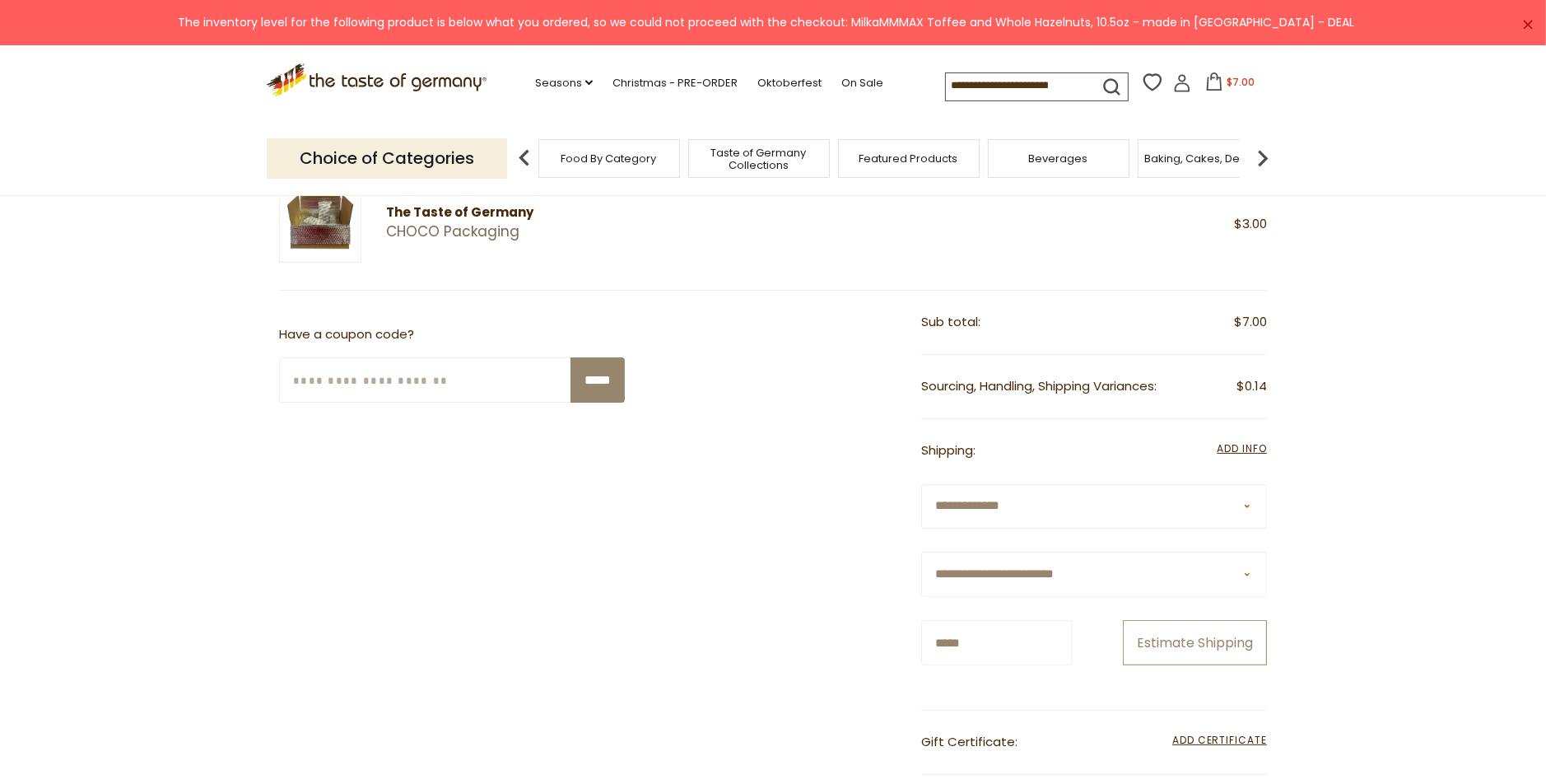
click at [1183, 639] on button "Estimate Shipping" at bounding box center [1195, 642] width 144 height 46
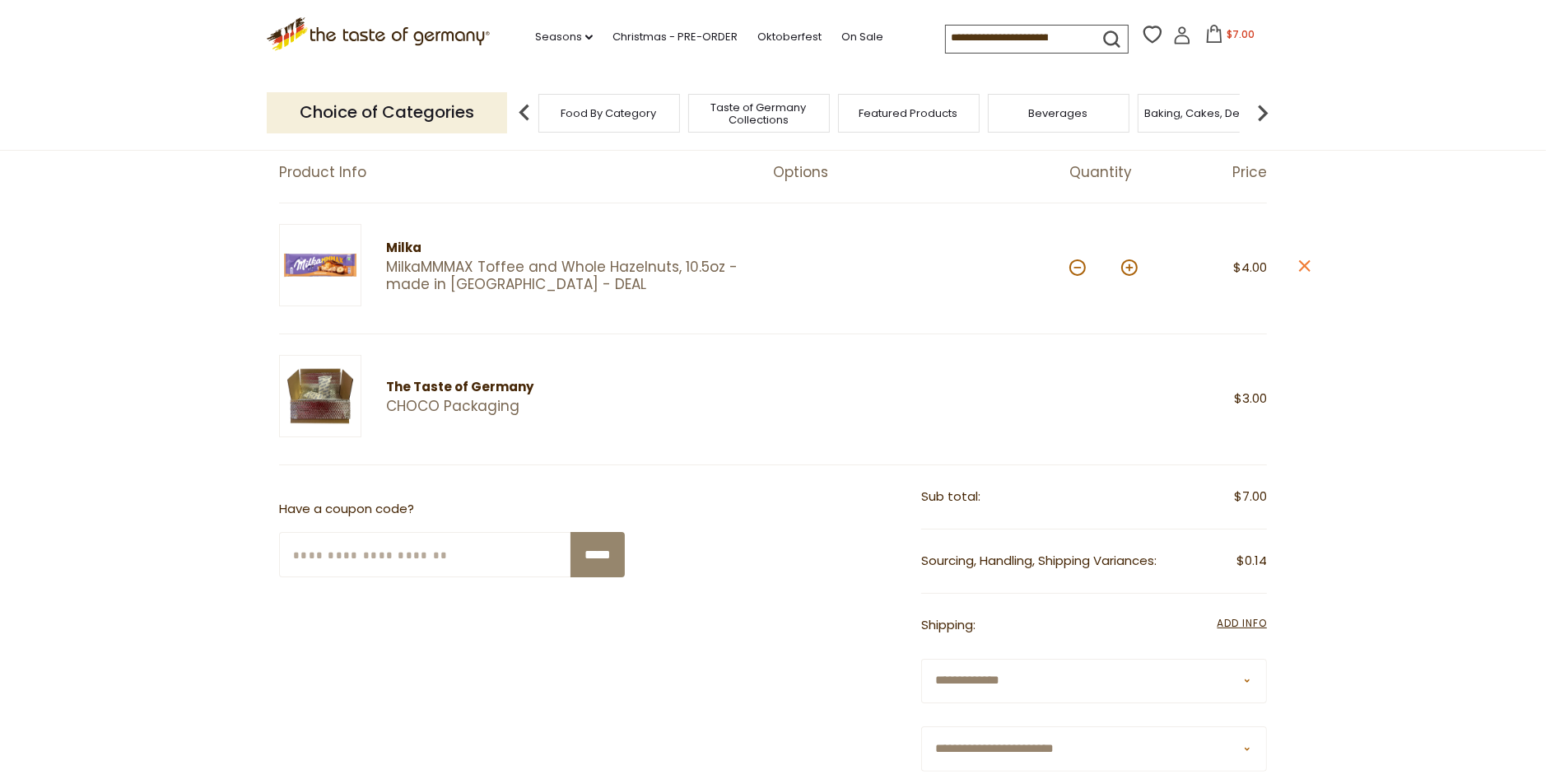
scroll to position [0, 0]
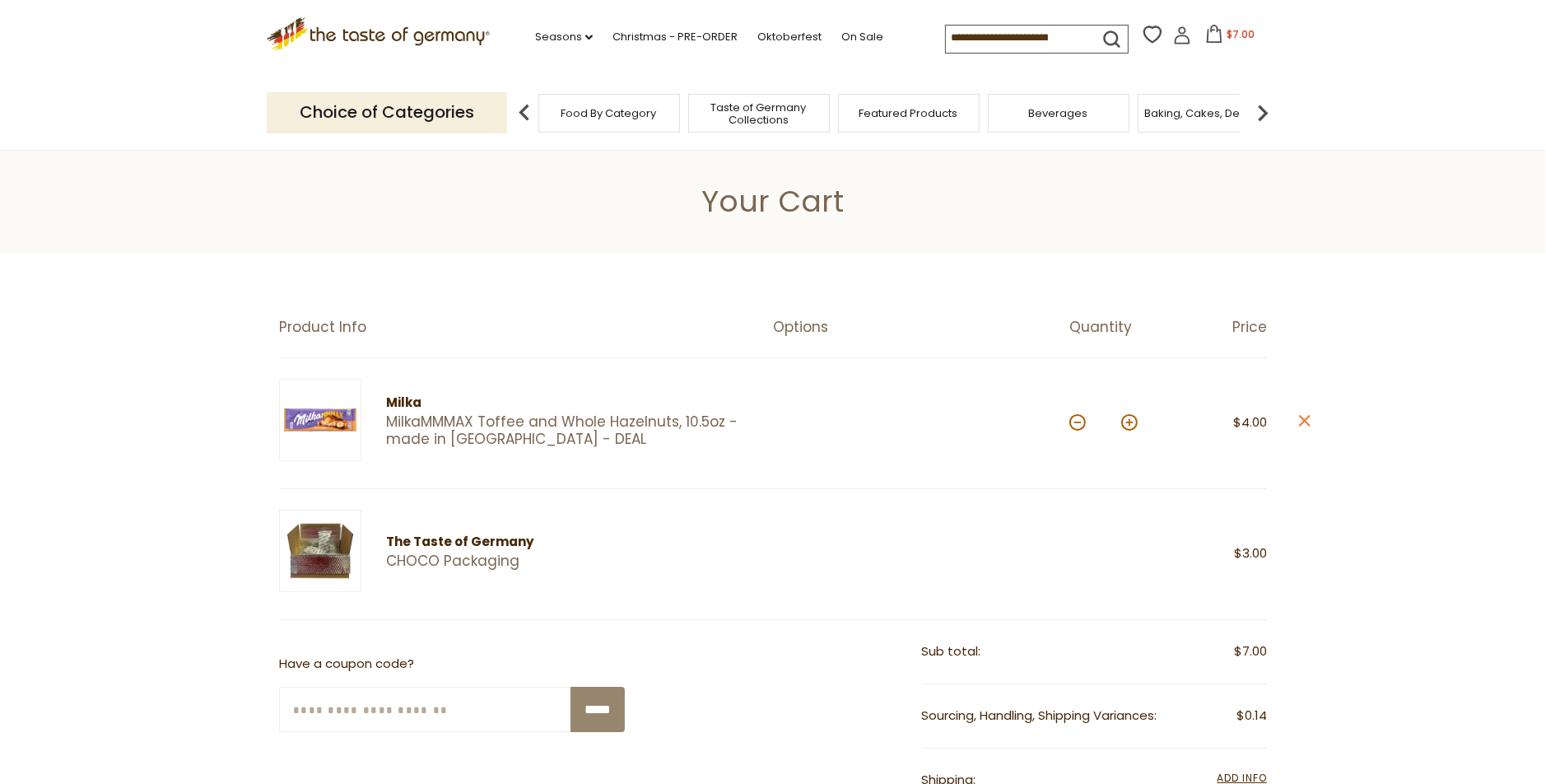
click at [411, 32] on icon ".st0{fill:#EDD300;} .st1{fill:#D33E21;}" at bounding box center [378, 34] width 223 height 33
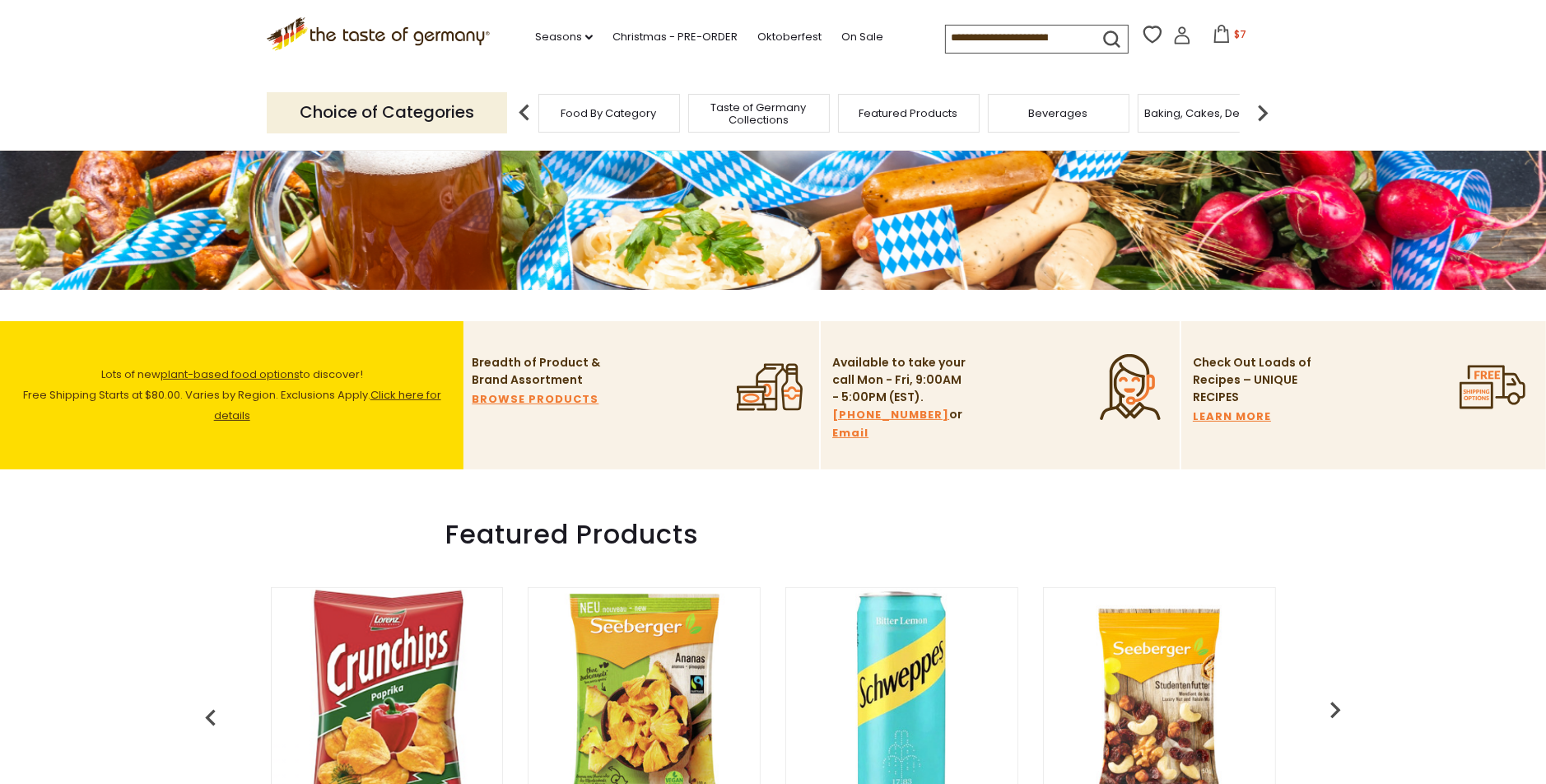
scroll to position [412, 0]
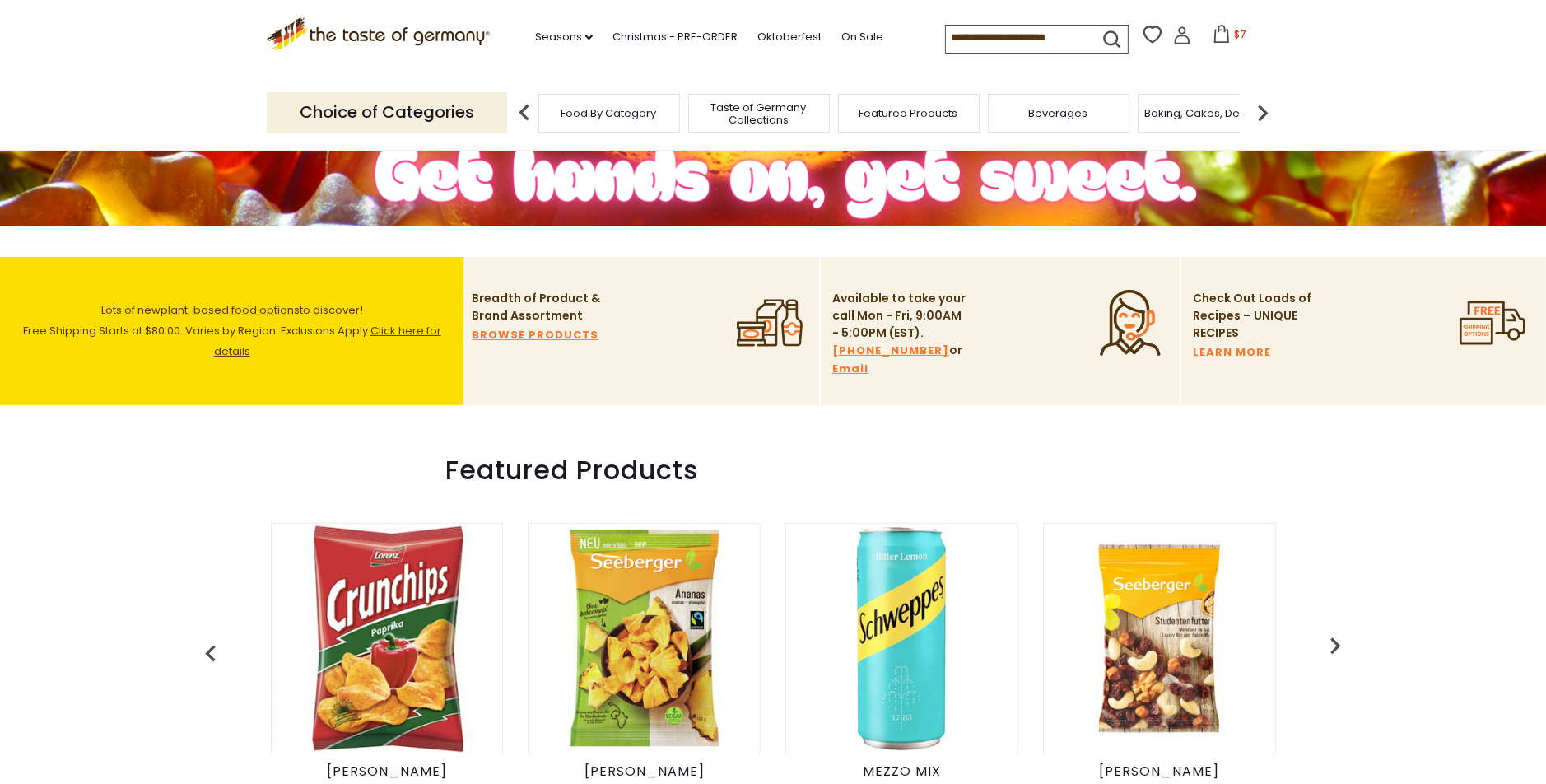
click at [408, 335] on link "Click here for details" at bounding box center [327, 340] width 228 height 36
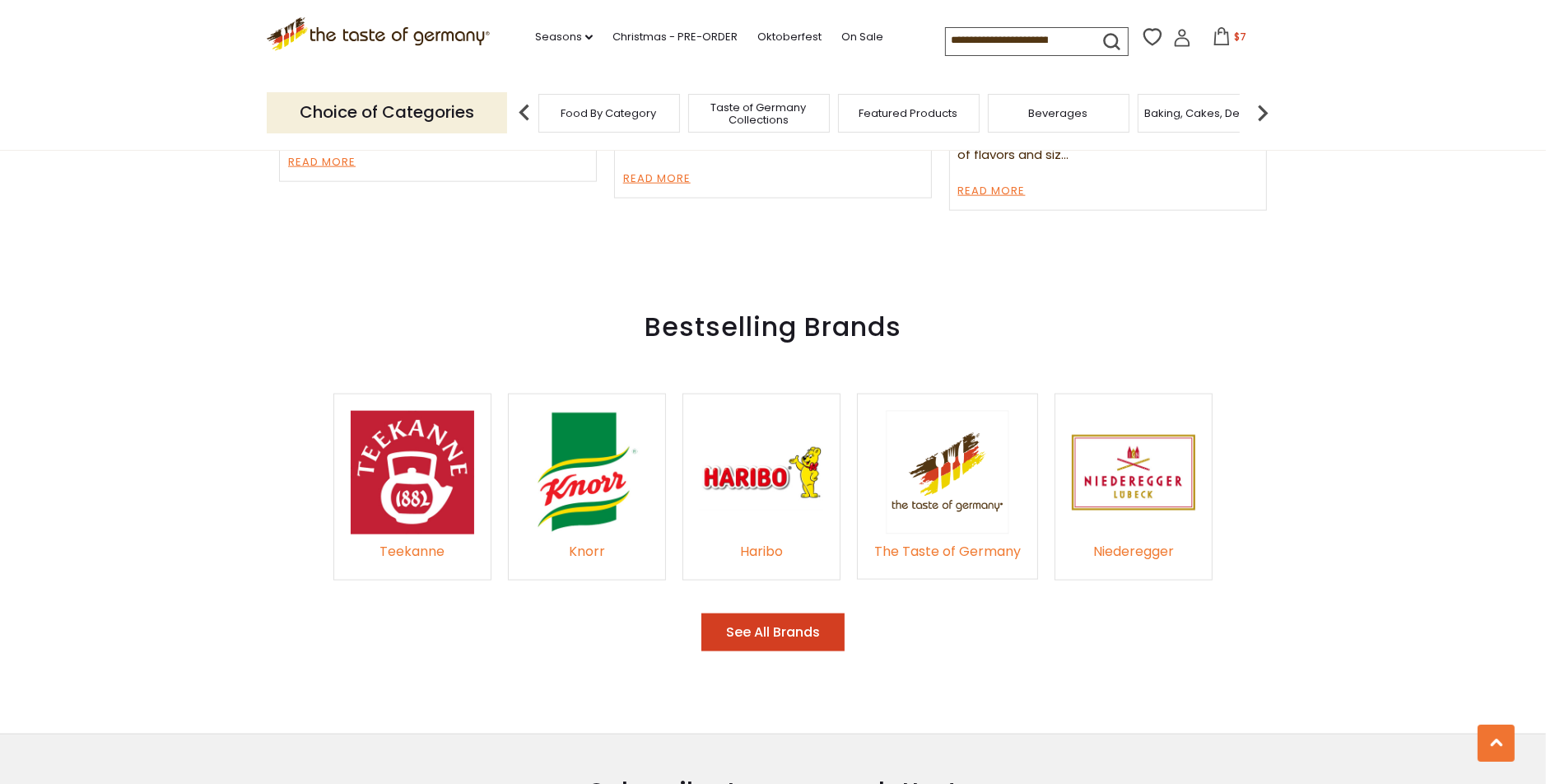
scroll to position [2387, 0]
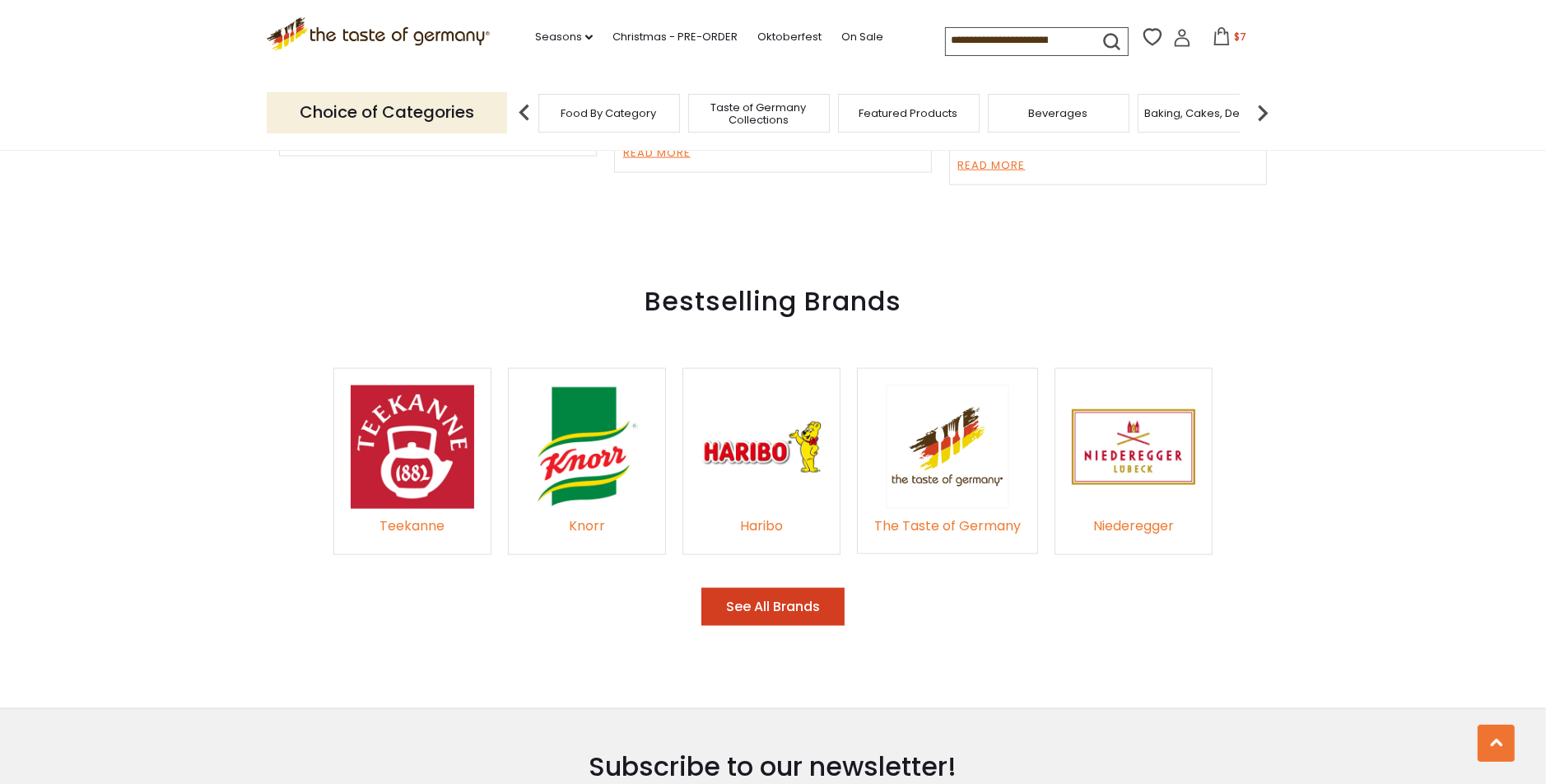
click at [785, 588] on button "See All Brands" at bounding box center [773, 608] width 143 height 39
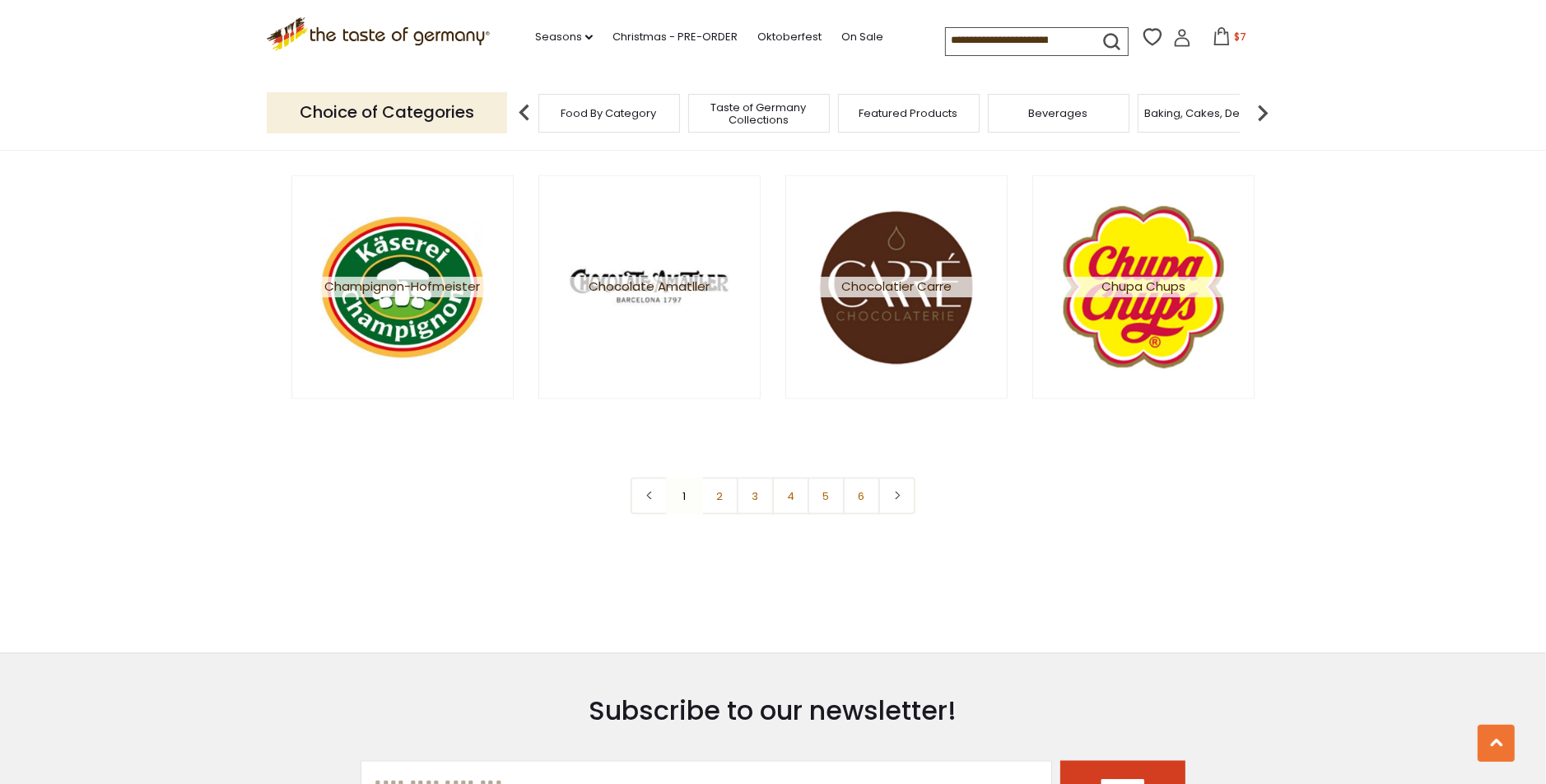
scroll to position [2963, 0]
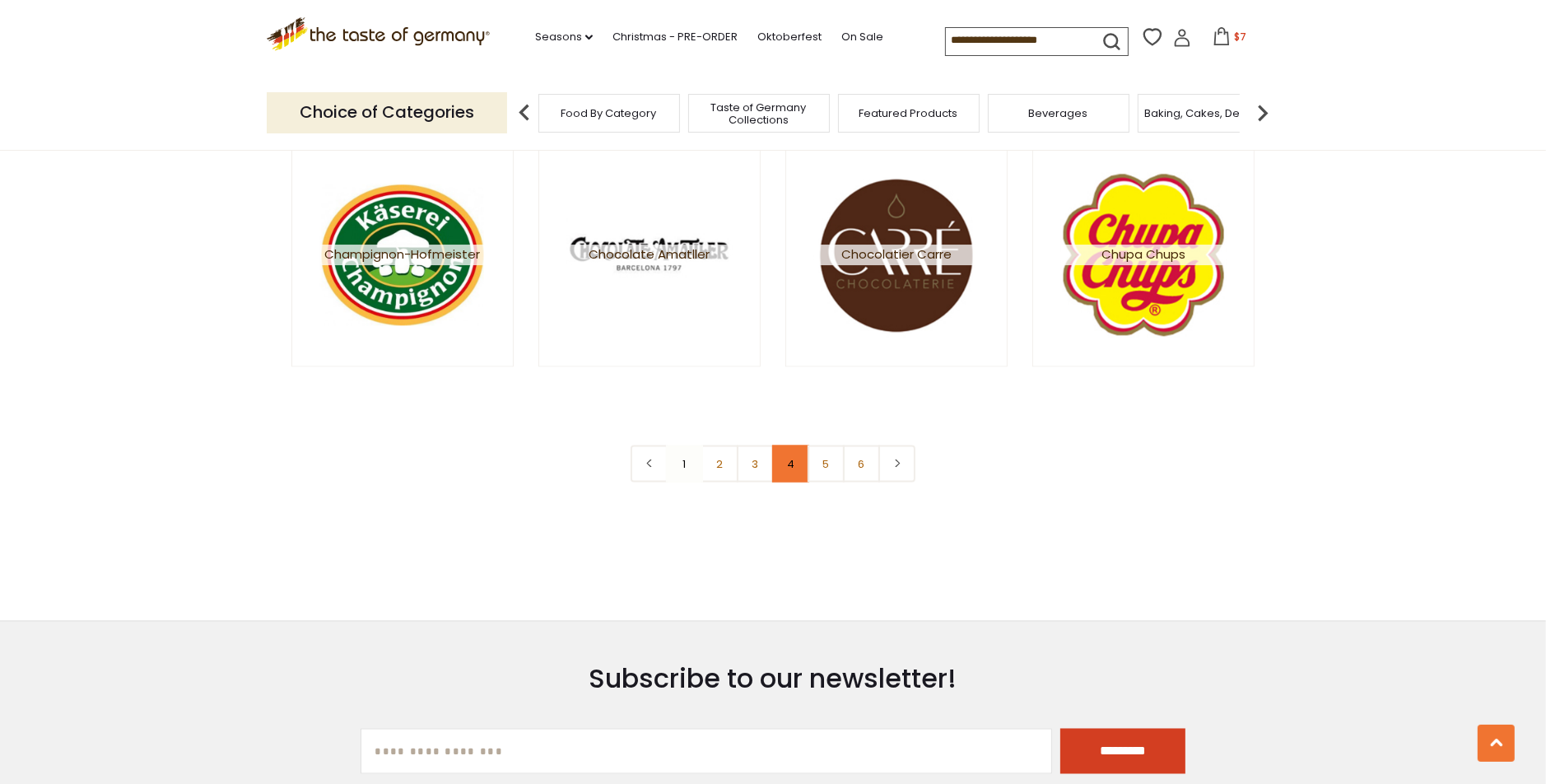
click at [788, 464] on link "4" at bounding box center [791, 464] width 37 height 37
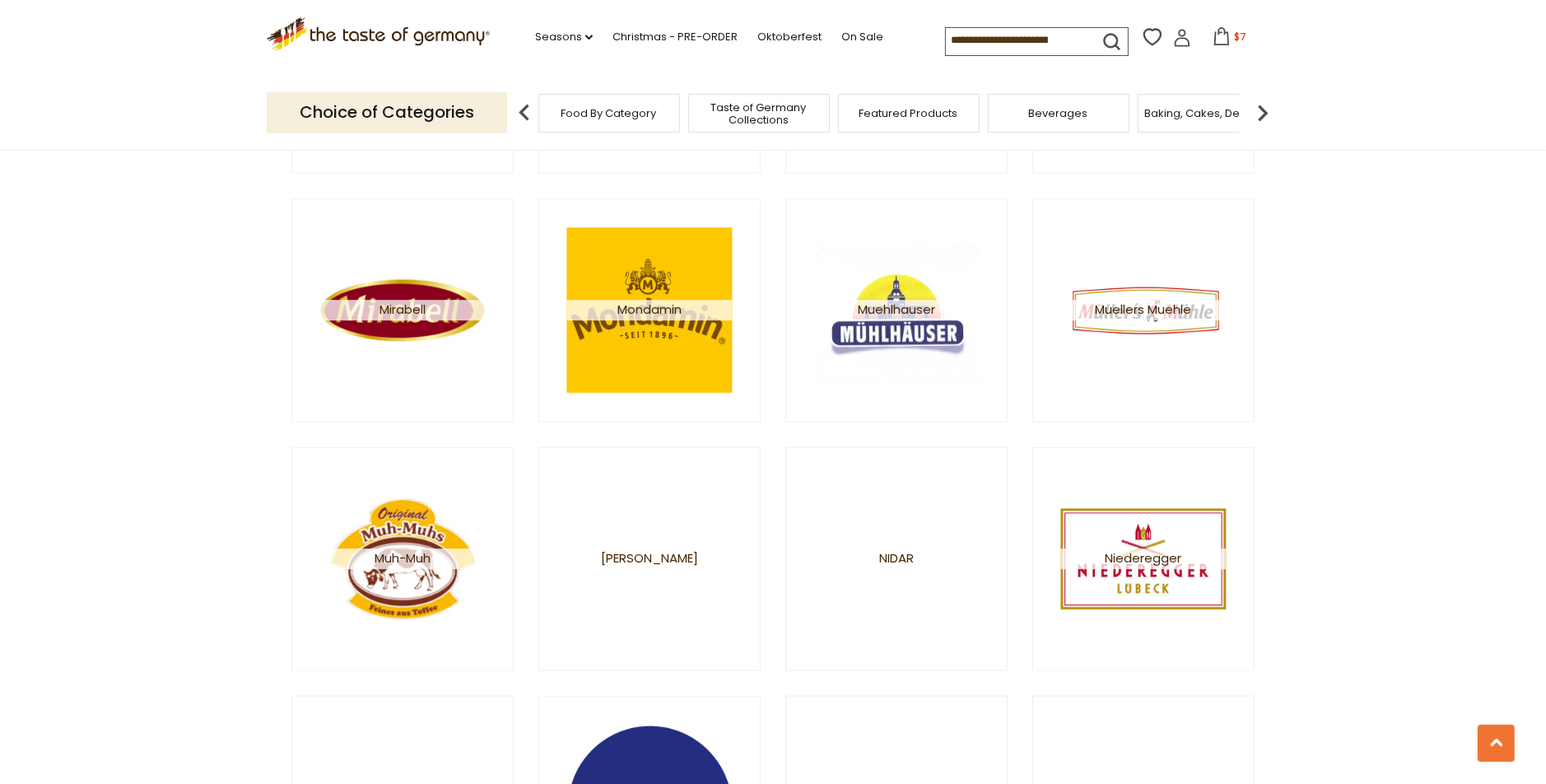
scroll to position [1482, 0]
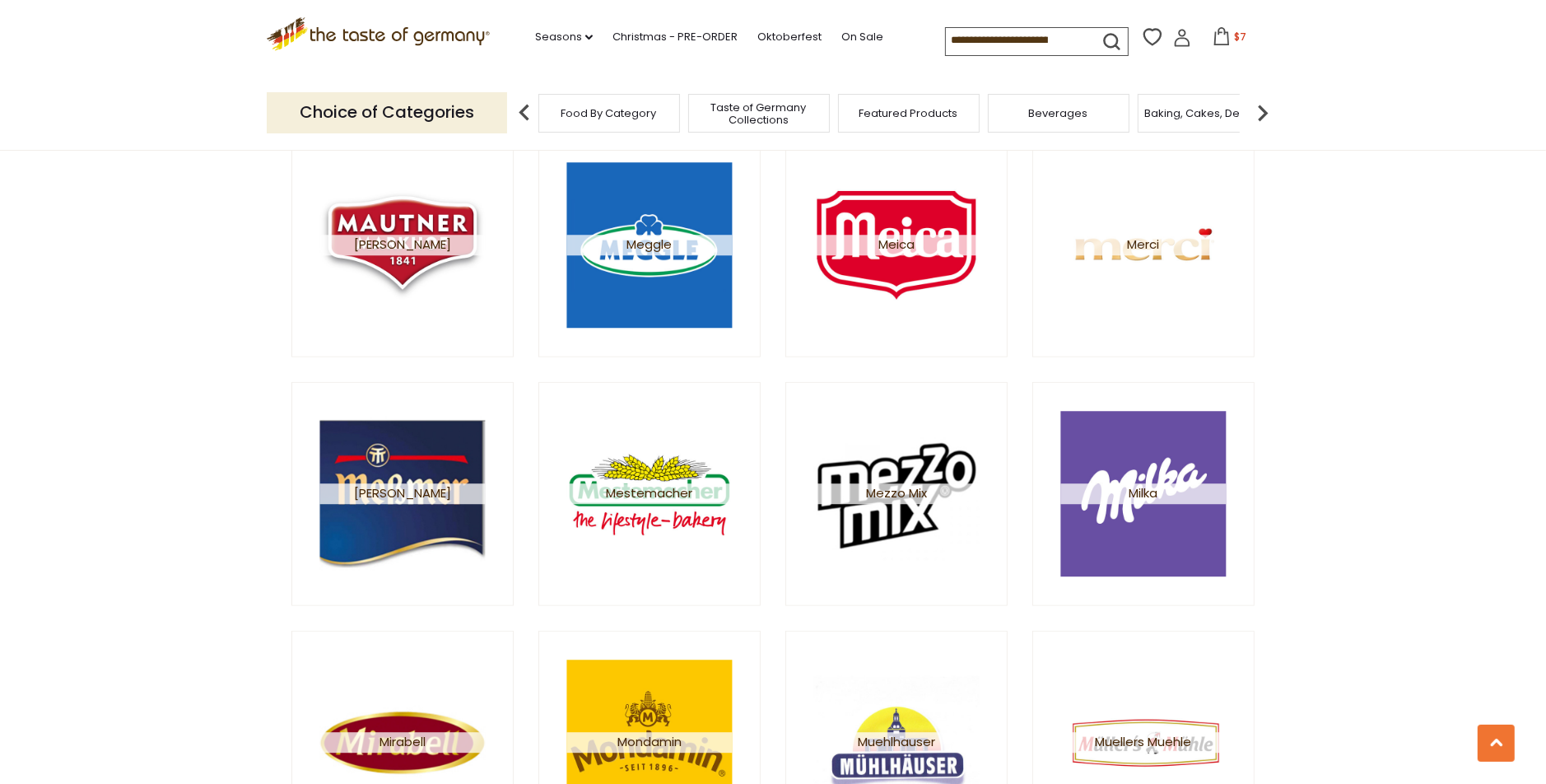
click at [334, 41] on icon ".st0{fill:#EDD300;} .st1{fill:#D33E21;}" at bounding box center [378, 34] width 223 height 33
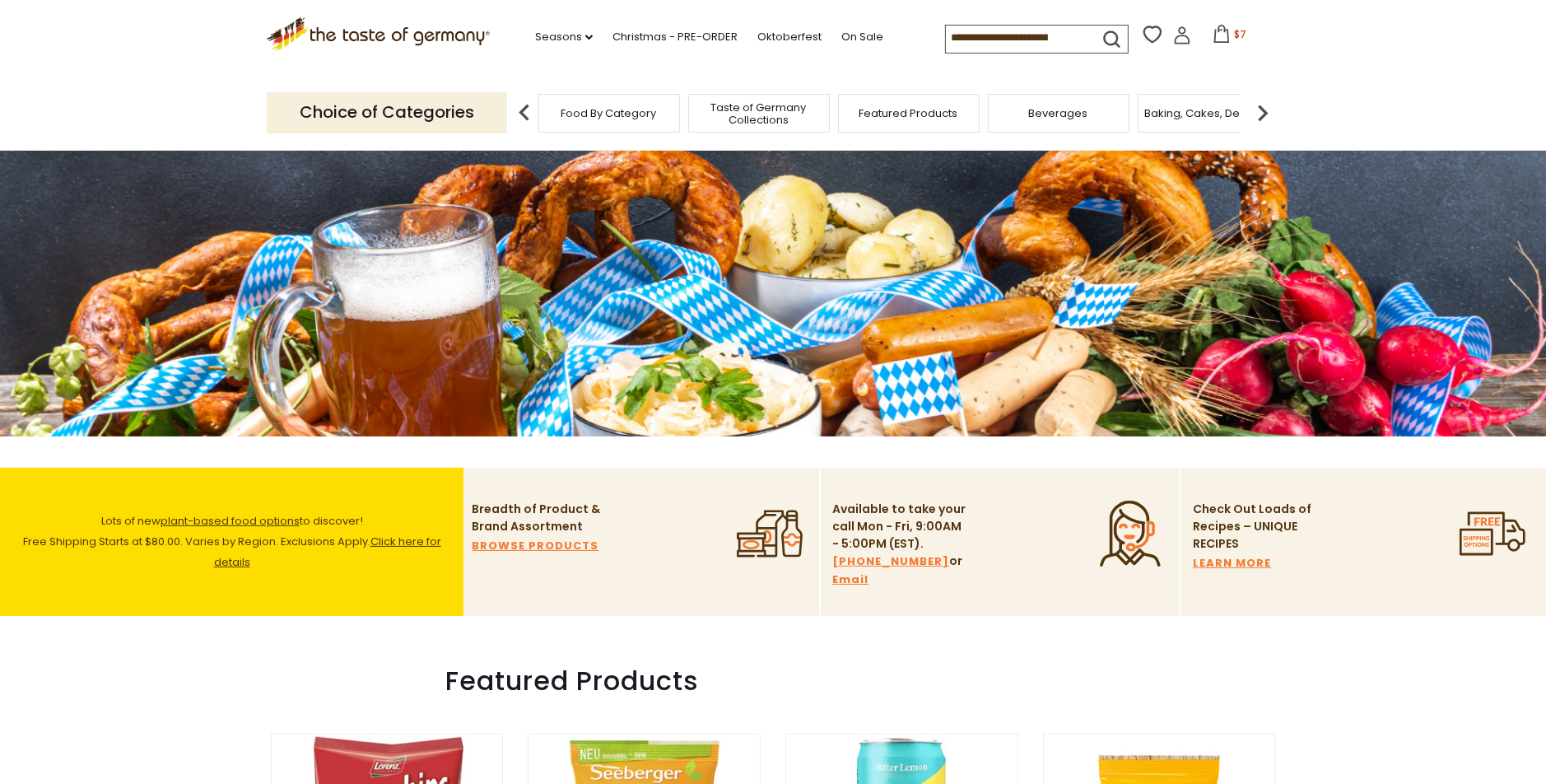
scroll to position [494, 0]
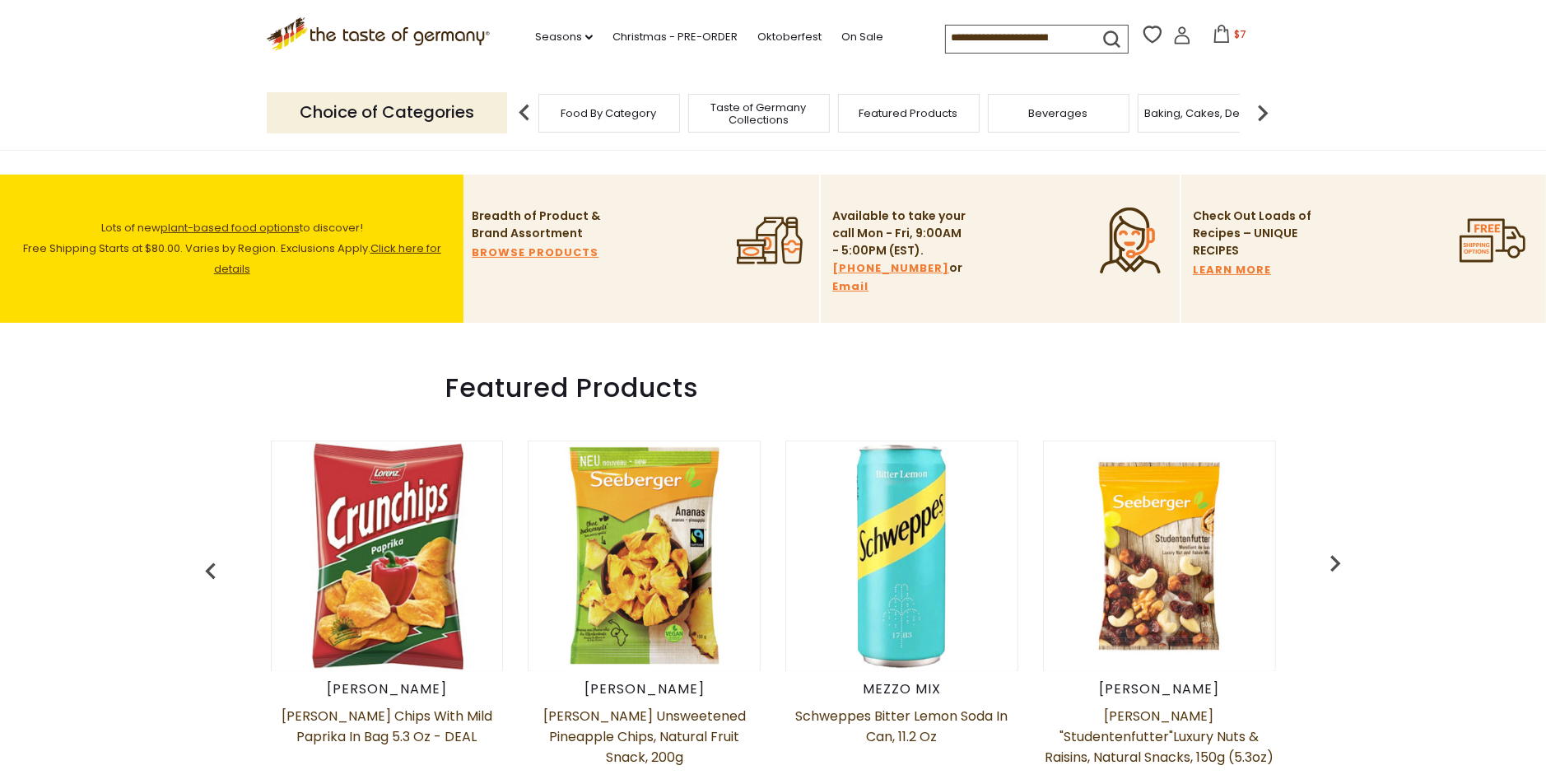
click at [177, 228] on span "plant-based food options" at bounding box center [230, 228] width 139 height 16
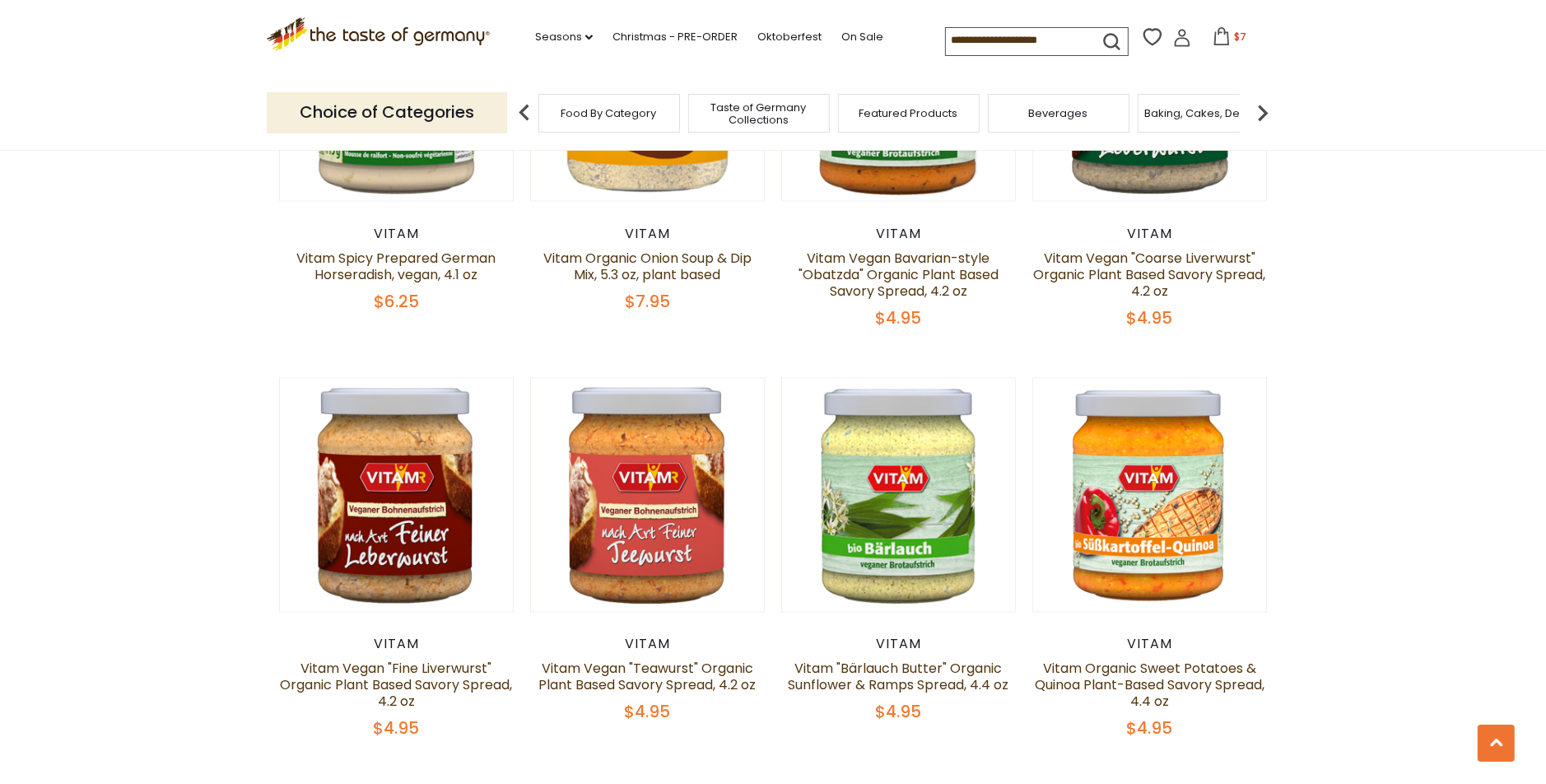
scroll to position [3622, 0]
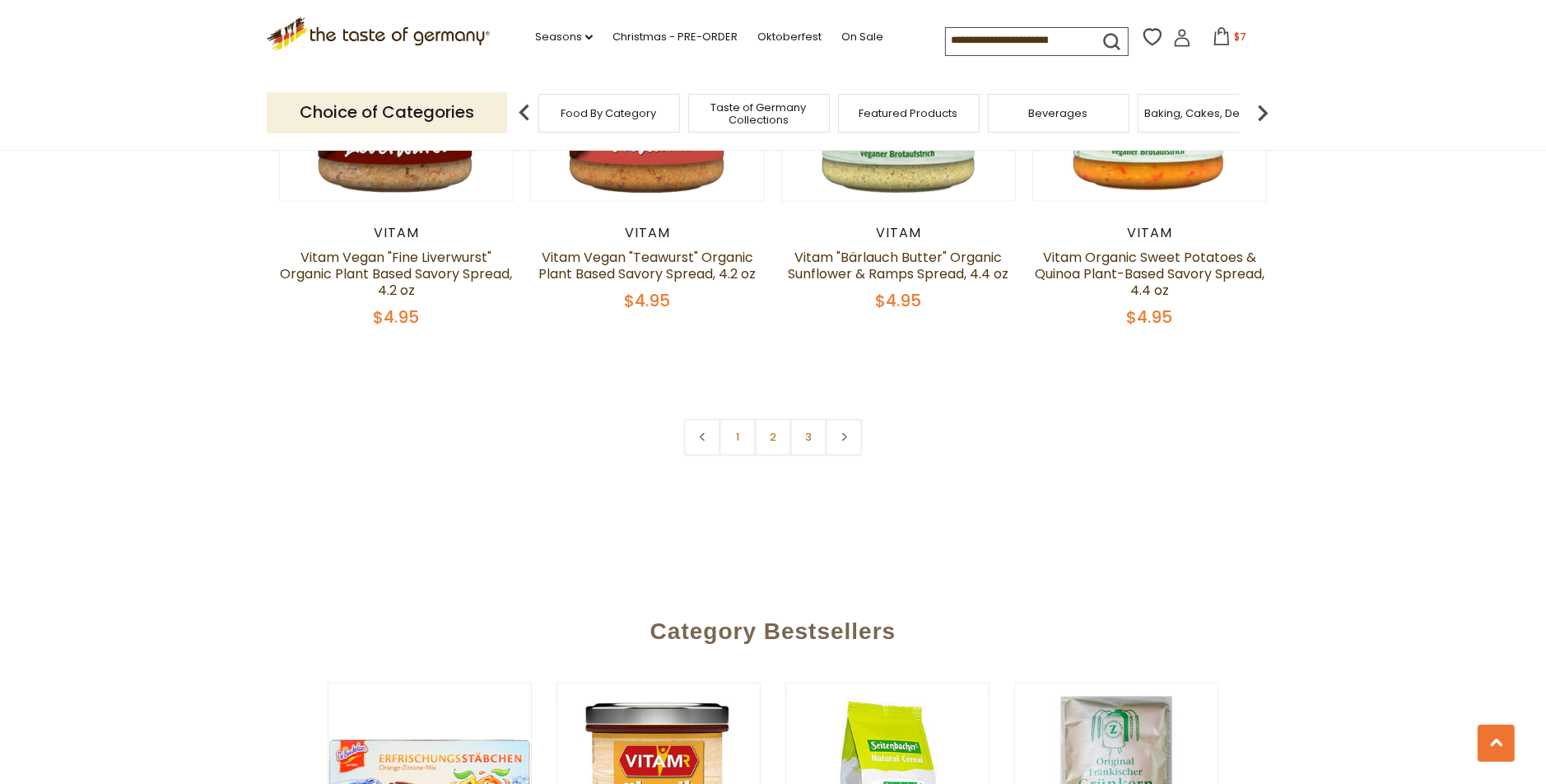
click at [770, 451] on link "2" at bounding box center [774, 437] width 37 height 37
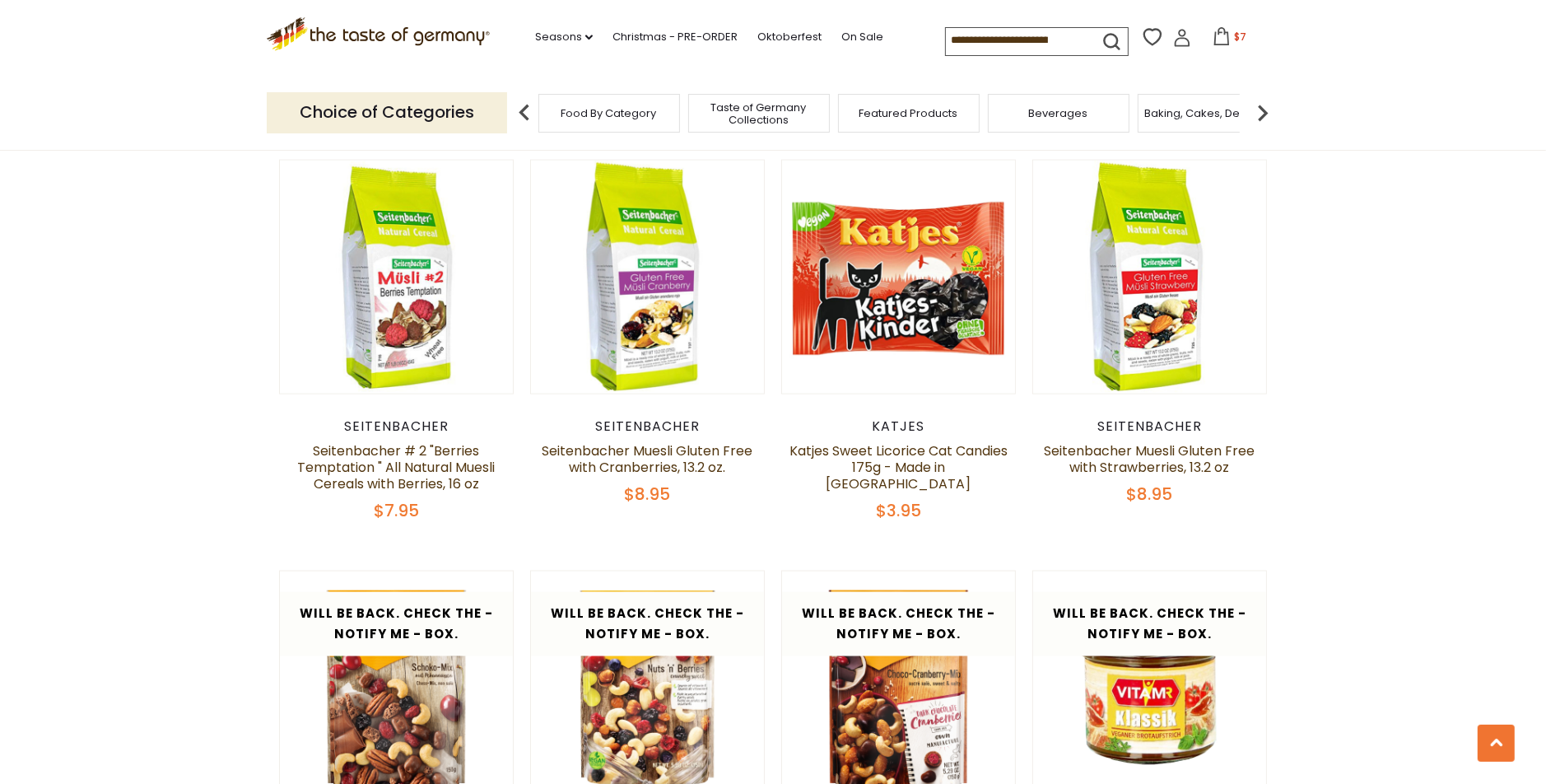
scroll to position [2396, 0]
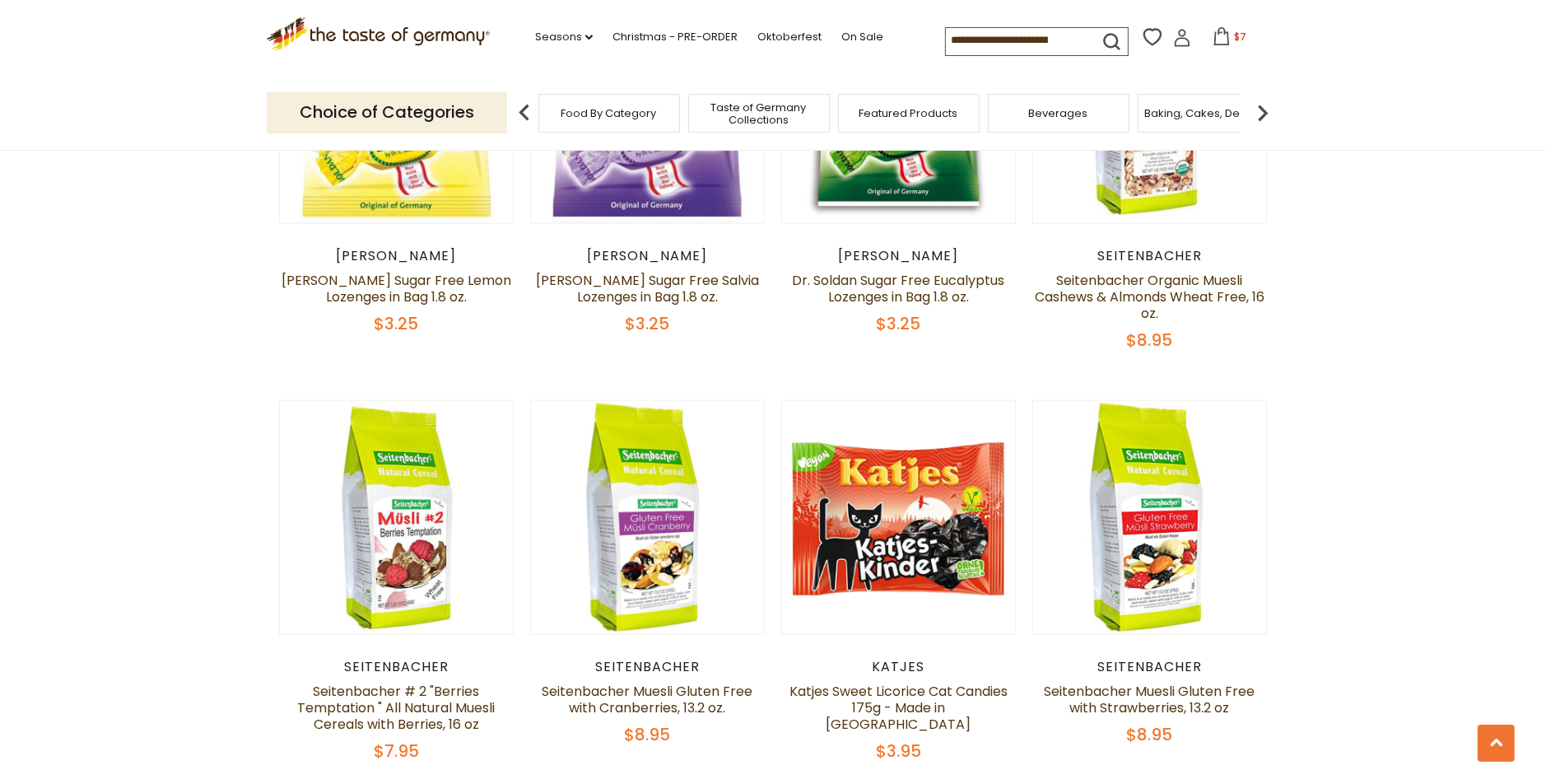
click at [984, 45] on input at bounding box center [1015, 39] width 139 height 23
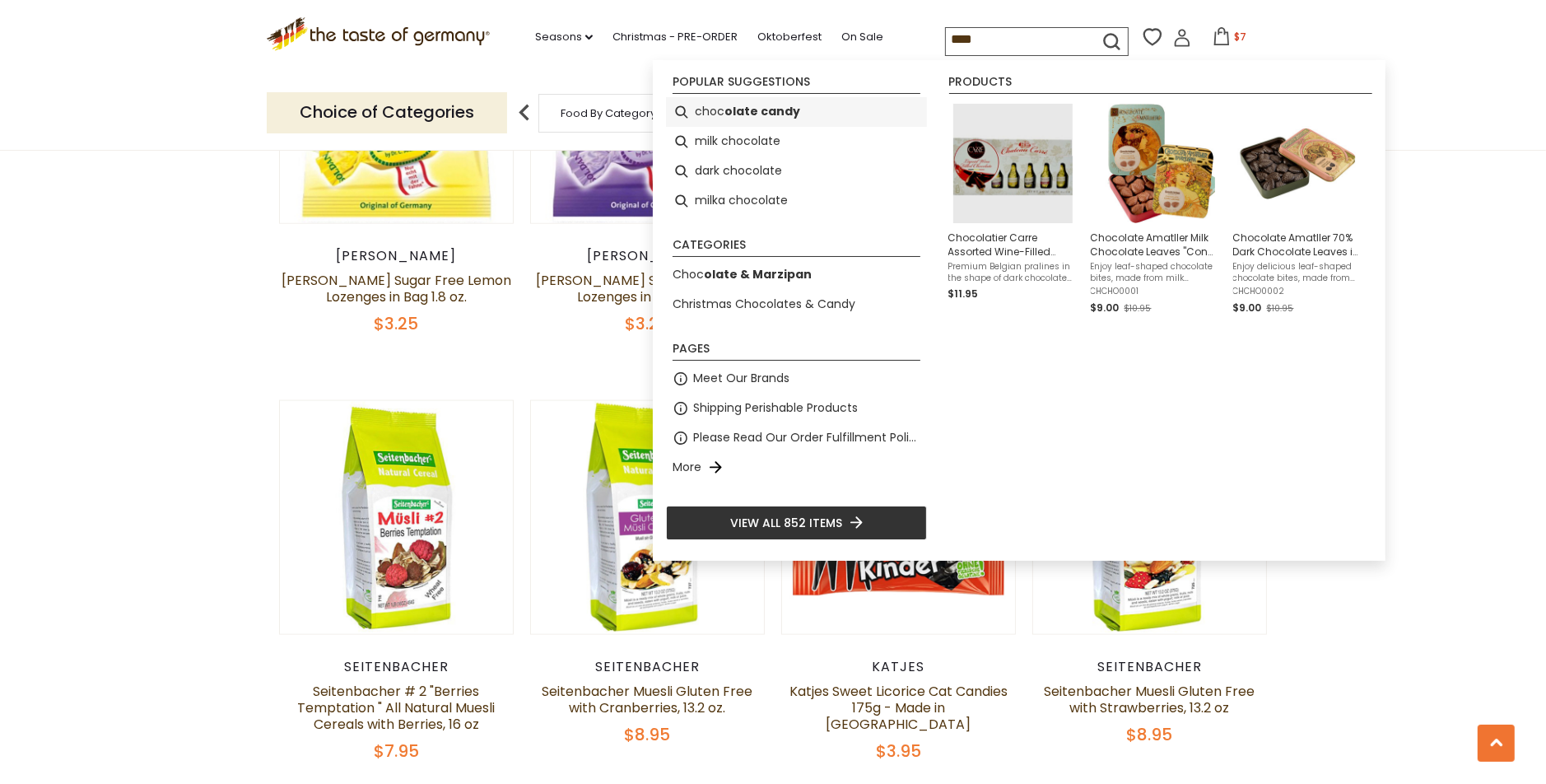
click at [753, 104] on b "olate candy" at bounding box center [763, 111] width 76 height 19
type input "**********"
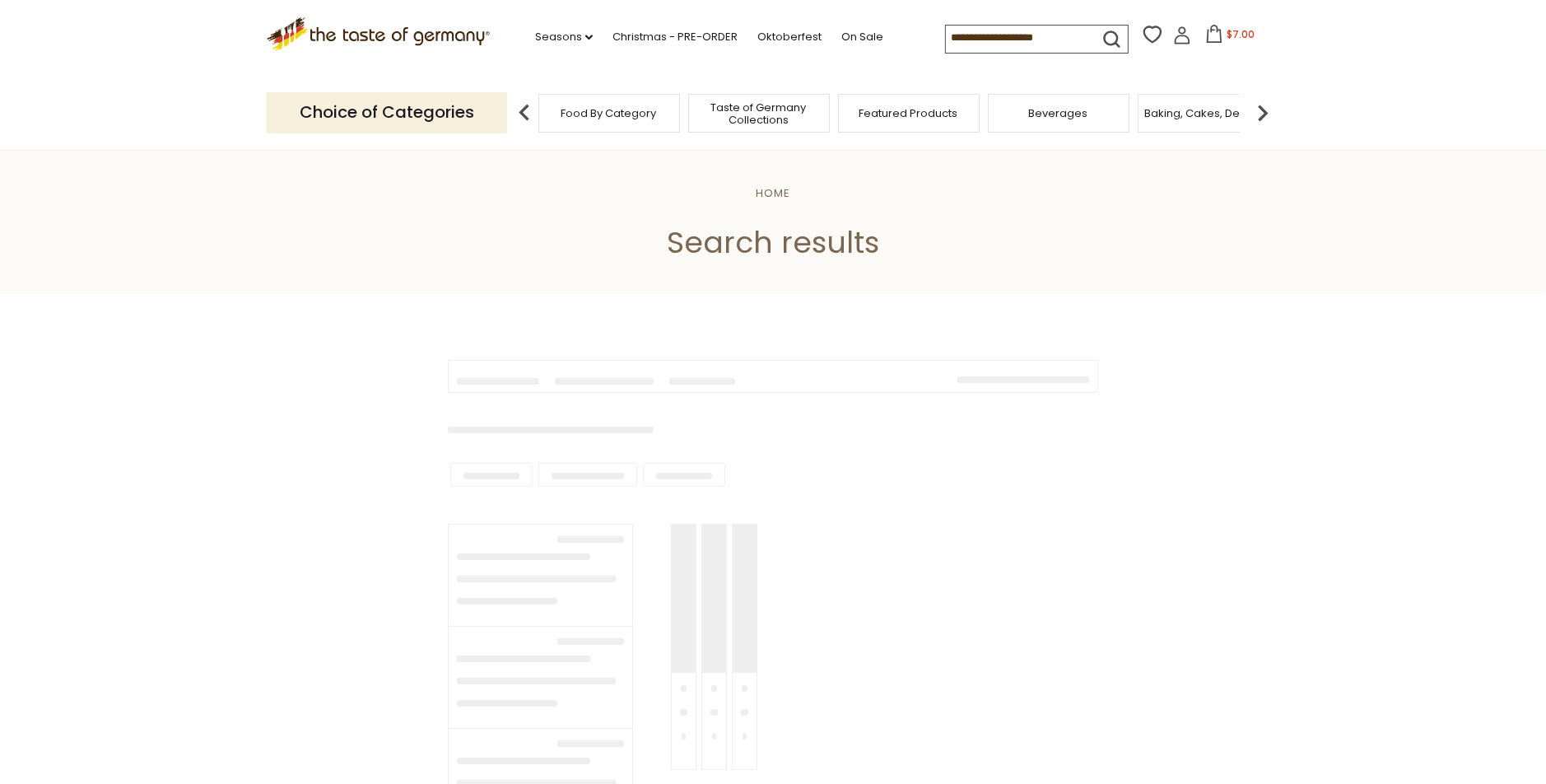
type input "**********"
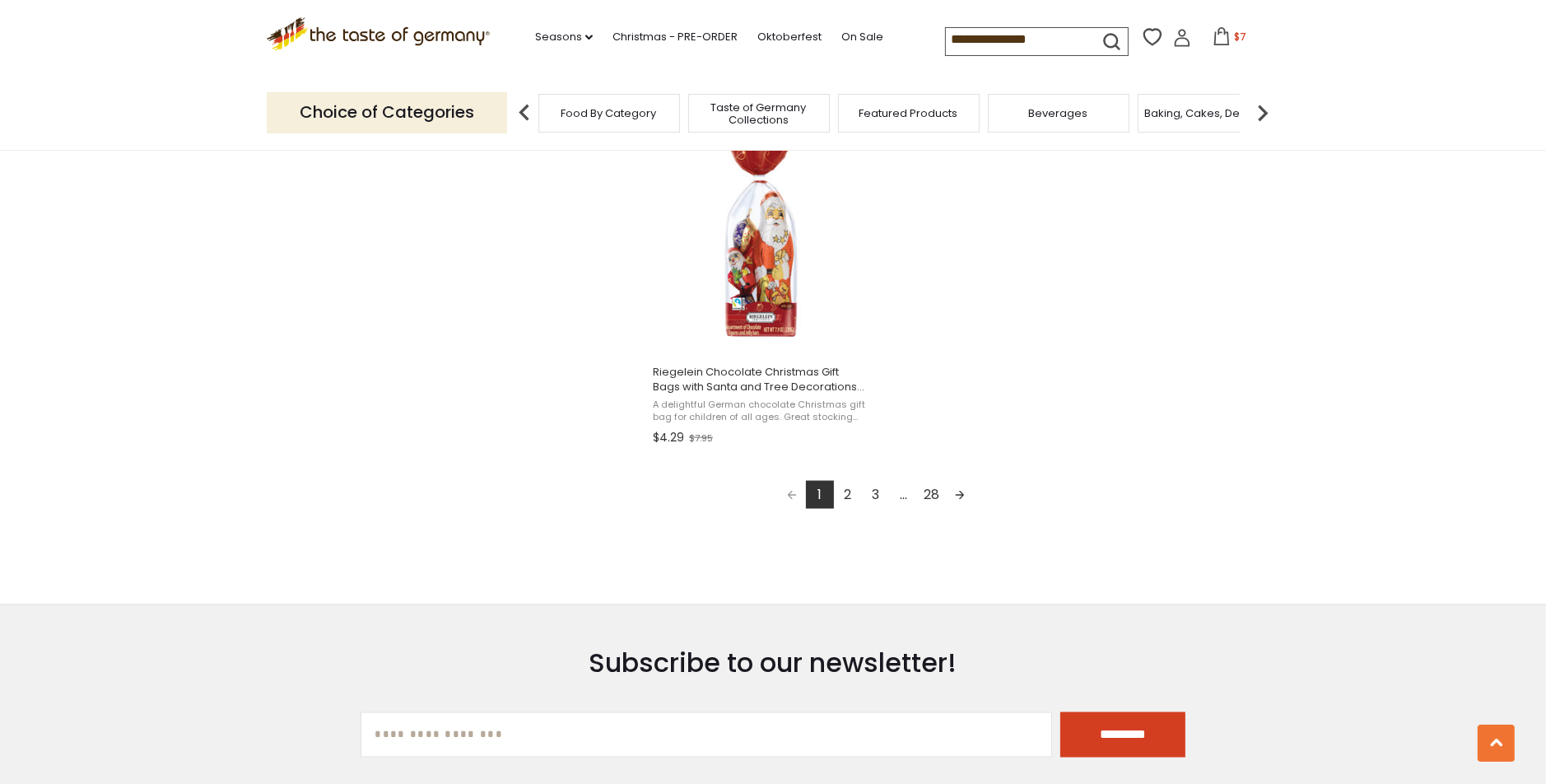
scroll to position [2881, 0]
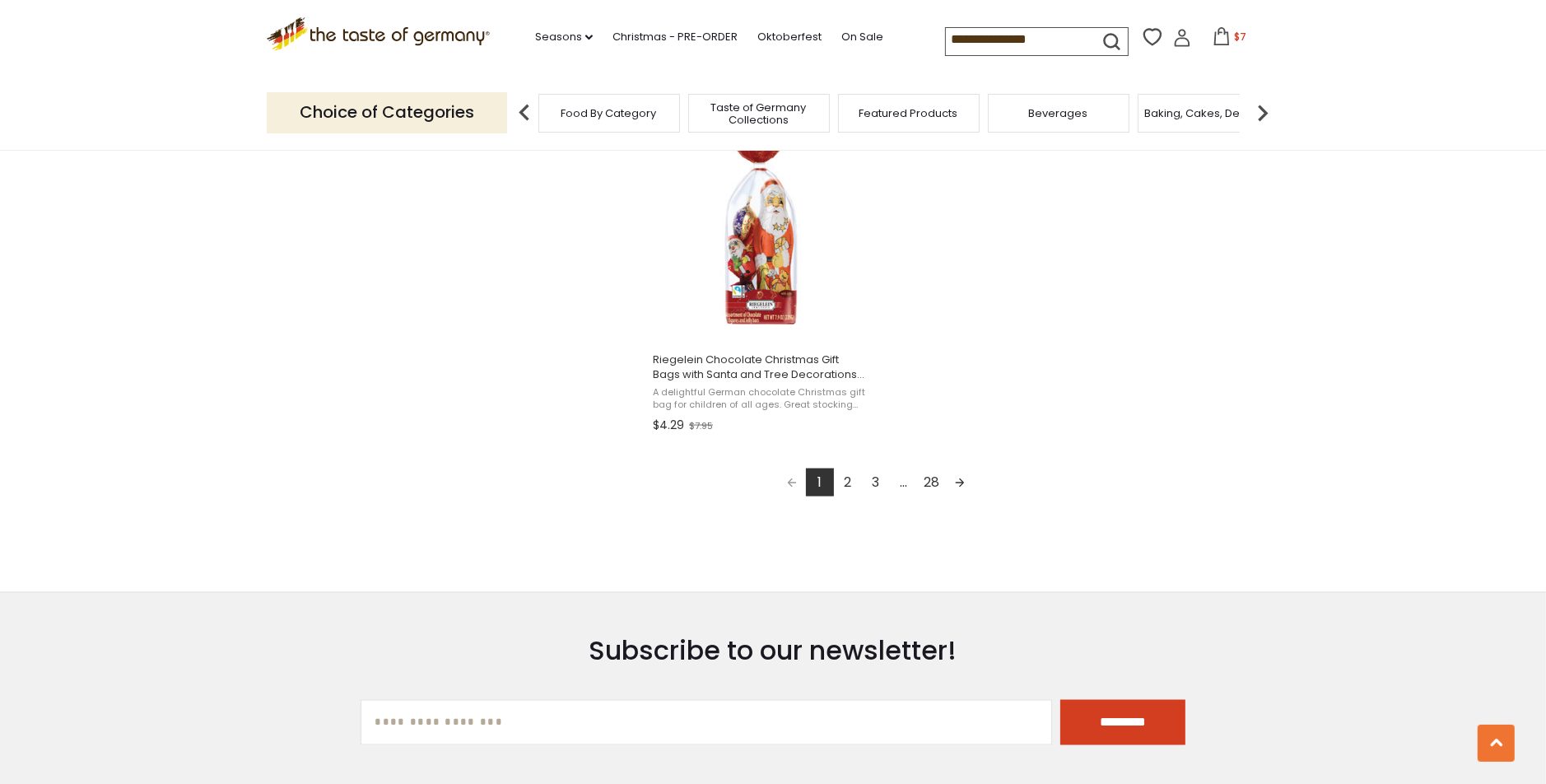
click at [851, 480] on link "2" at bounding box center [848, 482] width 28 height 28
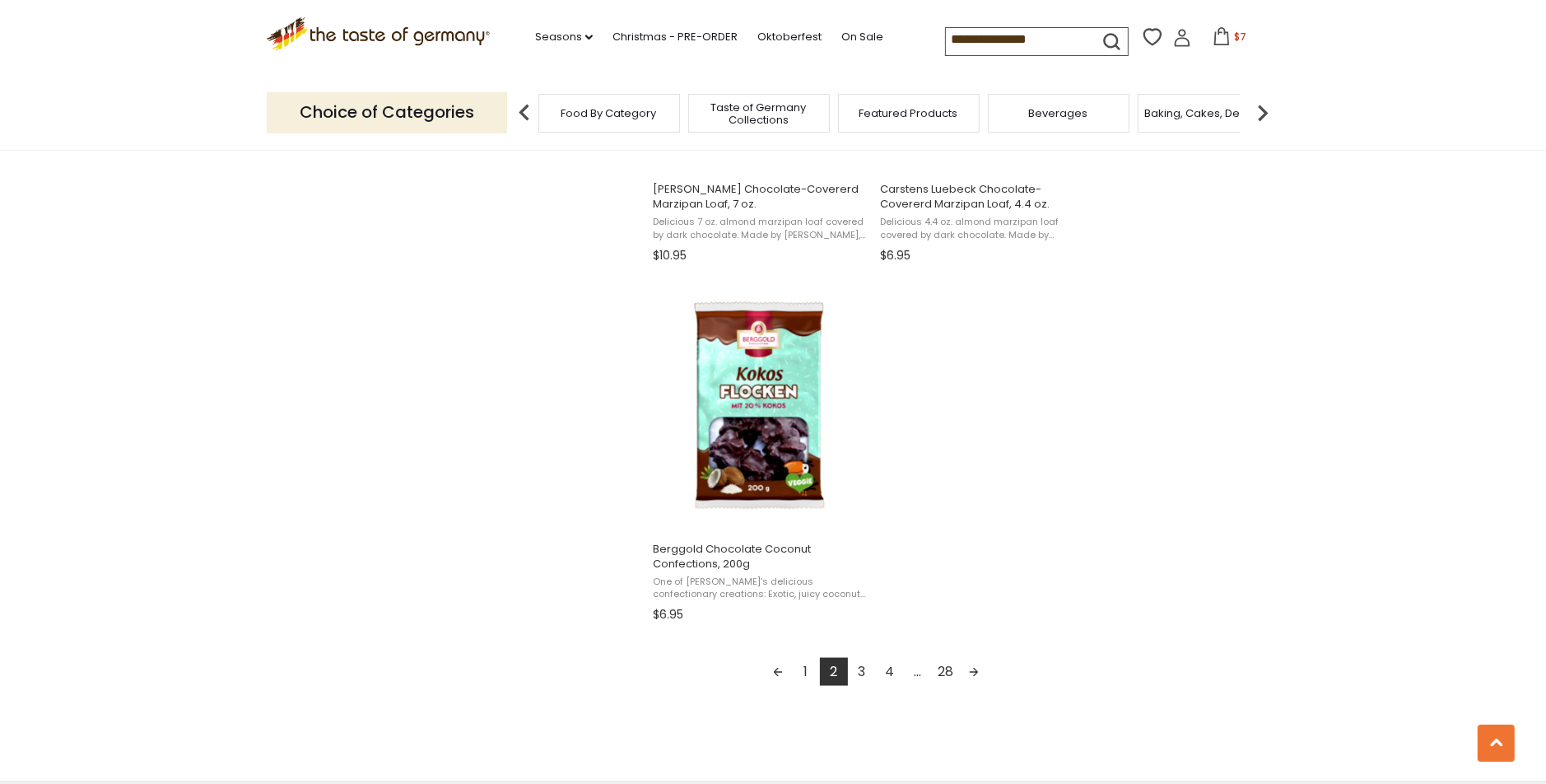
scroll to position [2716, 0]
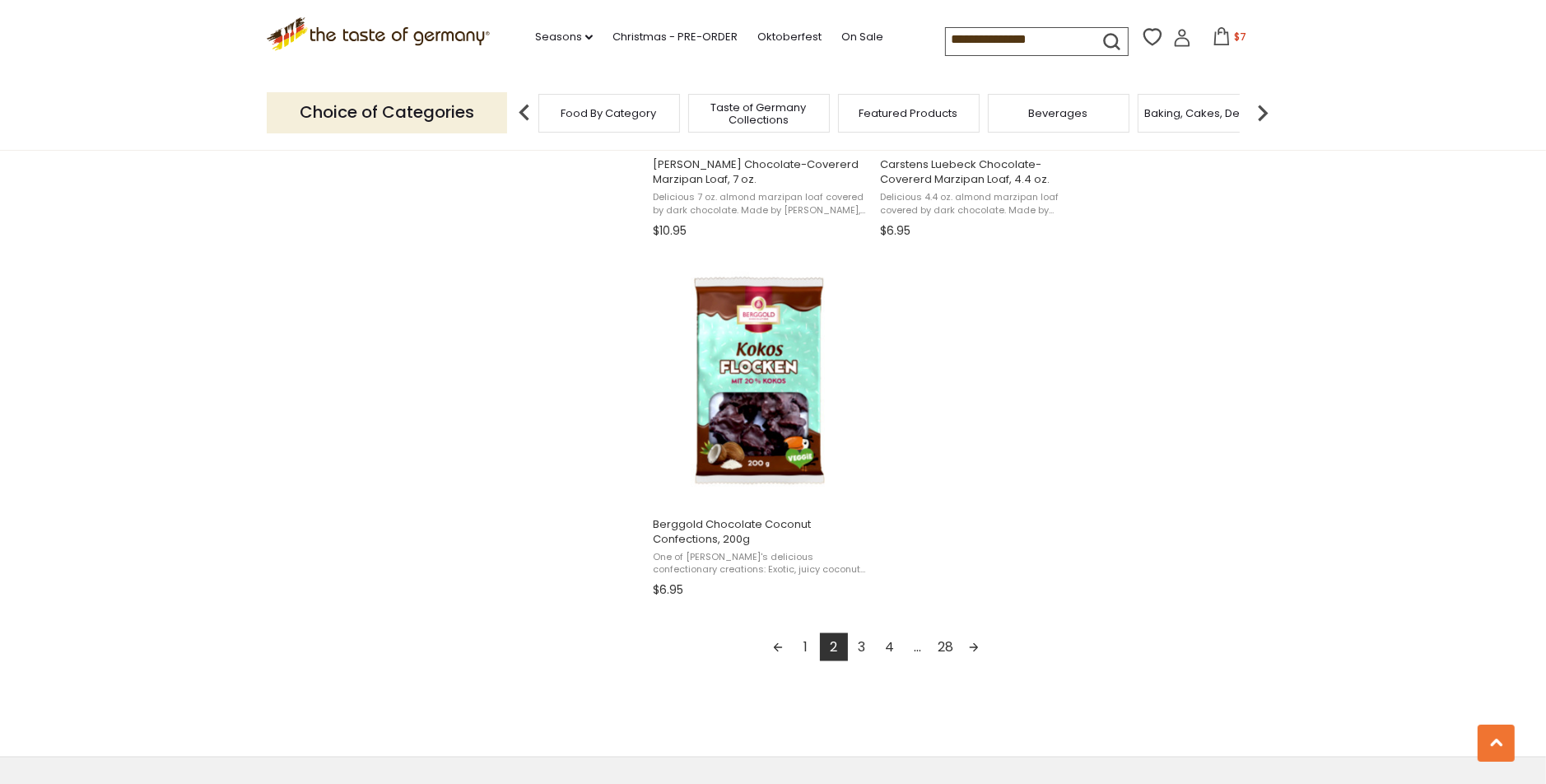
click at [860, 643] on link "3" at bounding box center [862, 647] width 28 height 28
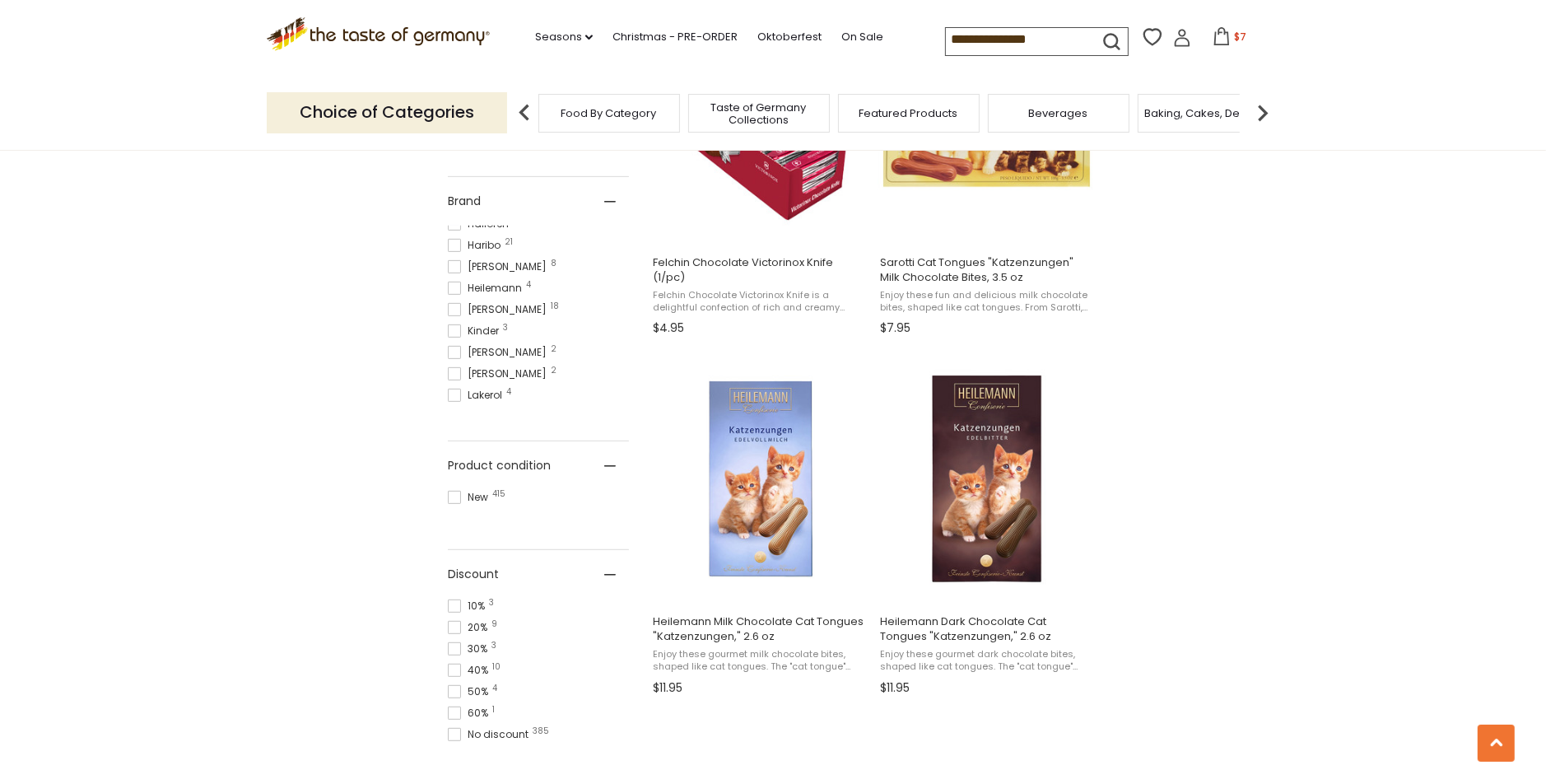
scroll to position [581, 0]
click at [461, 401] on span "Lindt 9" at bounding box center [472, 409] width 48 height 15
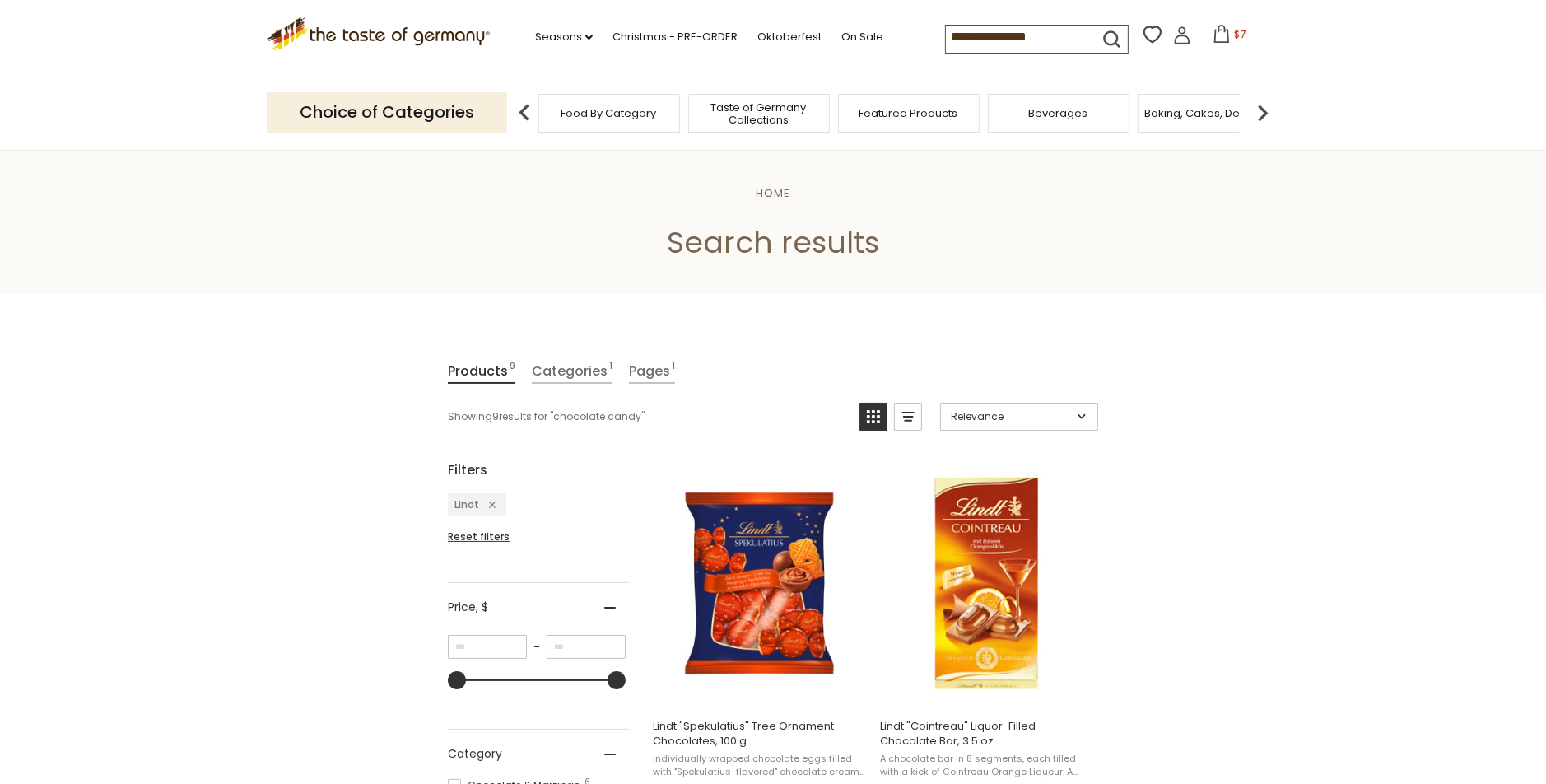
click at [898, 120] on div "Featured Products" at bounding box center [909, 113] width 141 height 39
click at [1059, 122] on div "Beverages" at bounding box center [1050, 113] width 141 height 39
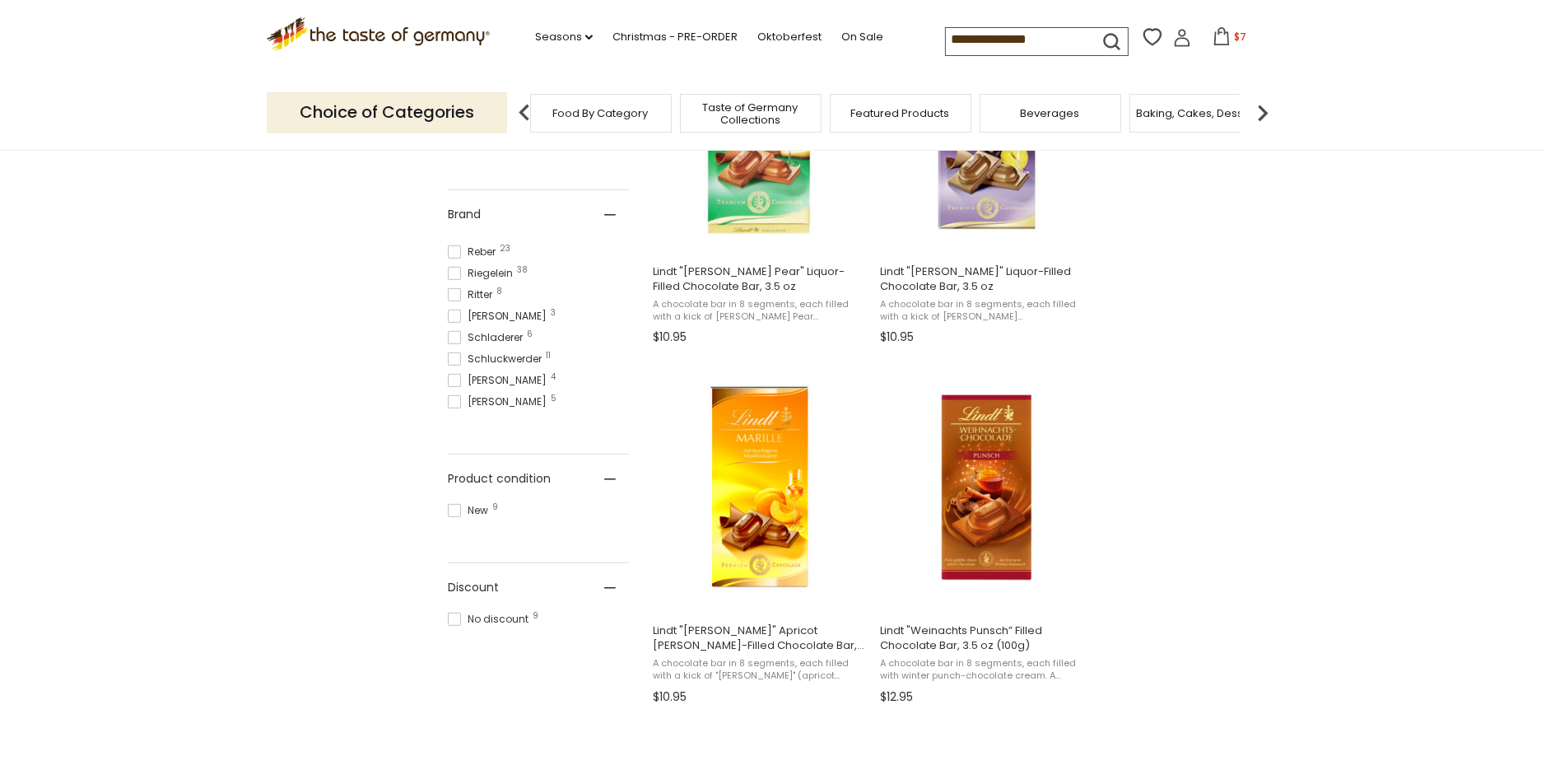
scroll to position [823, 0]
